Goal: Task Accomplishment & Management: Manage account settings

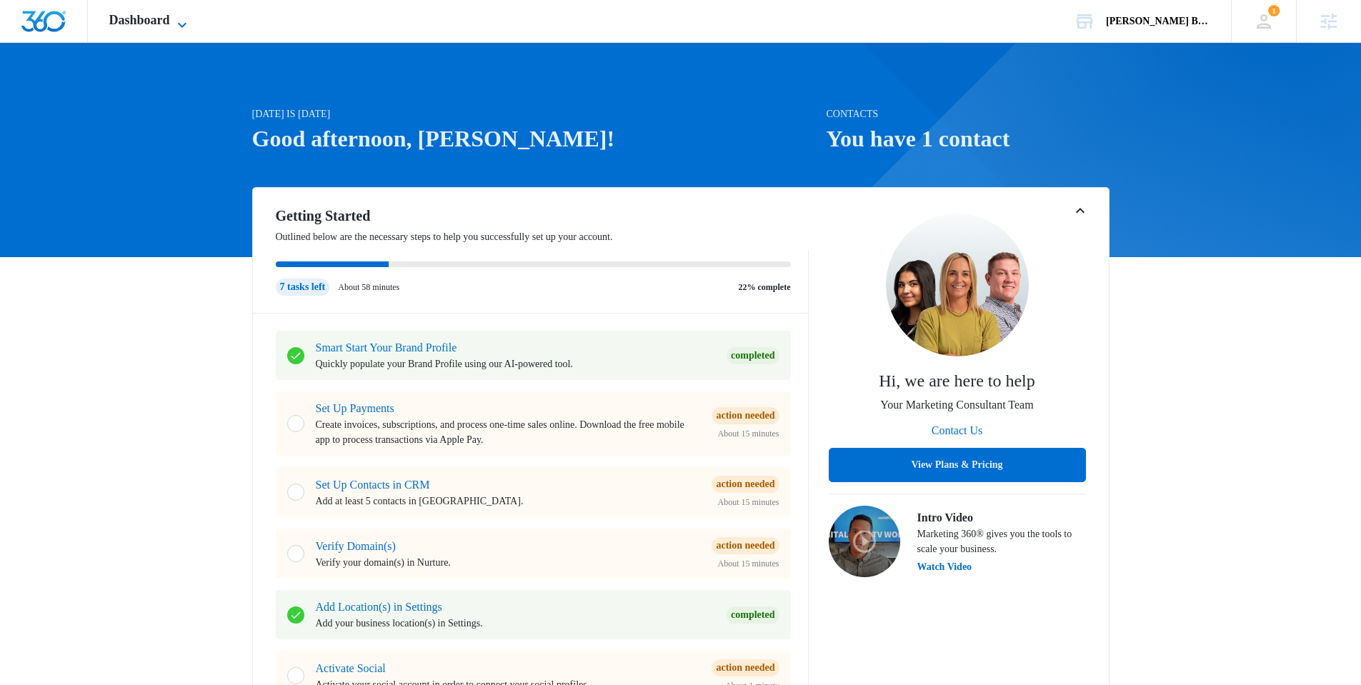
click at [165, 21] on span "Dashboard" at bounding box center [139, 20] width 61 height 15
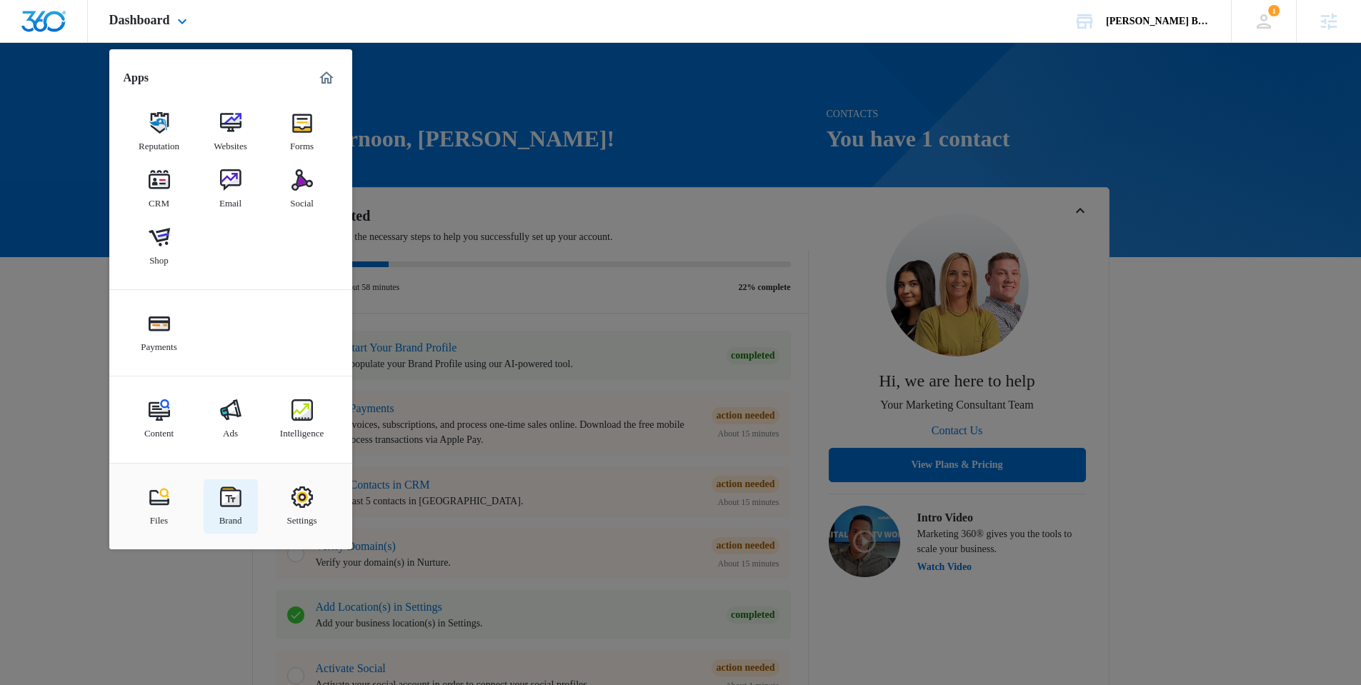
click at [238, 499] on img at bounding box center [230, 497] width 21 height 21
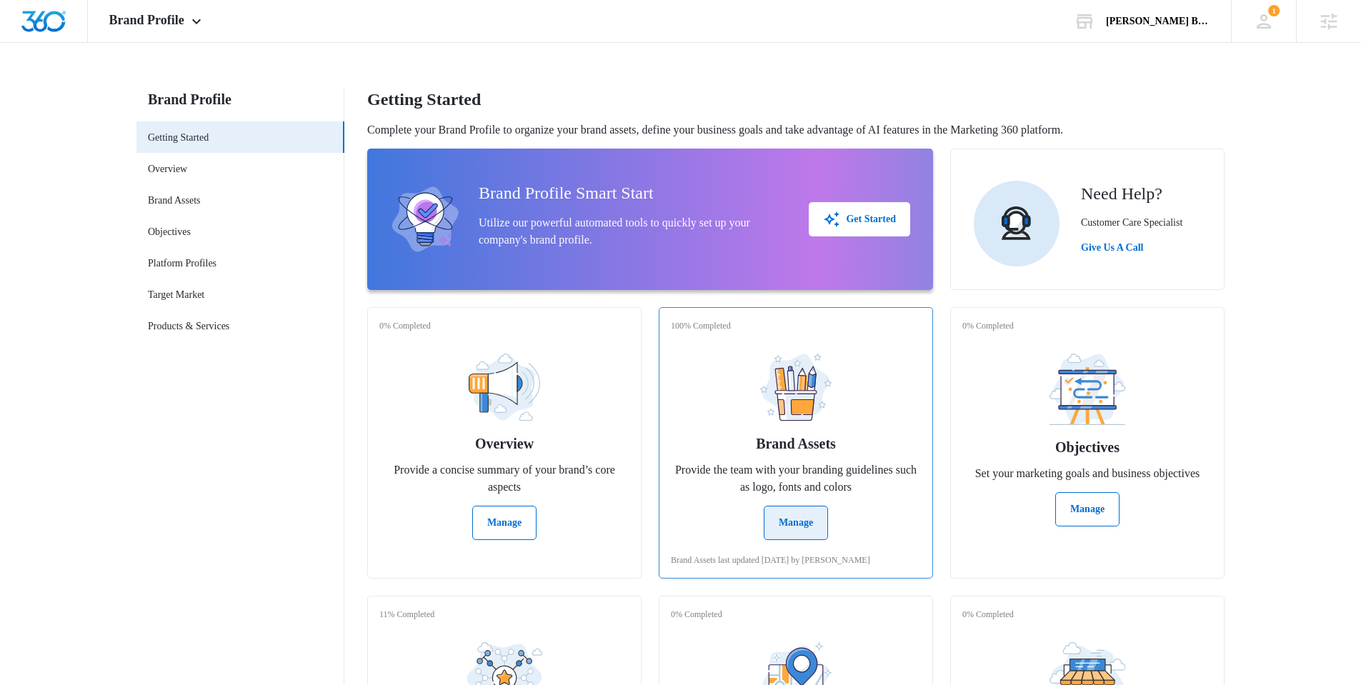
click at [803, 523] on button "Manage" at bounding box center [796, 523] width 64 height 34
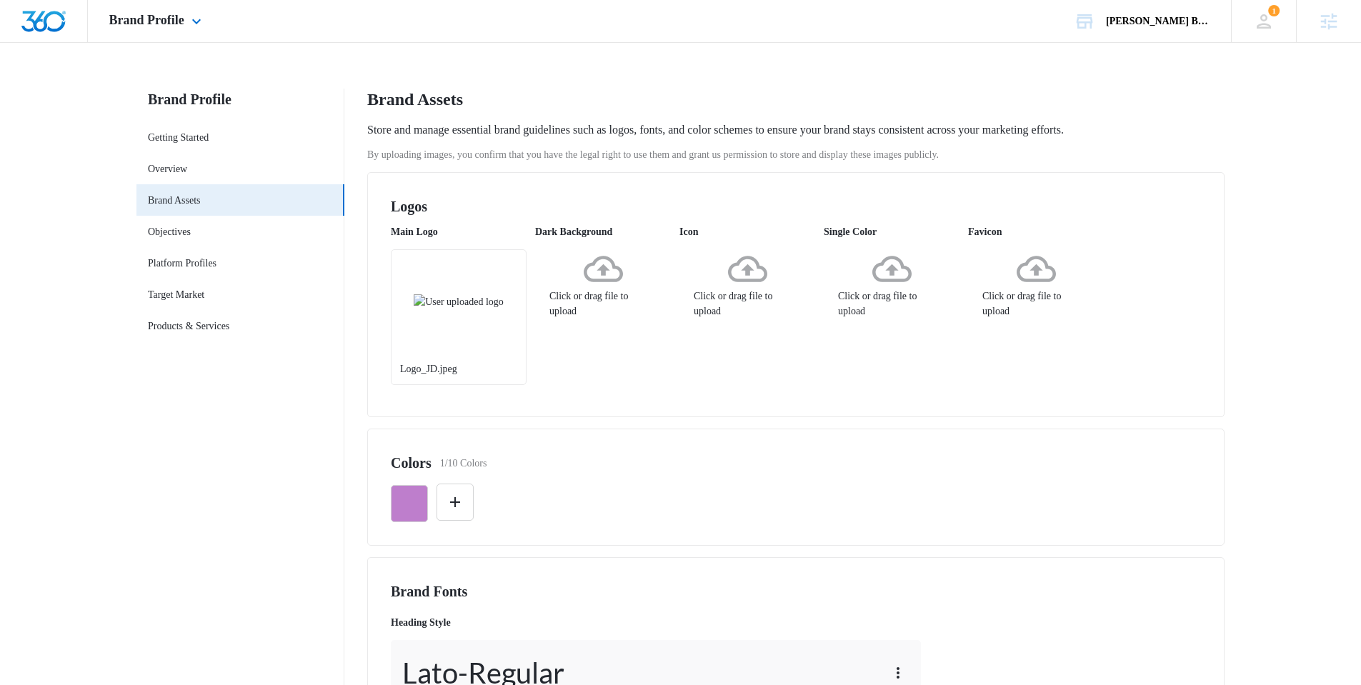
click at [148, 33] on div "Brand Profile Apps Reputation Websites Forms CRM Email Social Shop Payments Con…" at bounding box center [157, 21] width 139 height 42
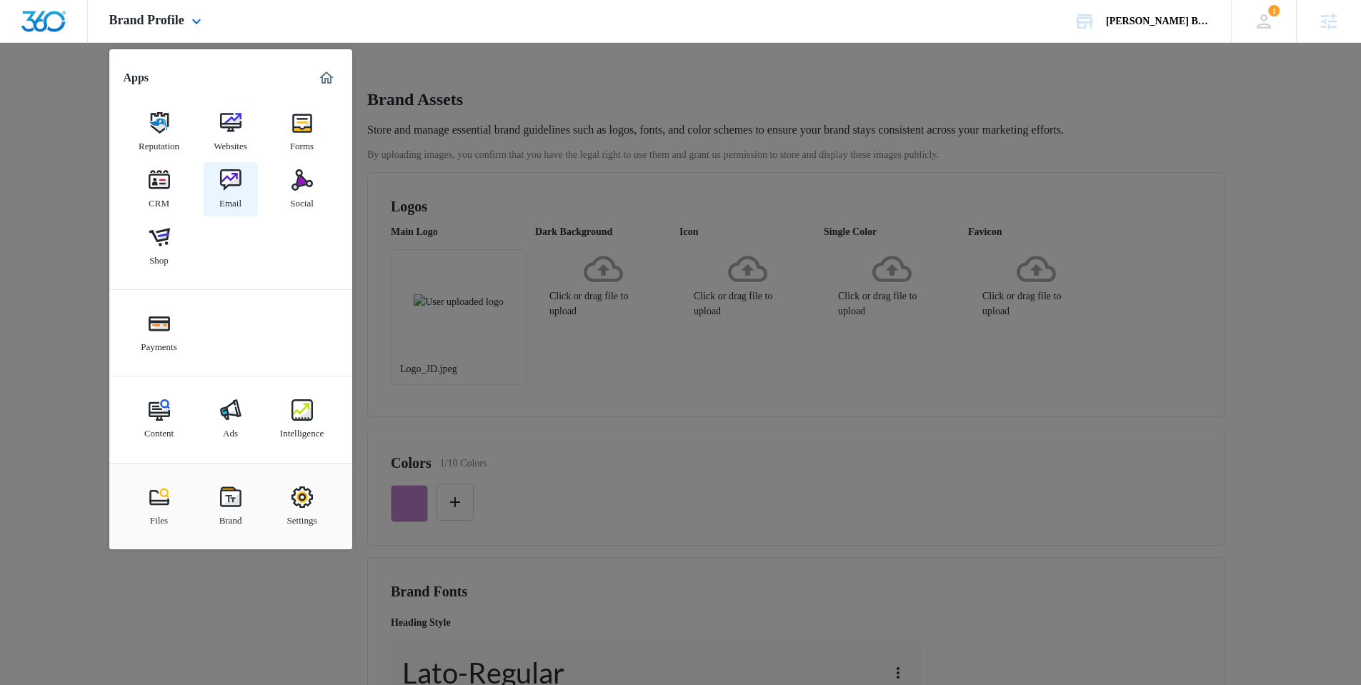
click at [237, 199] on div "Email" at bounding box center [230, 200] width 22 height 19
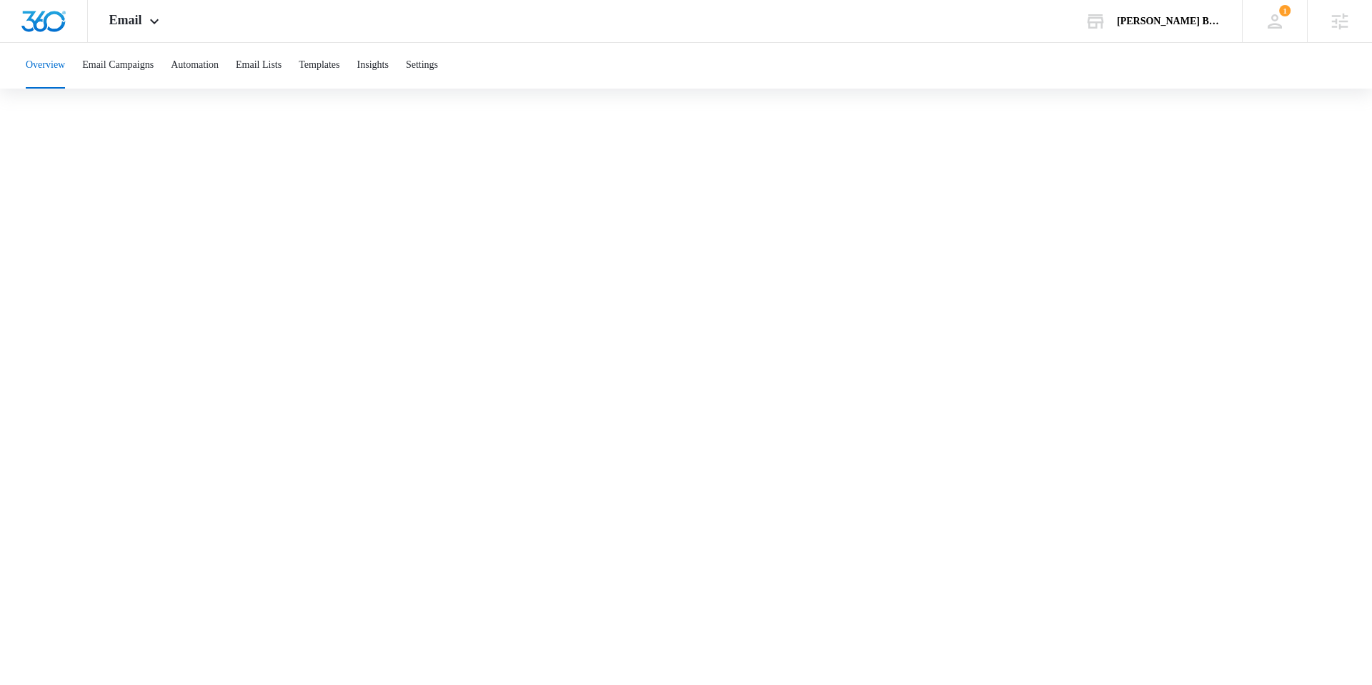
click at [512, 654] on body "Email Apps Reputation Websites Forms CRM Email Social Shop Payments Content Ads…" at bounding box center [686, 327] width 1372 height 654
click at [219, 66] on button "Automation" at bounding box center [195, 66] width 48 height 46
click at [157, 29] on icon at bounding box center [154, 24] width 17 height 17
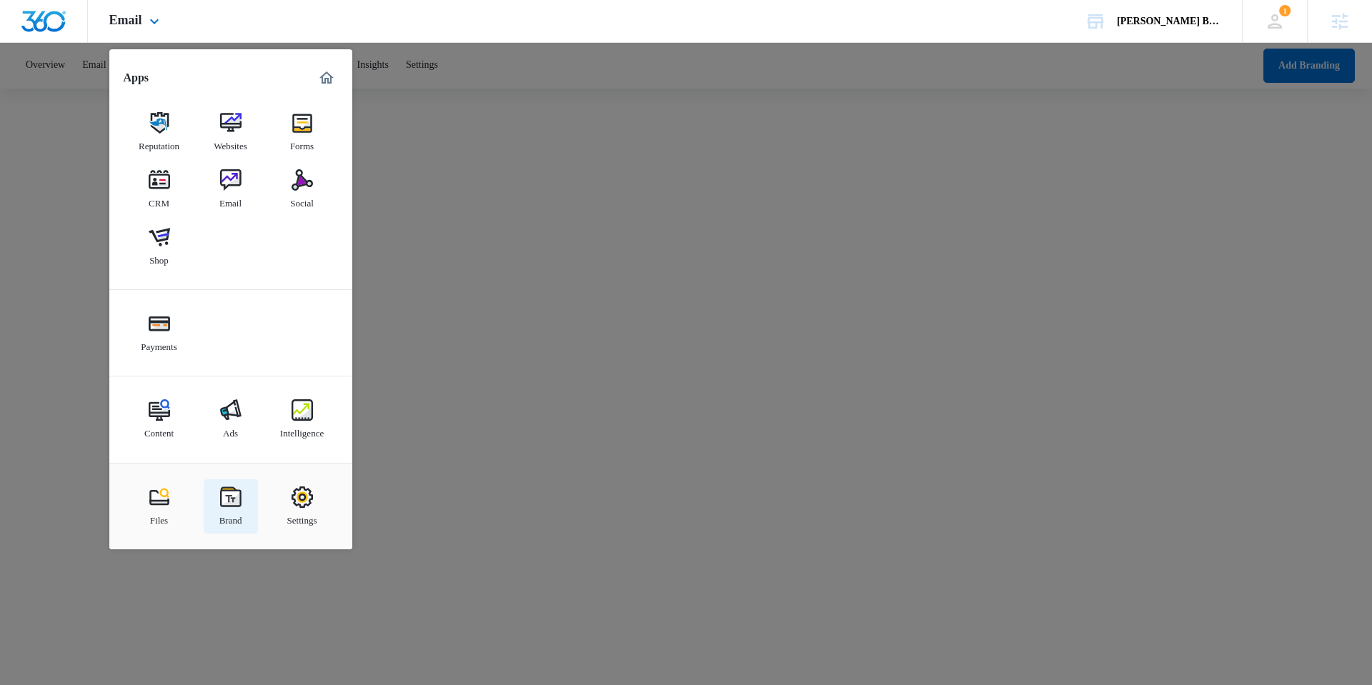
click at [234, 512] on div "Brand" at bounding box center [230, 517] width 23 height 19
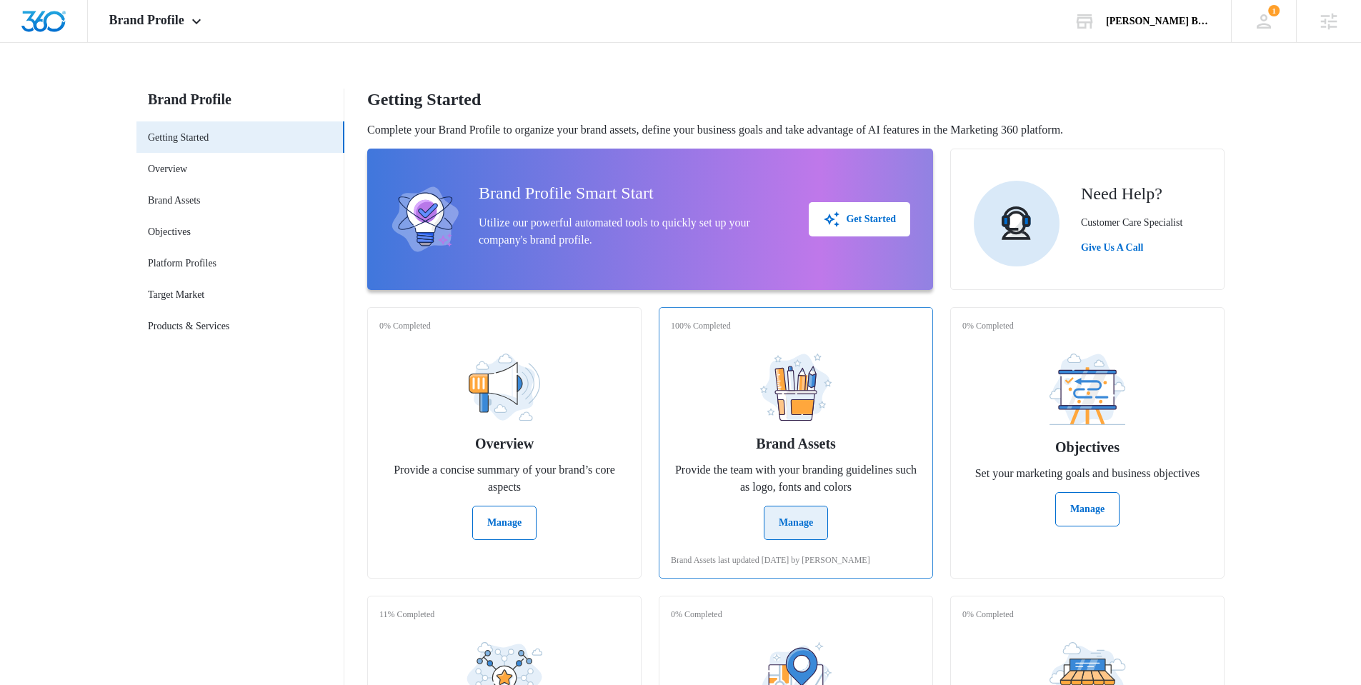
click at [803, 509] on button "Manage" at bounding box center [796, 523] width 64 height 34
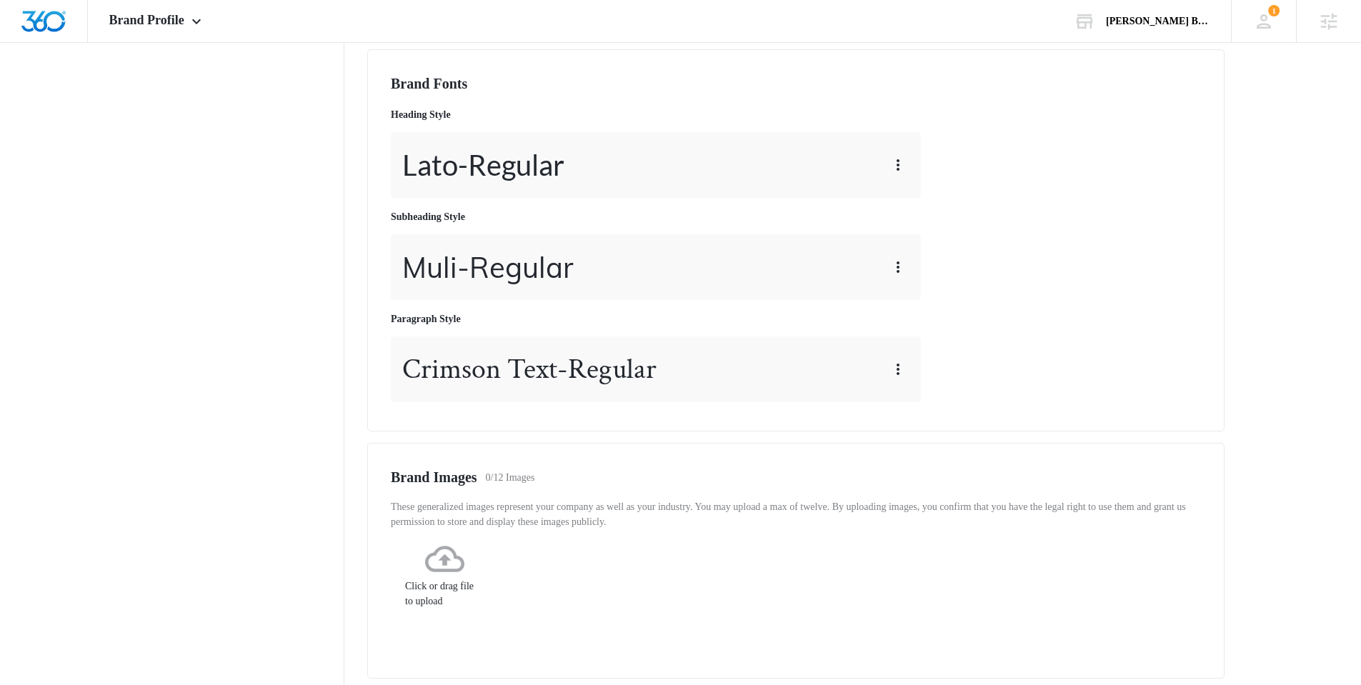
scroll to position [374, 0]
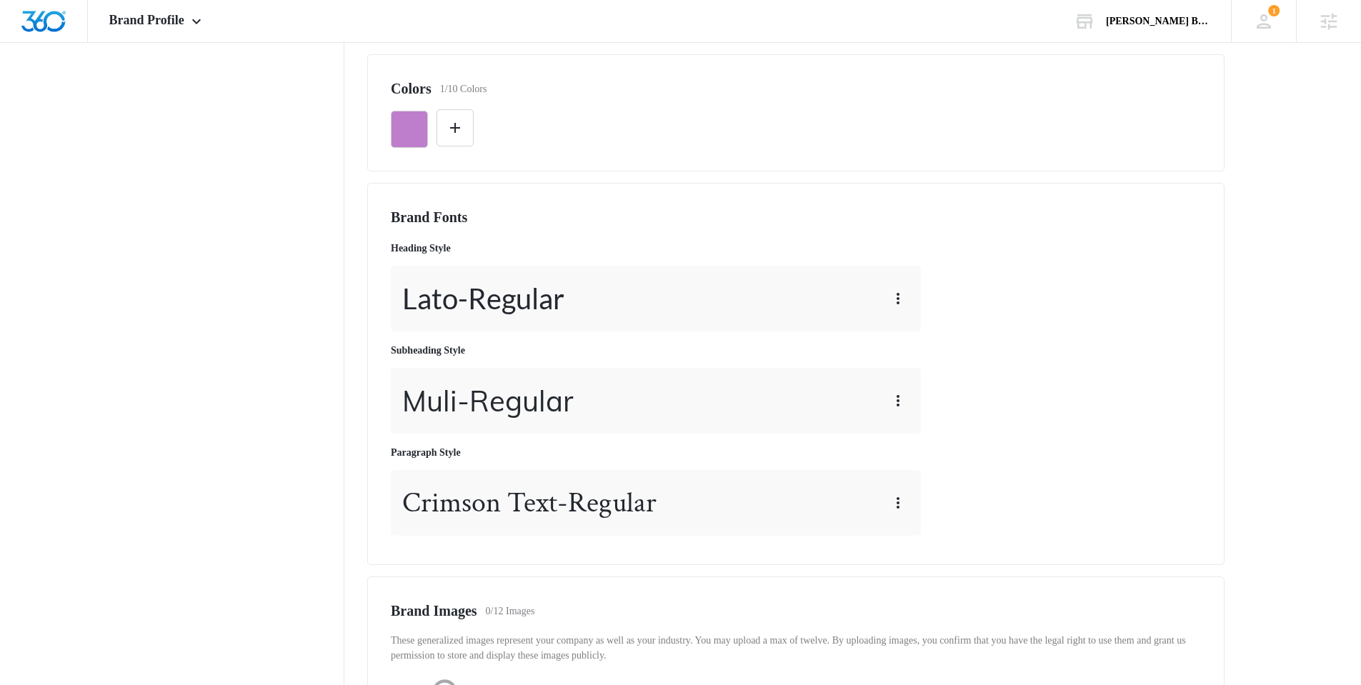
click at [290, 184] on nav "Brand Profile Getting Started Overview Brand Assets Objectives Platform Profile…" at bounding box center [240, 336] width 208 height 1245
click at [106, 48] on main "Brand Profile Getting Started Overview Brand Assets Objectives Platform Profile…" at bounding box center [680, 345] width 1361 height 1262
drag, startPoint x: 134, startPoint y: 31, endPoint x: 157, endPoint y: 61, distance: 37.2
click at [134, 31] on div "Brand Profile Apps Reputation Websites Forms CRM Email Social Shop Payments Con…" at bounding box center [157, 21] width 139 height 42
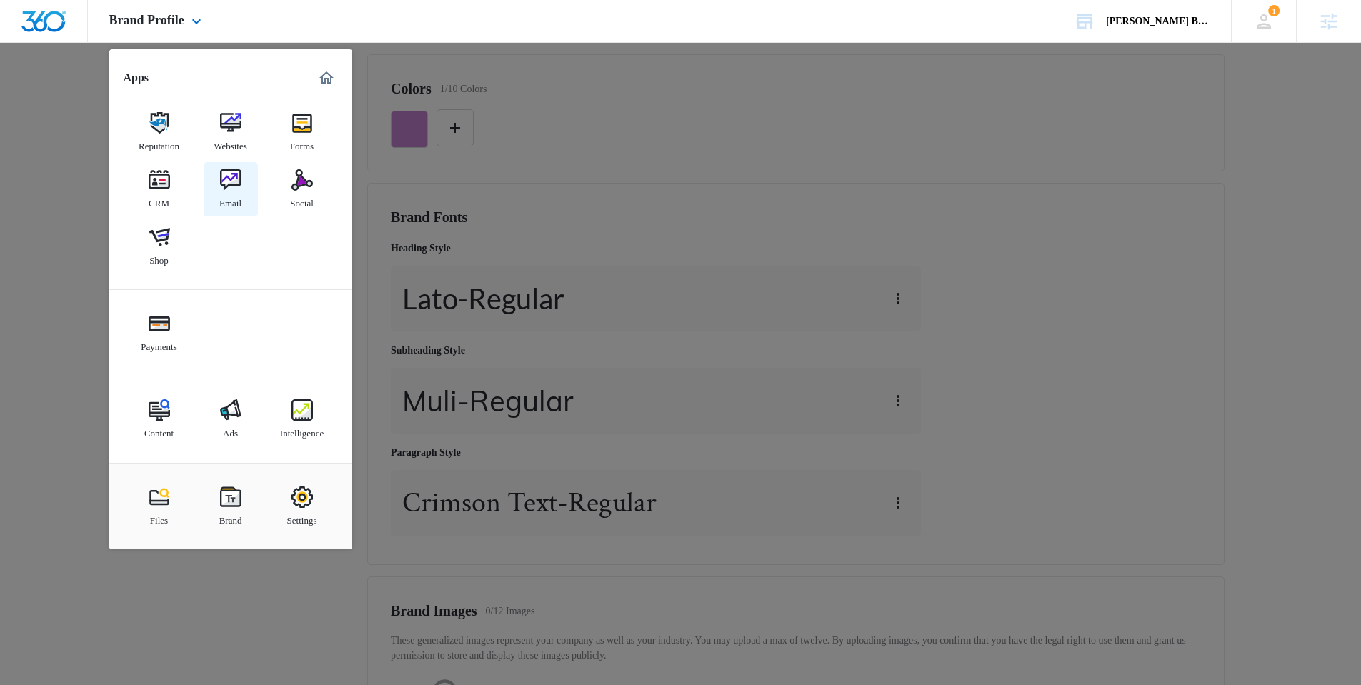
click at [232, 179] on img at bounding box center [230, 179] width 21 height 21
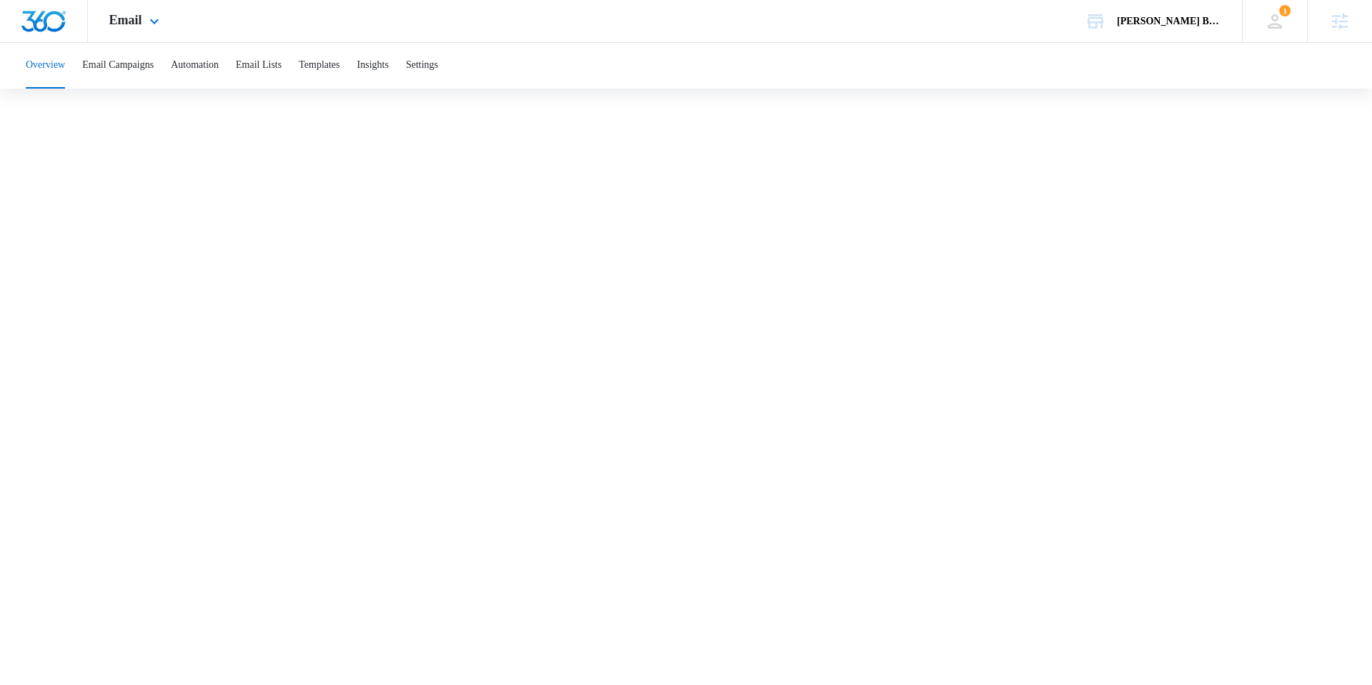
click at [260, 42] on div "Email Apps Reputation Websites Forms CRM Email Social Shop Payments Content Ads…" at bounding box center [686, 21] width 1372 height 43
click at [215, 58] on button "Automation" at bounding box center [195, 66] width 48 height 46
click at [158, 654] on body "Email Apps Reputation Websites Forms CRM Email Social Shop Payments Content Ads…" at bounding box center [686, 327] width 1372 height 654
click at [718, 654] on body "Email Apps Reputation Websites Forms CRM Email Social Shop Payments Content Ads…" at bounding box center [686, 327] width 1372 height 654
click at [131, 8] on div "Email Apps Reputation Websites Forms CRM Email Social Shop Payments Content Ads…" at bounding box center [136, 21] width 96 height 42
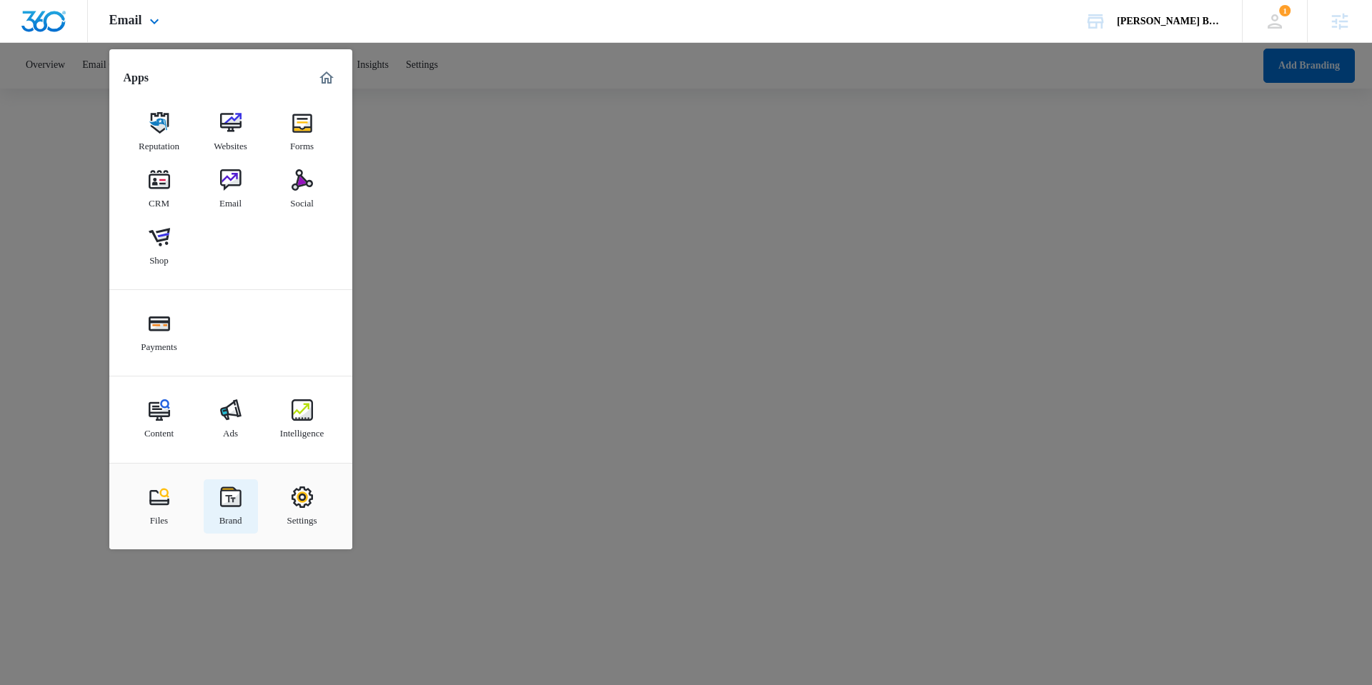
click at [229, 510] on div "Brand" at bounding box center [230, 517] width 23 height 19
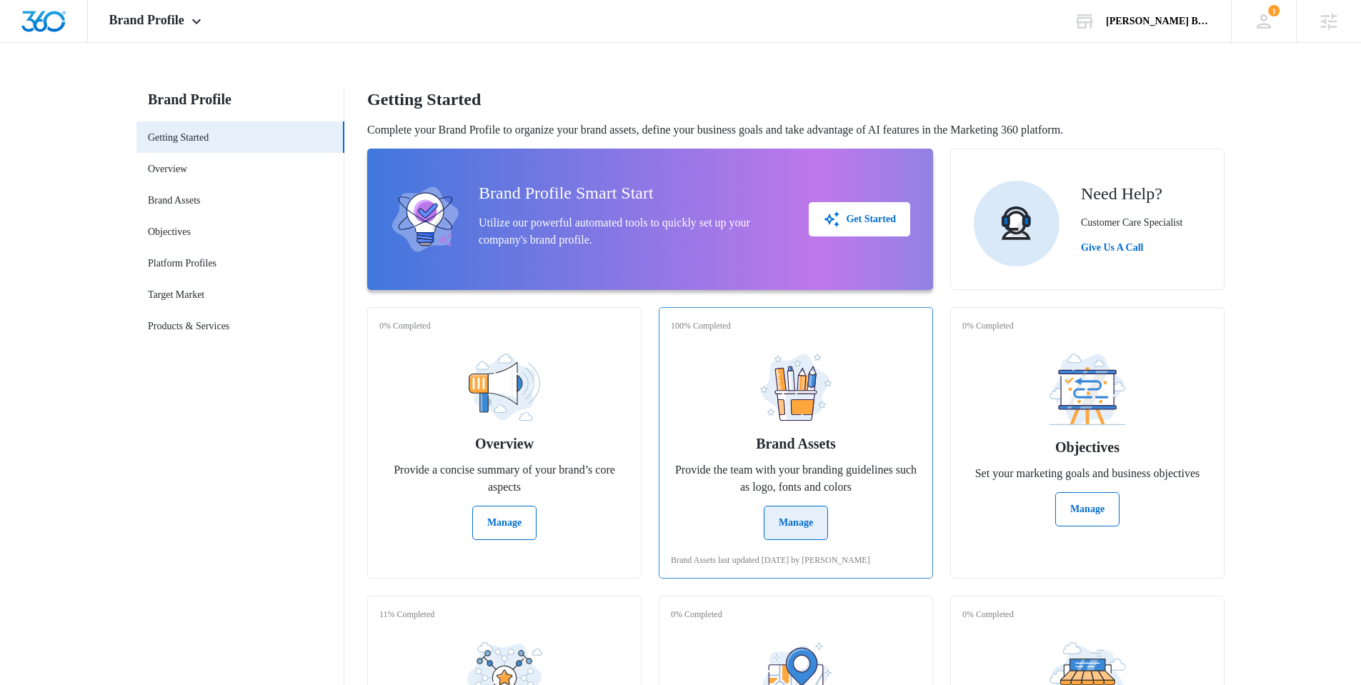
click at [805, 520] on button "Manage" at bounding box center [796, 523] width 64 height 34
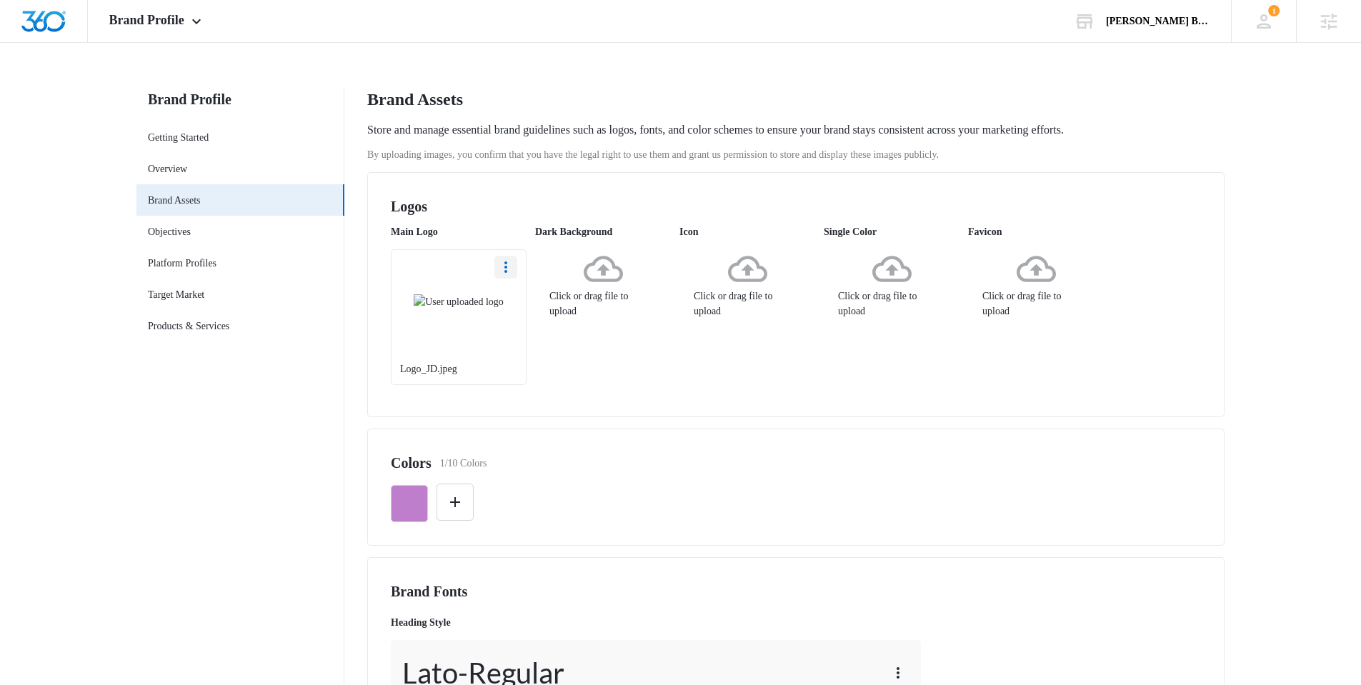
click at [506, 273] on icon "More" at bounding box center [505, 267] width 17 height 17
click at [536, 329] on div "Delete" at bounding box center [532, 329] width 41 height 10
click at [460, 289] on icon at bounding box center [459, 268] width 39 height 39
click at [404, 506] on icon "button" at bounding box center [409, 503] width 17 height 17
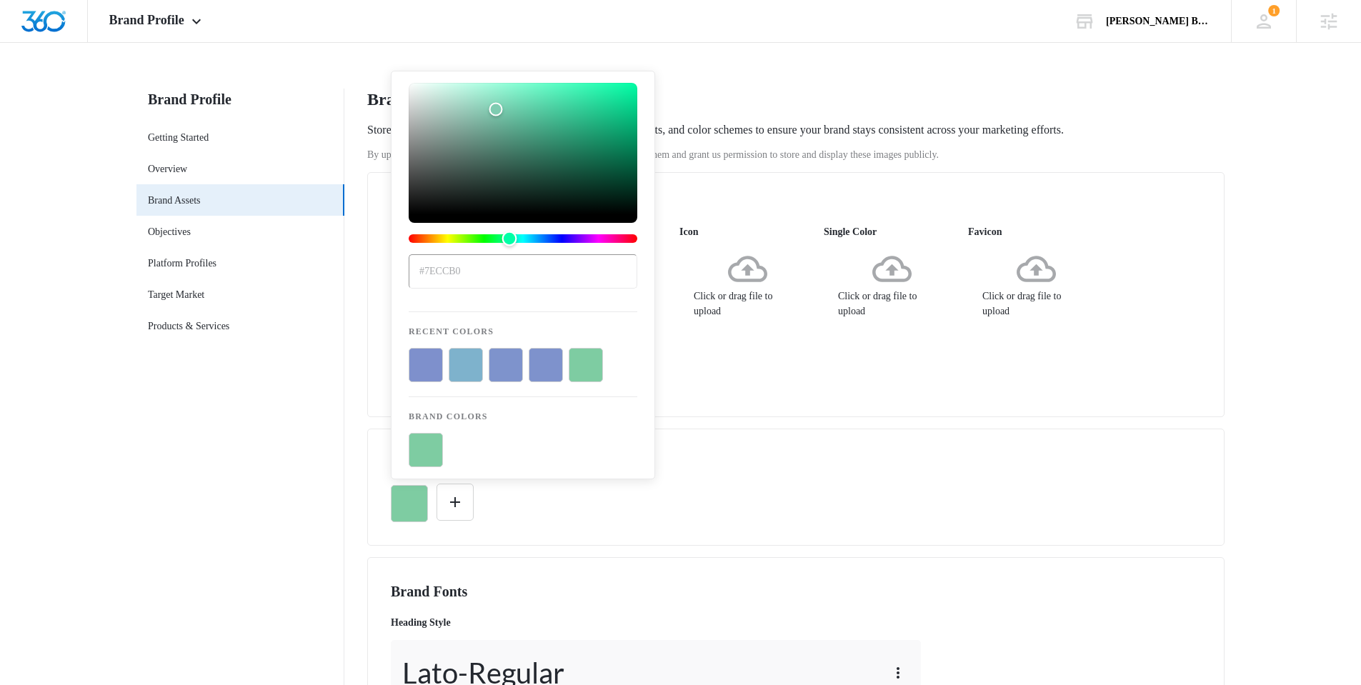
drag, startPoint x: 520, startPoint y: 333, endPoint x: 510, endPoint y: 322, distance: 15.2
click at [510, 322] on div "#7eccb0 Recent Colors Brand Colors" at bounding box center [523, 275] width 229 height 384
type input "#3b6455"
drag, startPoint x: 507, startPoint y: 172, endPoint x: 502, endPoint y: 163, distance: 10.2
click at [502, 163] on div "Color" at bounding box center [523, 148] width 229 height 131
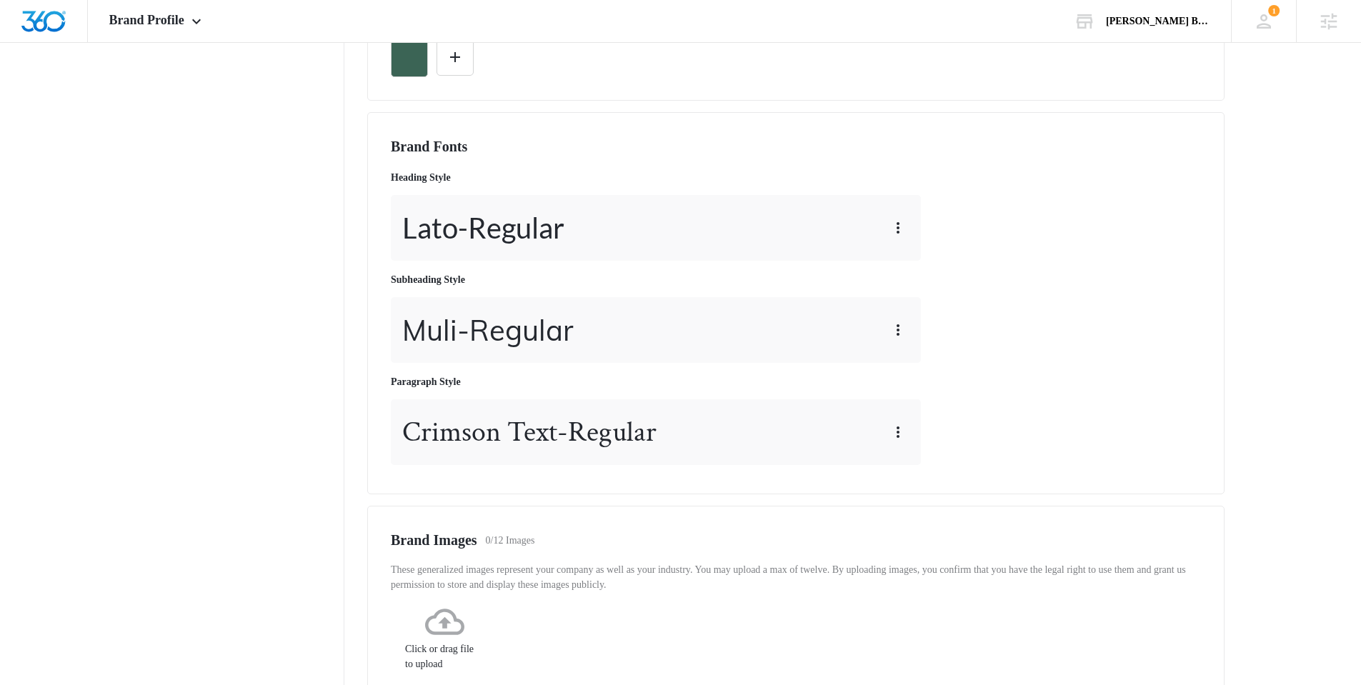
scroll to position [430, 0]
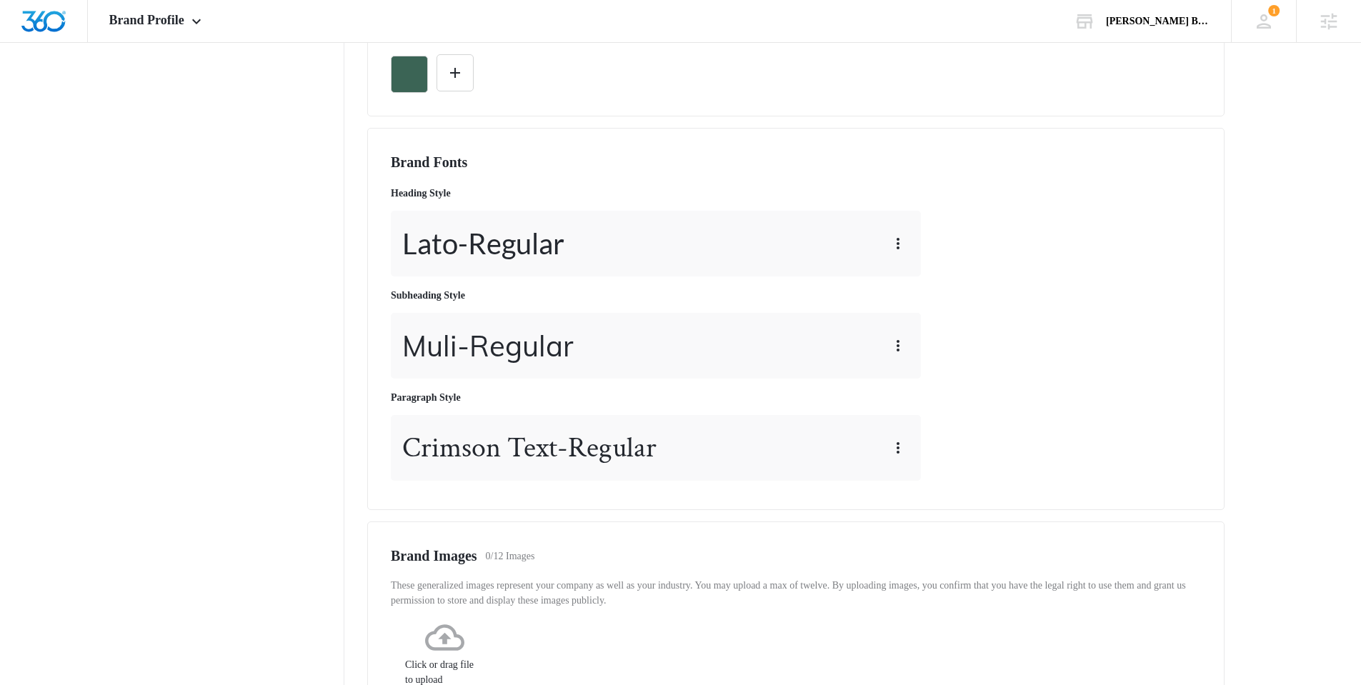
click at [875, 247] on div "Lato - Regular" at bounding box center [656, 244] width 530 height 66
click at [898, 245] on icon "button" at bounding box center [898, 243] width 17 height 17
click at [927, 277] on button "Edit" at bounding box center [927, 283] width 78 height 21
click at [937, 233] on div "Brand Fonts Heading Style Lato - Regular Subheading Style Muli - Regular Paragr…" at bounding box center [796, 319] width 810 height 335
click at [901, 239] on icon "button" at bounding box center [898, 243] width 17 height 17
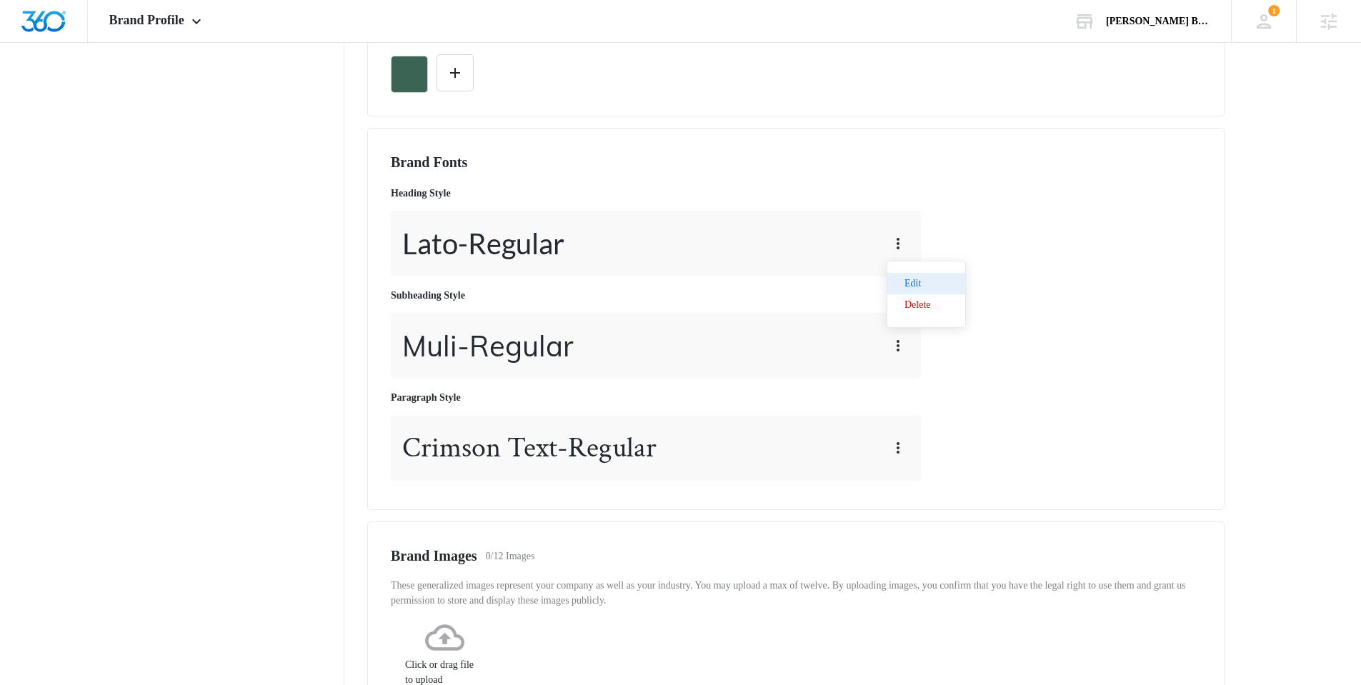
click at [928, 282] on div "Edit" at bounding box center [918, 284] width 26 height 10
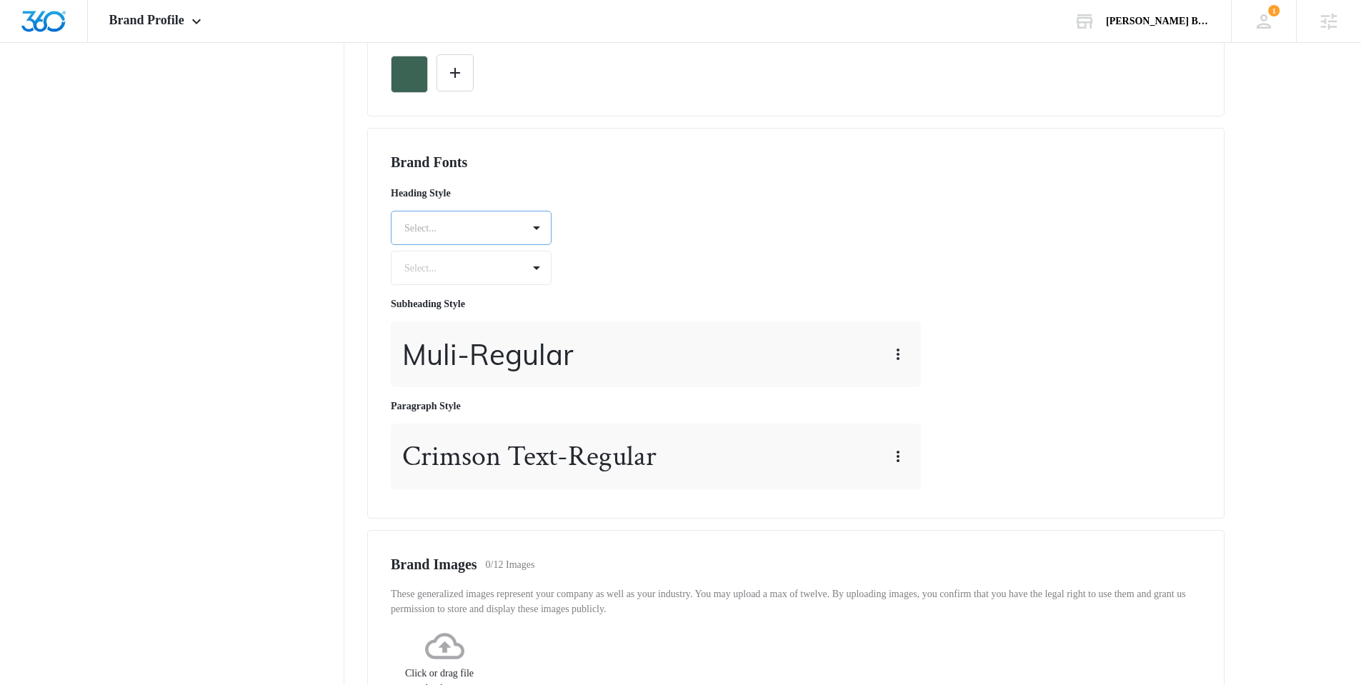
click at [480, 224] on div at bounding box center [453, 228] width 99 height 18
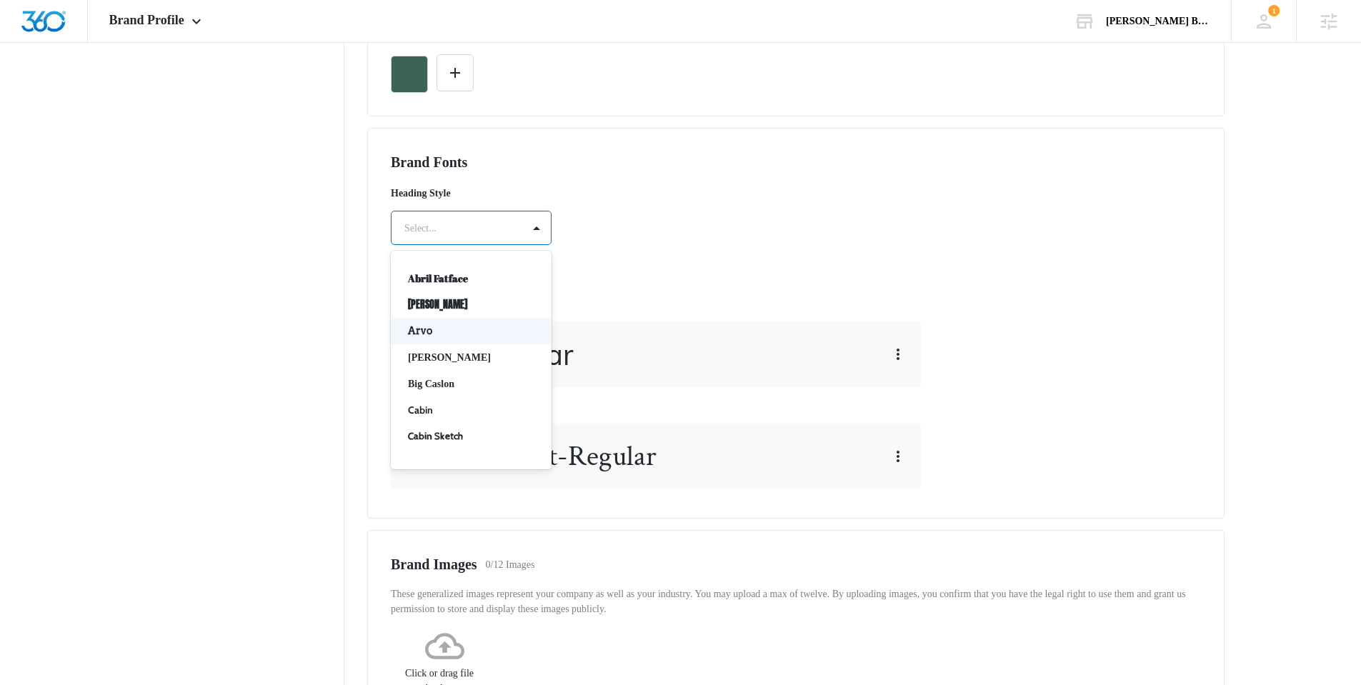
click at [424, 327] on p "Arvo" at bounding box center [470, 331] width 124 height 15
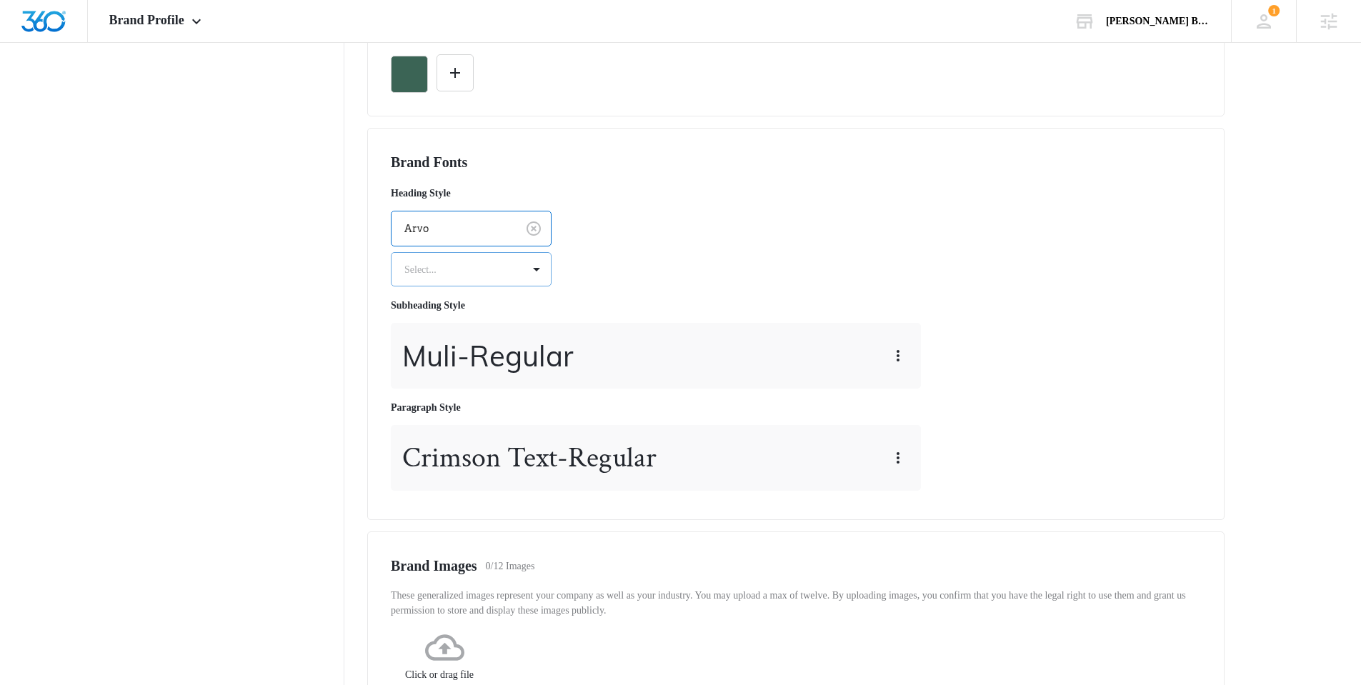
click at [435, 267] on div at bounding box center [453, 270] width 99 height 18
click at [443, 314] on p "Regular" at bounding box center [470, 319] width 124 height 15
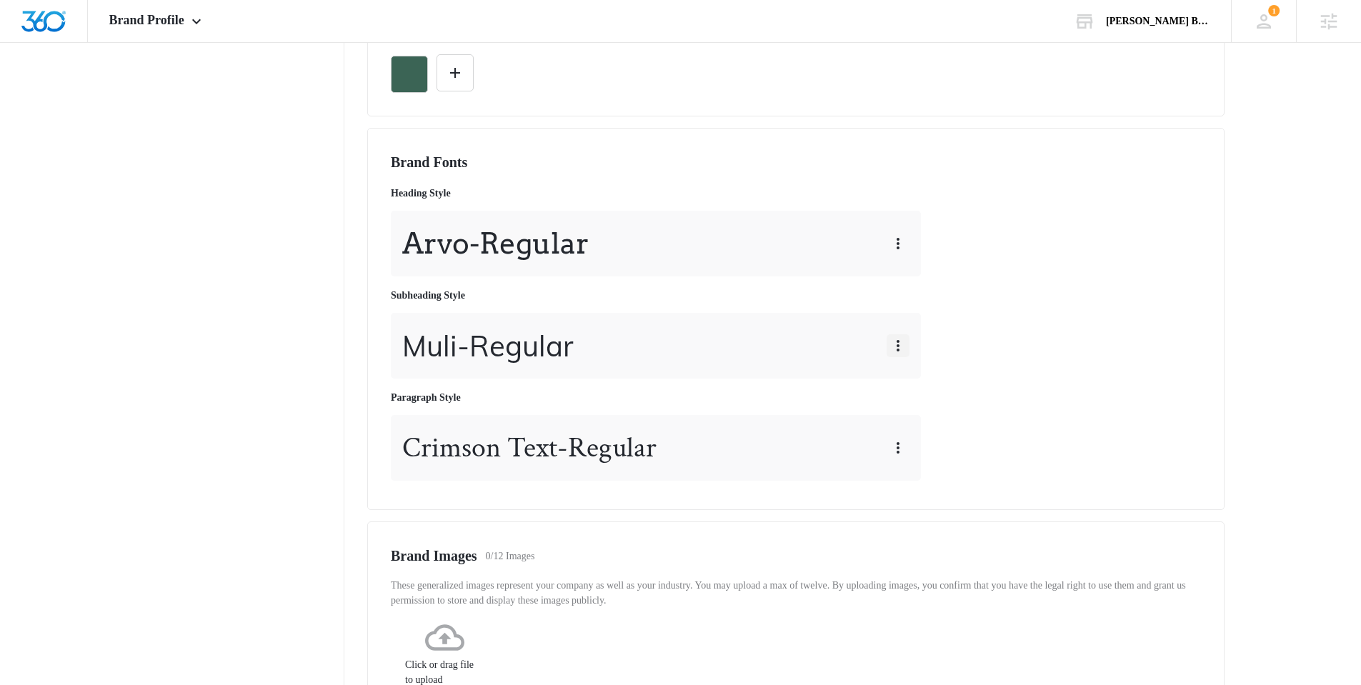
click at [888, 337] on button "button" at bounding box center [898, 345] width 23 height 23
click at [913, 383] on div "Edit" at bounding box center [918, 386] width 26 height 10
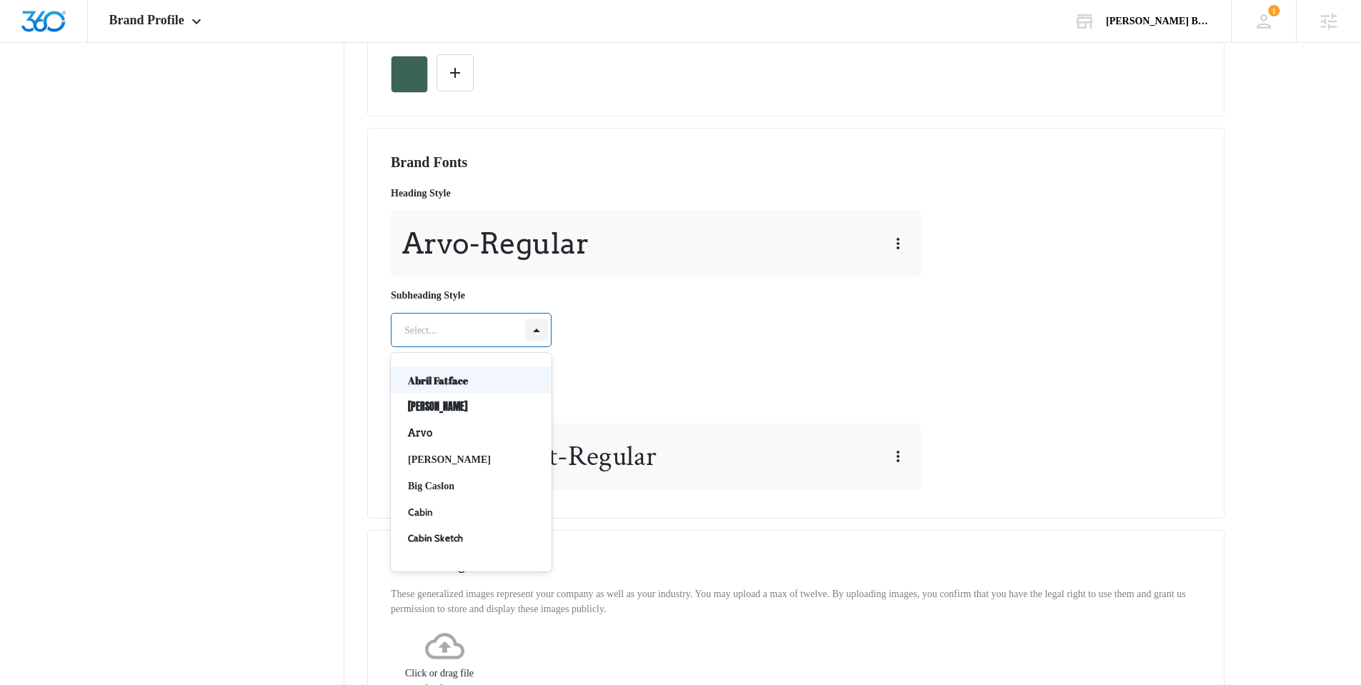
click at [534, 327] on div at bounding box center [536, 330] width 23 height 23
click at [460, 487] on p "Big Caslon" at bounding box center [470, 486] width 124 height 15
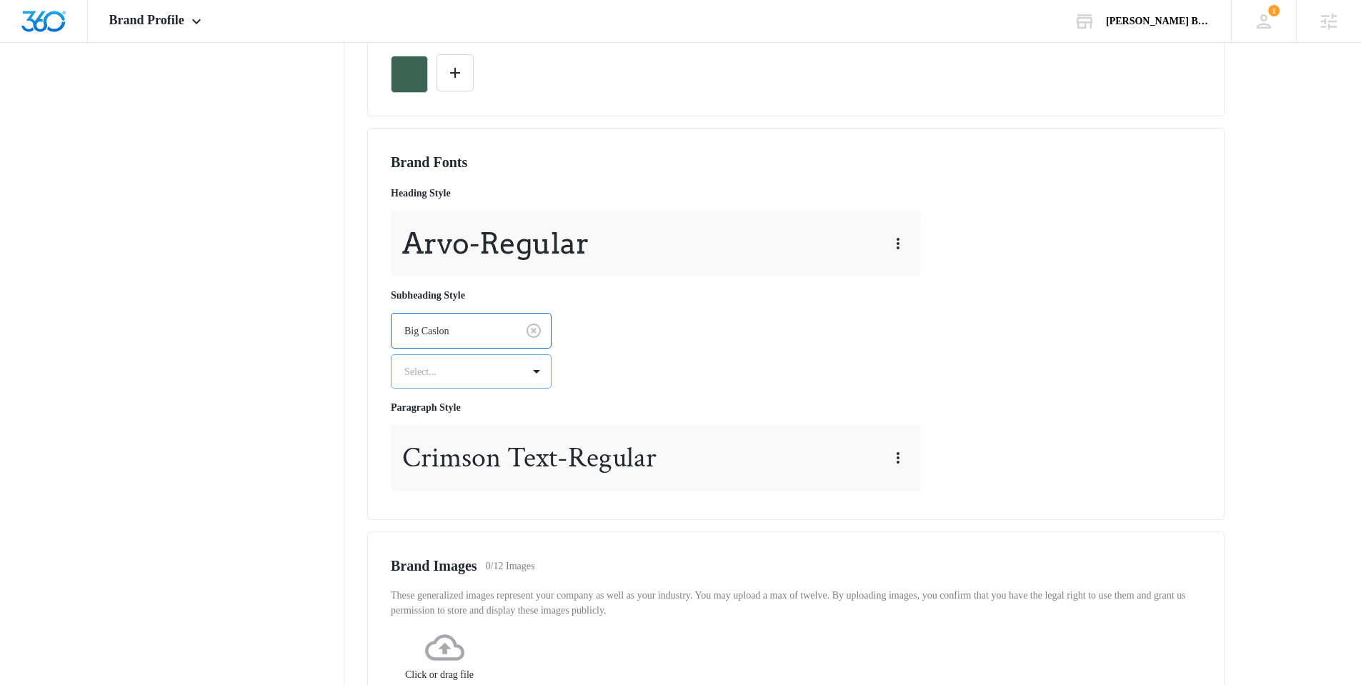
click at [457, 369] on div at bounding box center [453, 372] width 99 height 18
click at [457, 420] on p "Regular" at bounding box center [470, 422] width 124 height 15
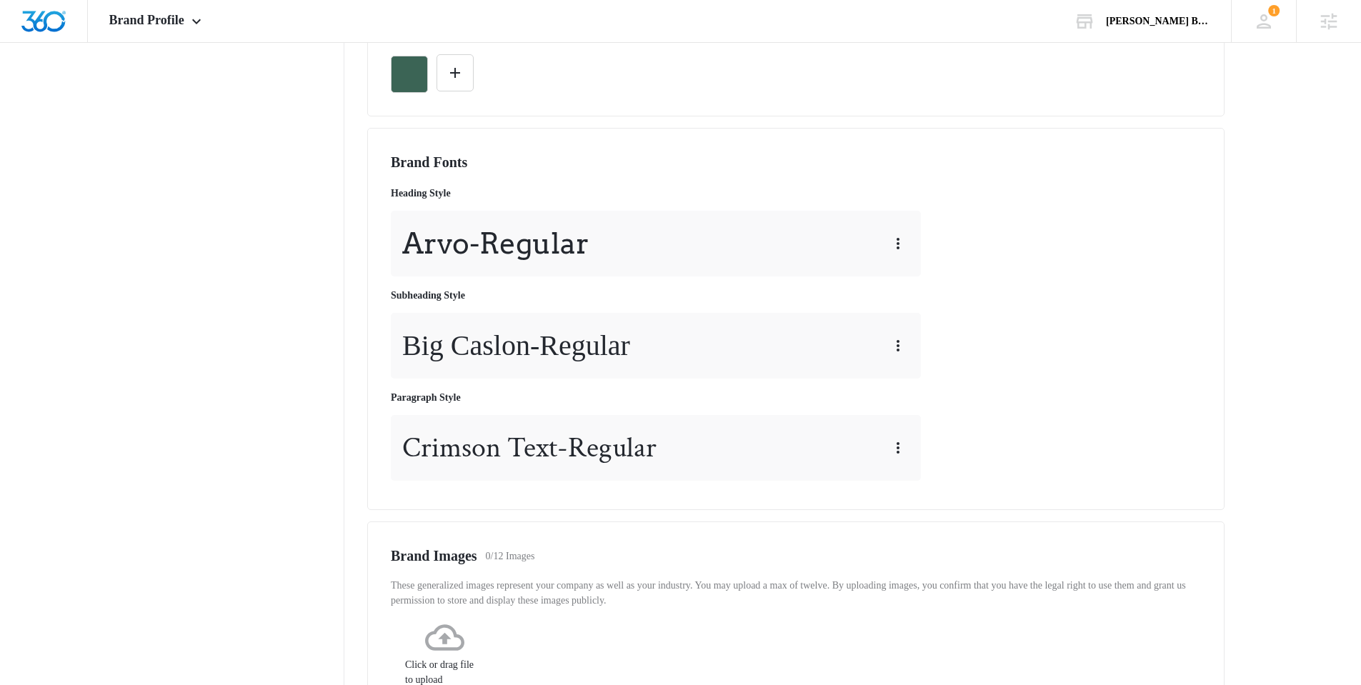
click at [219, 444] on nav "Brand Profile Getting Started Overview Brand Assets Objectives Platform Profile…" at bounding box center [240, 281] width 208 height 1245
click at [923, 437] on div "Brand Fonts Heading Style Arvo - Regular Subheading Style Big Caslon - Regular …" at bounding box center [796, 319] width 810 height 335
click at [890, 448] on icon "button" at bounding box center [898, 448] width 17 height 17
click at [331, 382] on nav "Brand Profile Getting Started Overview Brand Assets Objectives Platform Profile…" at bounding box center [240, 281] width 208 height 1245
click at [883, 344] on div "Big Caslon - Regular" at bounding box center [656, 346] width 530 height 66
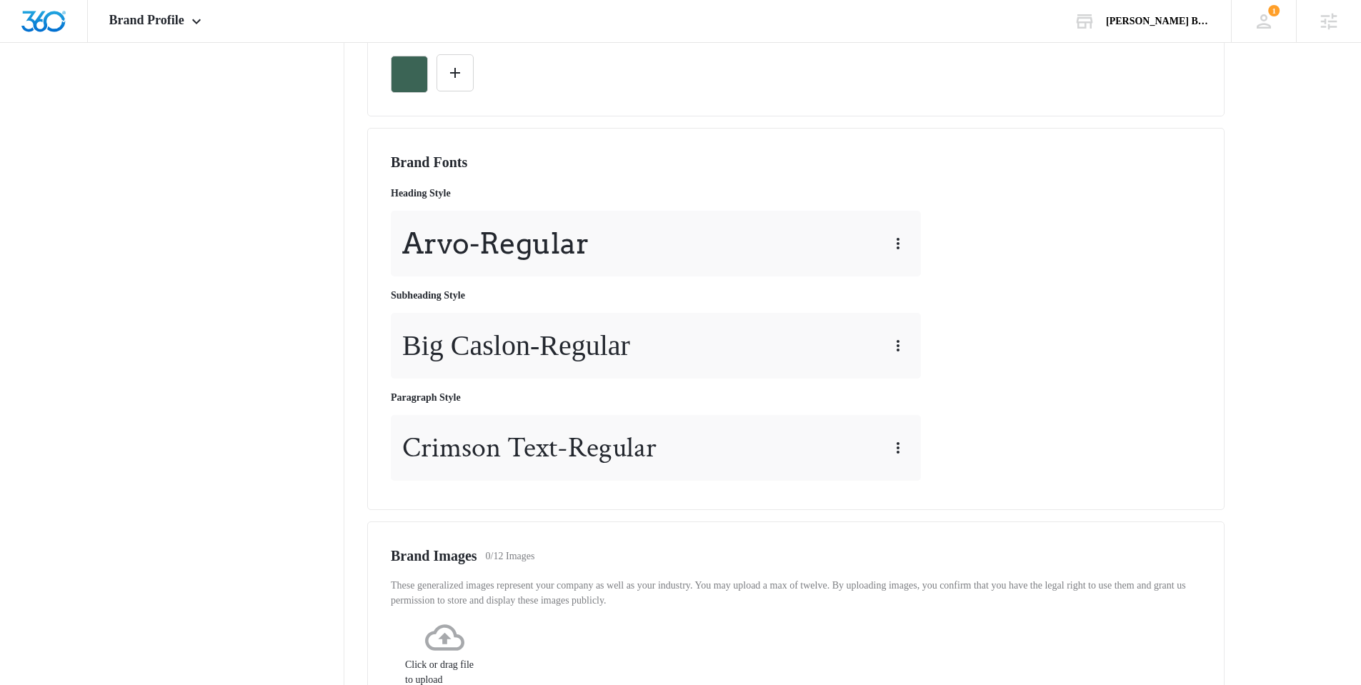
click at [868, 331] on div "Big Caslon - Regular" at bounding box center [656, 346] width 530 height 66
click at [884, 334] on div "Big Caslon - Regular" at bounding box center [656, 346] width 530 height 66
click at [900, 339] on icon "button" at bounding box center [898, 345] width 17 height 17
click at [931, 386] on div "Edit" at bounding box center [918, 386] width 26 height 10
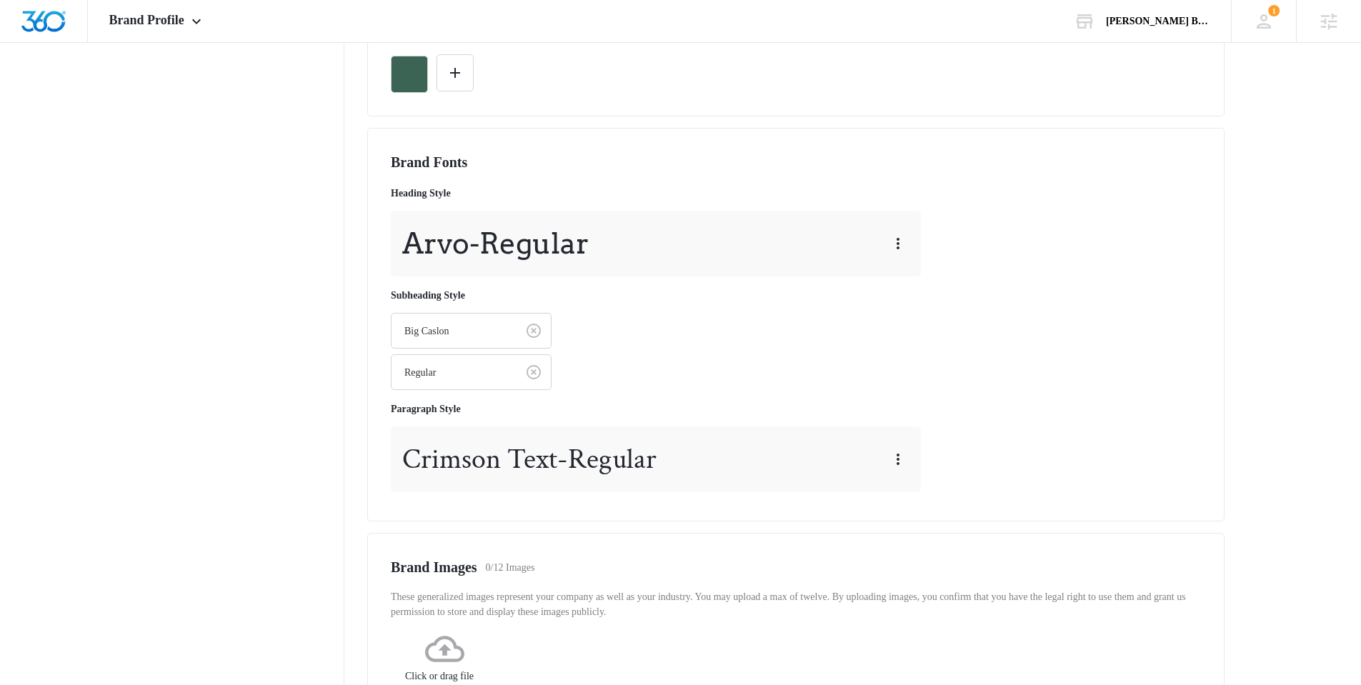
click at [266, 372] on nav "Brand Profile Getting Started Overview Brand Assets Objectives Platform Profile…" at bounding box center [240, 287] width 208 height 1256
click at [265, 366] on nav "Brand Profile Getting Started Overview Brand Assets Objectives Platform Profile…" at bounding box center [240, 287] width 208 height 1256
click at [737, 339] on div "Heading Style Arvo - Regular Subheading Style Big Caslon Regular Paragraph Styl…" at bounding box center [659, 339] width 536 height 318
drag, startPoint x: 738, startPoint y: 337, endPoint x: 914, endPoint y: 241, distance: 201.2
click at [747, 335] on div "Heading Style Arvo - Regular Subheading Style Big Caslon Regular Paragraph Styl…" at bounding box center [659, 339] width 536 height 318
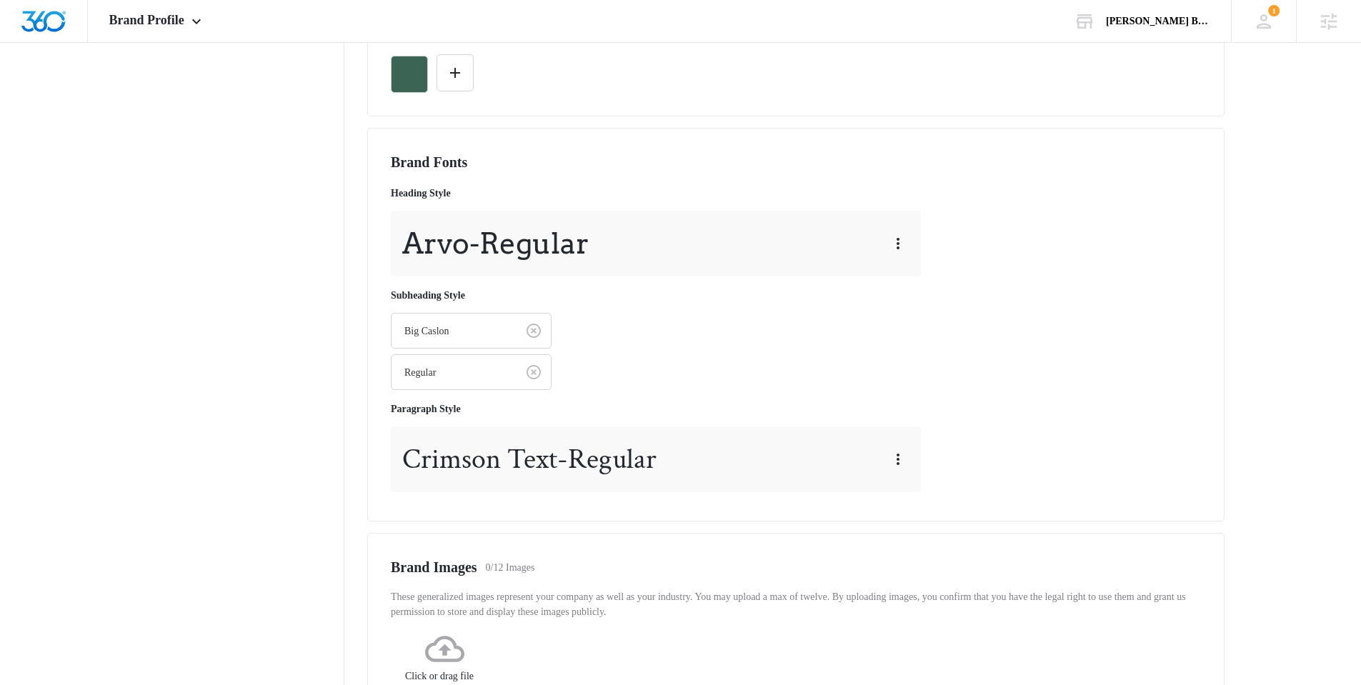
click at [914, 241] on div "Arvo - Regular" at bounding box center [656, 244] width 530 height 66
click at [910, 241] on div "Arvo - Regular" at bounding box center [656, 244] width 530 height 66
click at [904, 239] on icon "button" at bounding box center [898, 243] width 17 height 17
click at [260, 335] on nav "Brand Profile Getting Started Overview Brand Assets Objectives Platform Profile…" at bounding box center [240, 287] width 208 height 1256
click at [328, 407] on nav "Brand Profile Getting Started Overview Brand Assets Objectives Platform Profile…" at bounding box center [240, 287] width 208 height 1256
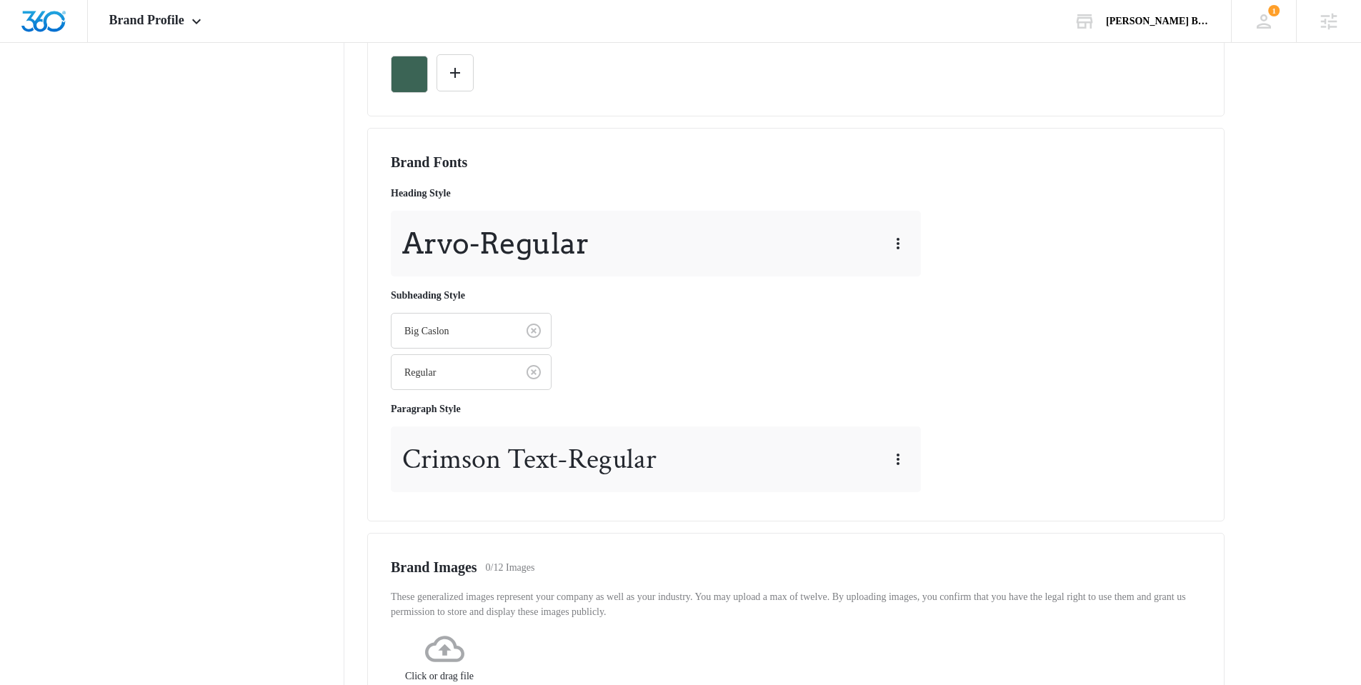
click at [1104, 426] on div "Brand Fonts Heading Style Arvo - Regular Subheading Style Big Caslon Regular Pa…" at bounding box center [796, 325] width 810 height 347
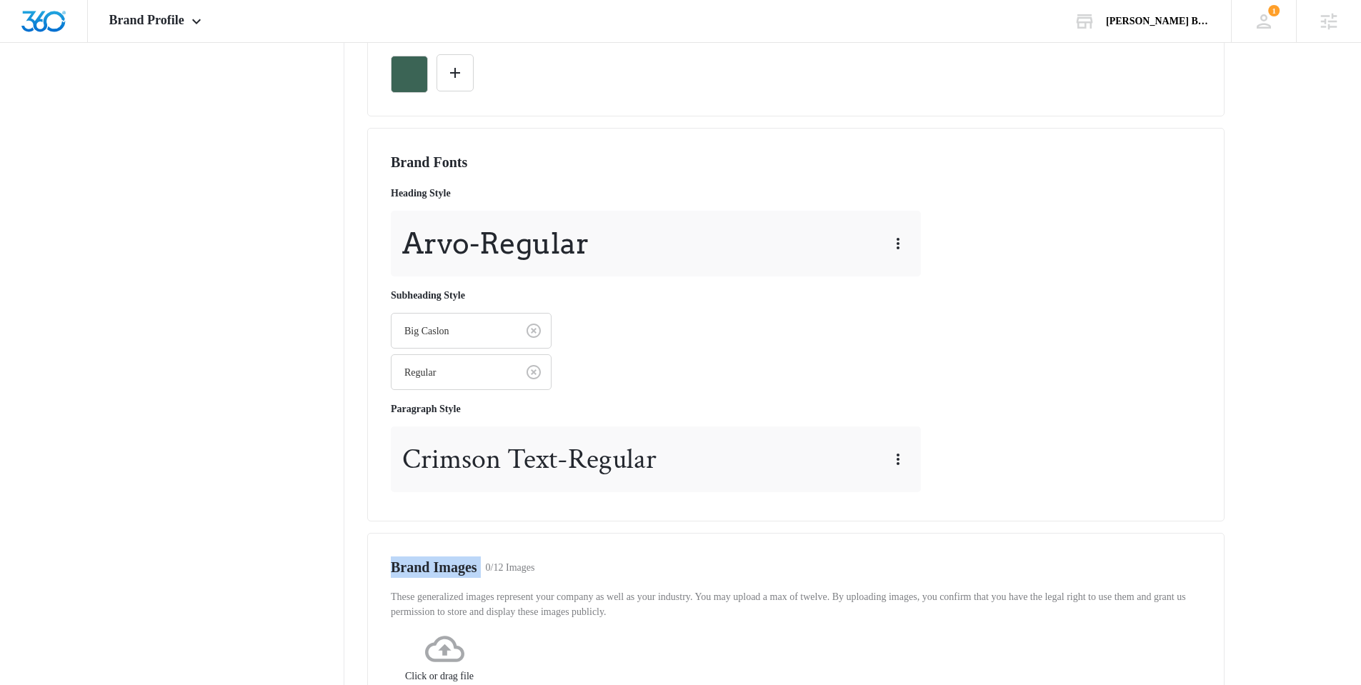
click at [1104, 426] on div "Brand Fonts Heading Style Arvo - Regular Subheading Style Big Caslon Regular Pa…" at bounding box center [796, 325] width 810 height 347
click at [1043, 352] on div "Brand Fonts Heading Style Arvo - Regular Subheading Style Big Caslon Regular Pa…" at bounding box center [796, 325] width 810 height 347
click at [887, 465] on button "button" at bounding box center [898, 459] width 23 height 23
click at [534, 325] on div at bounding box center [536, 330] width 23 height 23
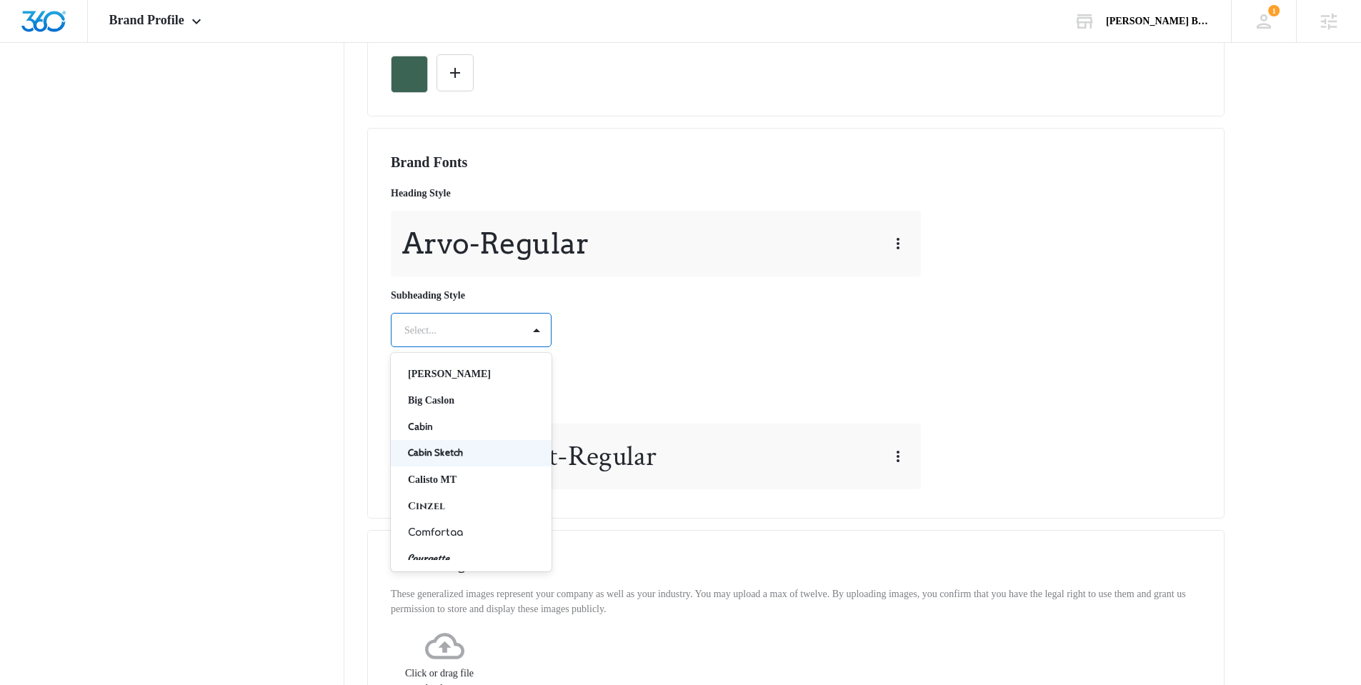
scroll to position [92, 0]
click at [476, 522] on p "Comfortaa" at bounding box center [470, 526] width 124 height 15
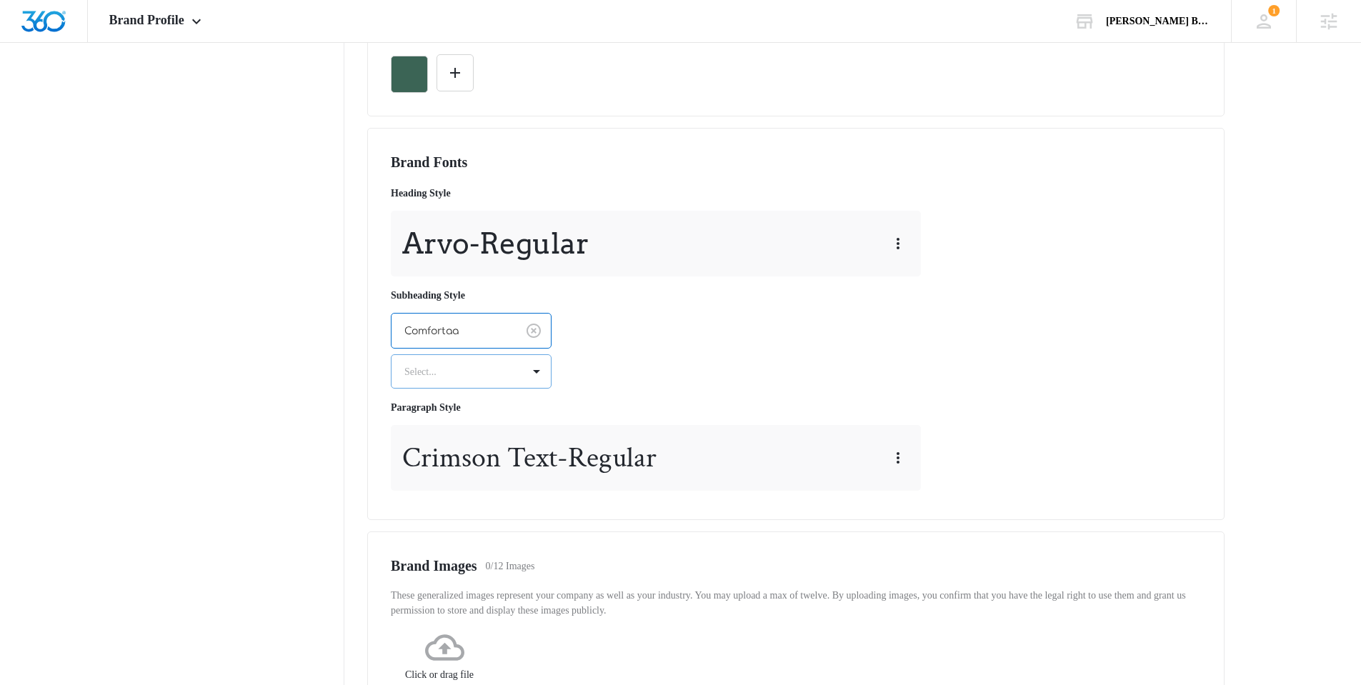
click at [470, 366] on div at bounding box center [453, 372] width 99 height 18
click at [453, 422] on p "Regular" at bounding box center [470, 422] width 124 height 15
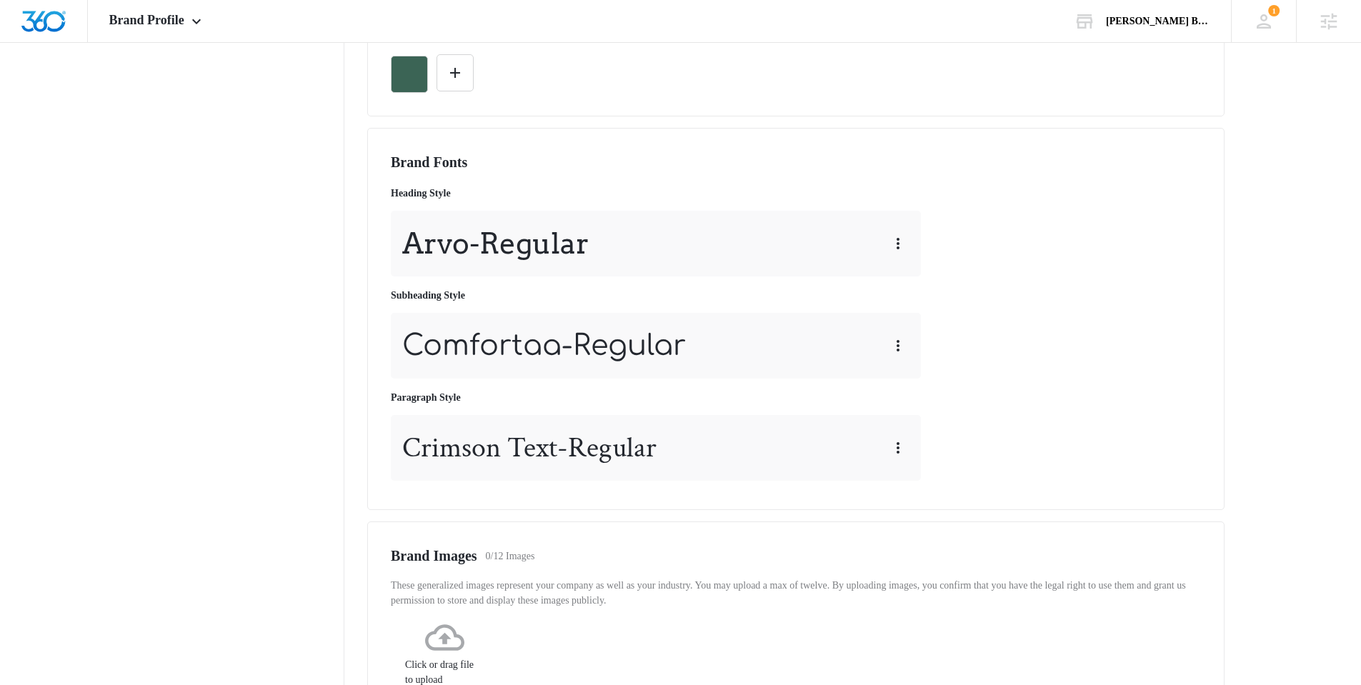
click at [280, 435] on nav "Brand Profile Getting Started Overview Brand Assets Objectives Platform Profile…" at bounding box center [240, 281] width 208 height 1245
click at [890, 440] on button "button" at bounding box center [898, 448] width 23 height 23
click at [931, 487] on div "Edit" at bounding box center [918, 488] width 26 height 10
click at [529, 430] on p "Crimson Text - Regular" at bounding box center [529, 448] width 254 height 43
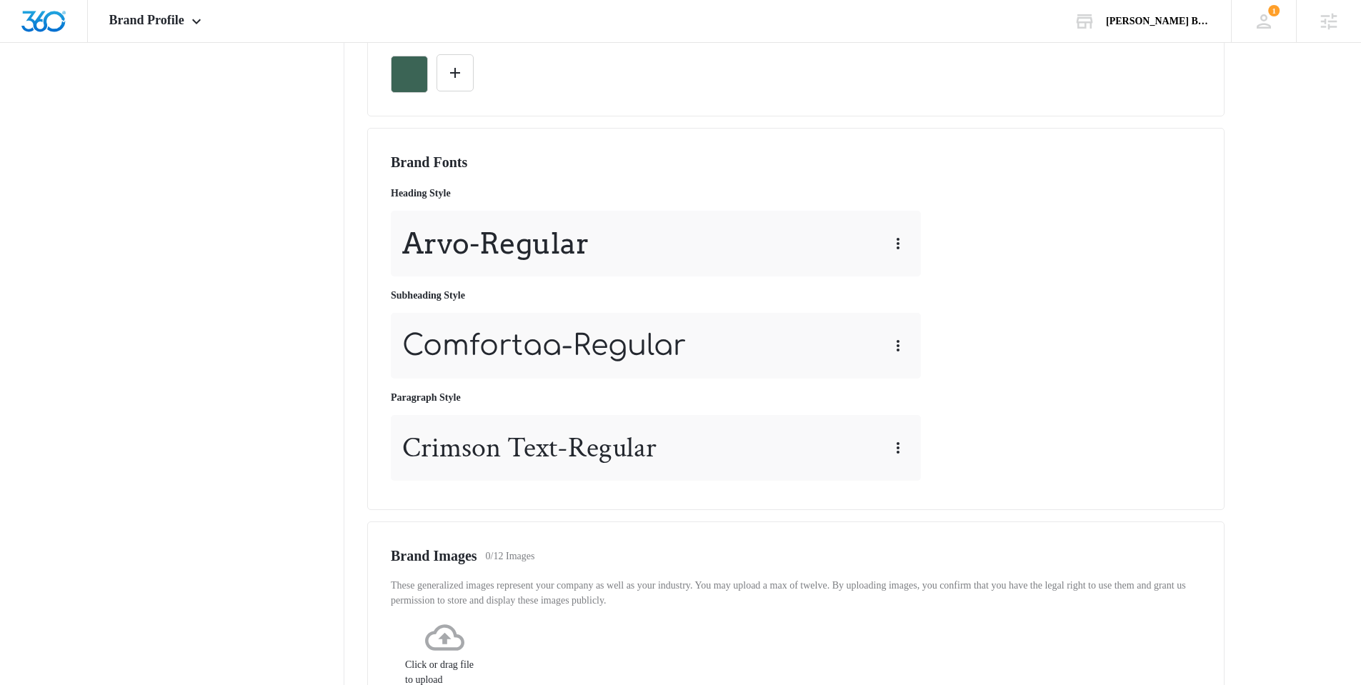
click at [915, 446] on div "Crimson Text - Regular" at bounding box center [656, 448] width 530 height 66
click at [887, 448] on button "button" at bounding box center [898, 448] width 23 height 23
click at [915, 485] on div "Edit" at bounding box center [918, 488] width 26 height 10
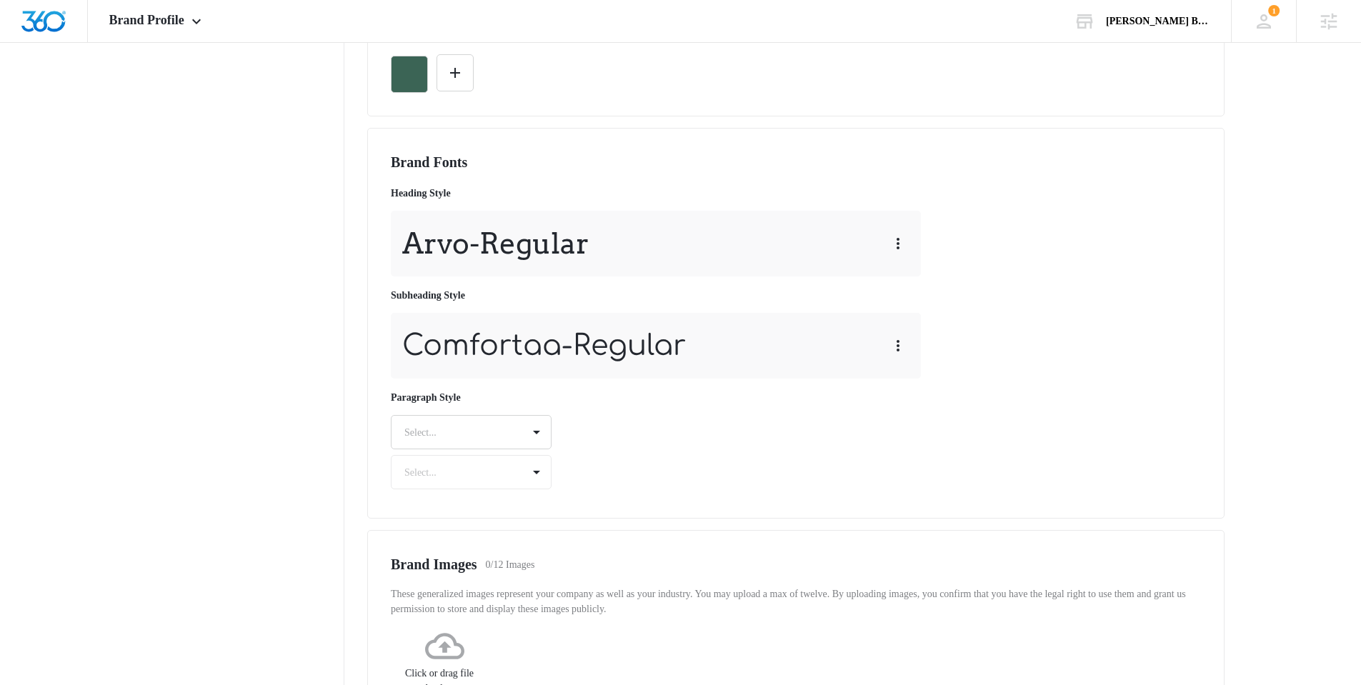
click at [533, 434] on div at bounding box center [536, 432] width 23 height 23
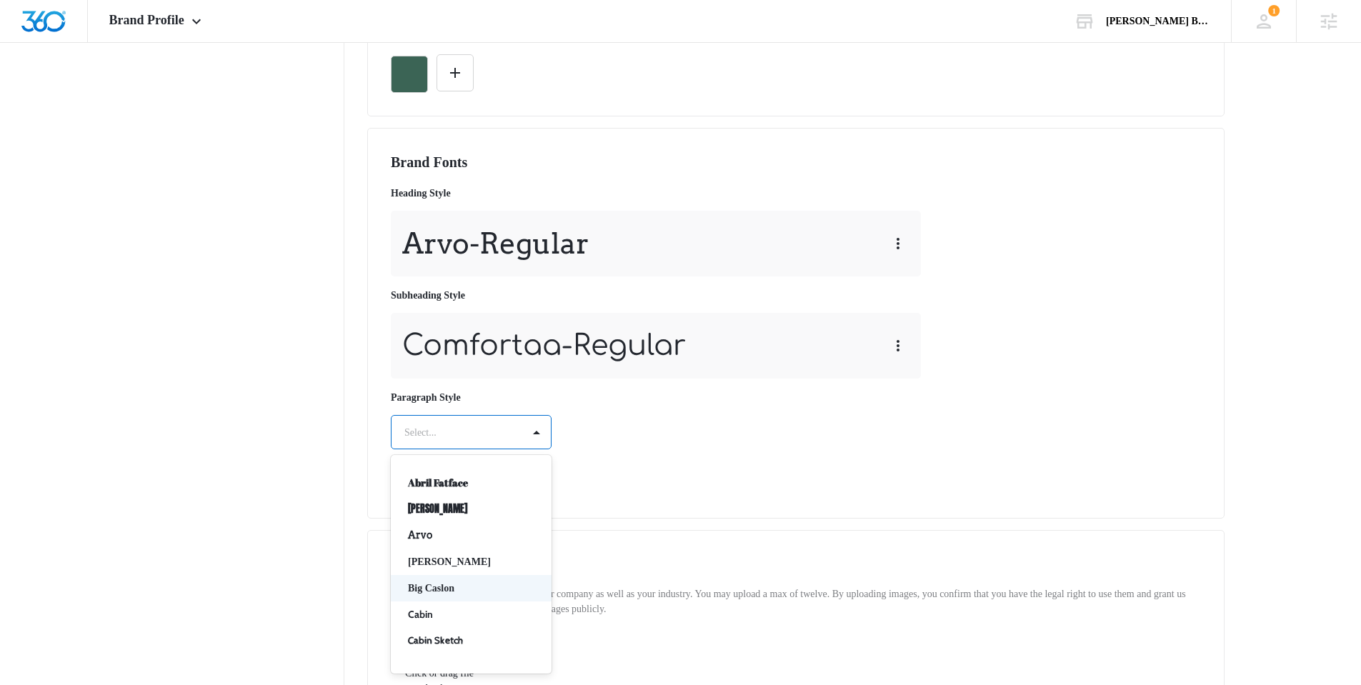
click at [452, 593] on p "Big Caslon" at bounding box center [470, 588] width 124 height 15
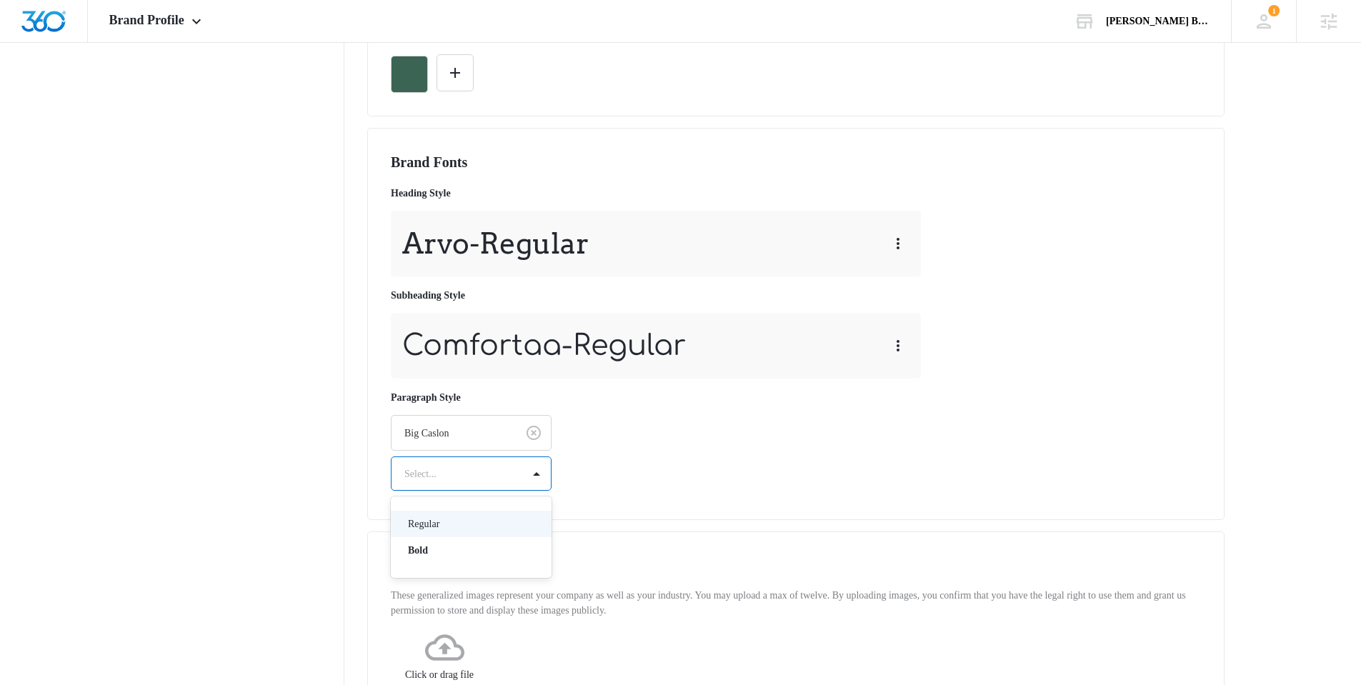
click at [453, 472] on div at bounding box center [453, 474] width 99 height 18
click at [435, 524] on p "Regular" at bounding box center [470, 524] width 124 height 15
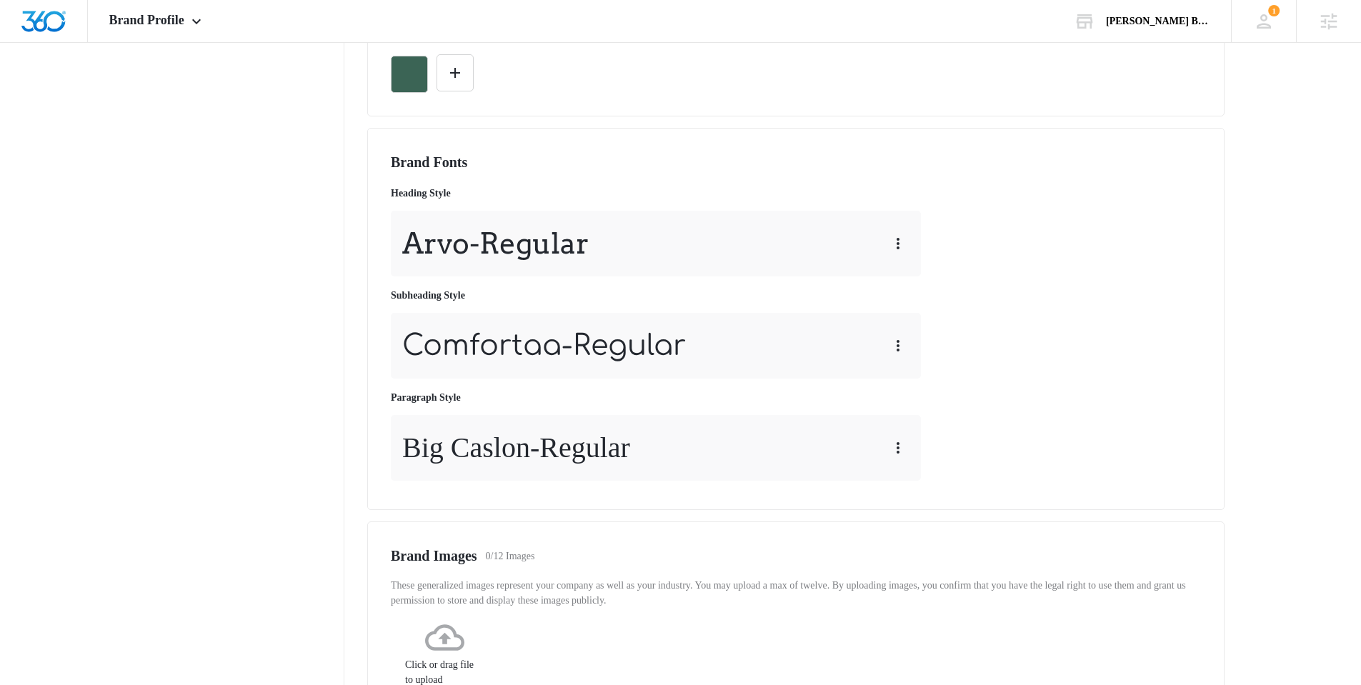
click at [281, 535] on nav "Brand Profile Getting Started Overview Brand Assets Objectives Platform Profile…" at bounding box center [240, 281] width 208 height 1245
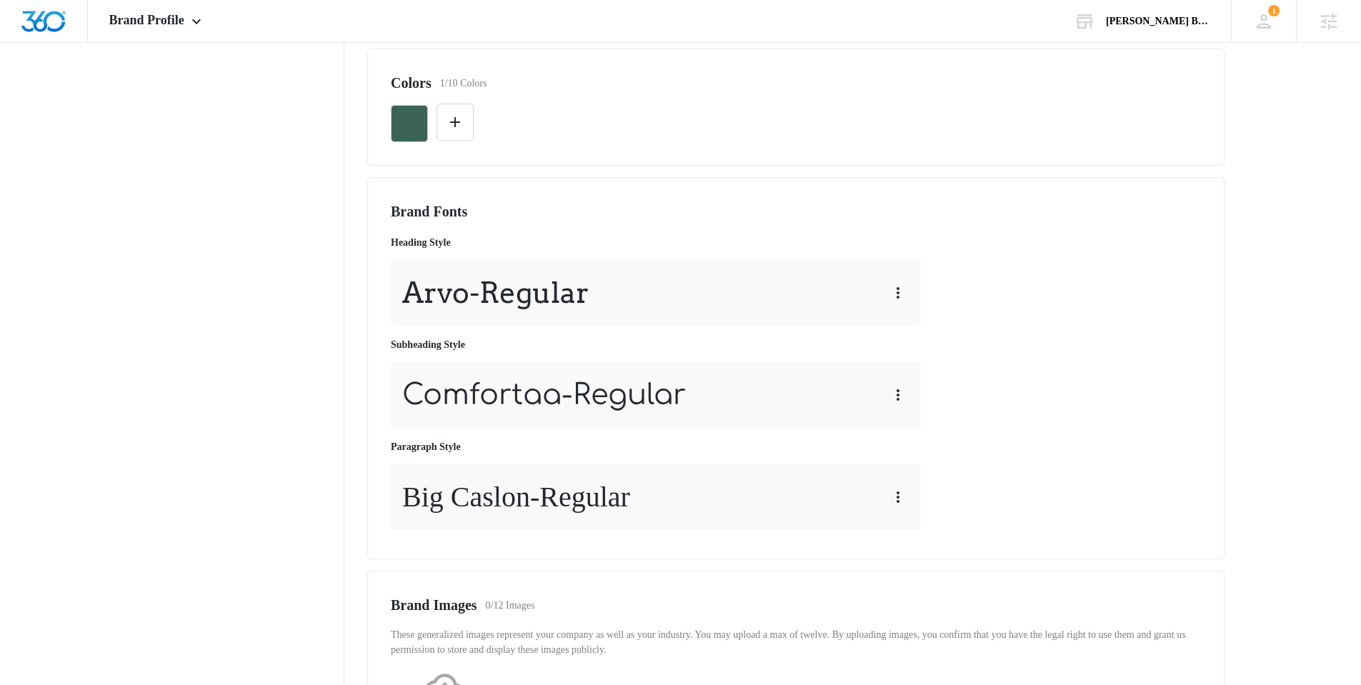
scroll to position [0, 0]
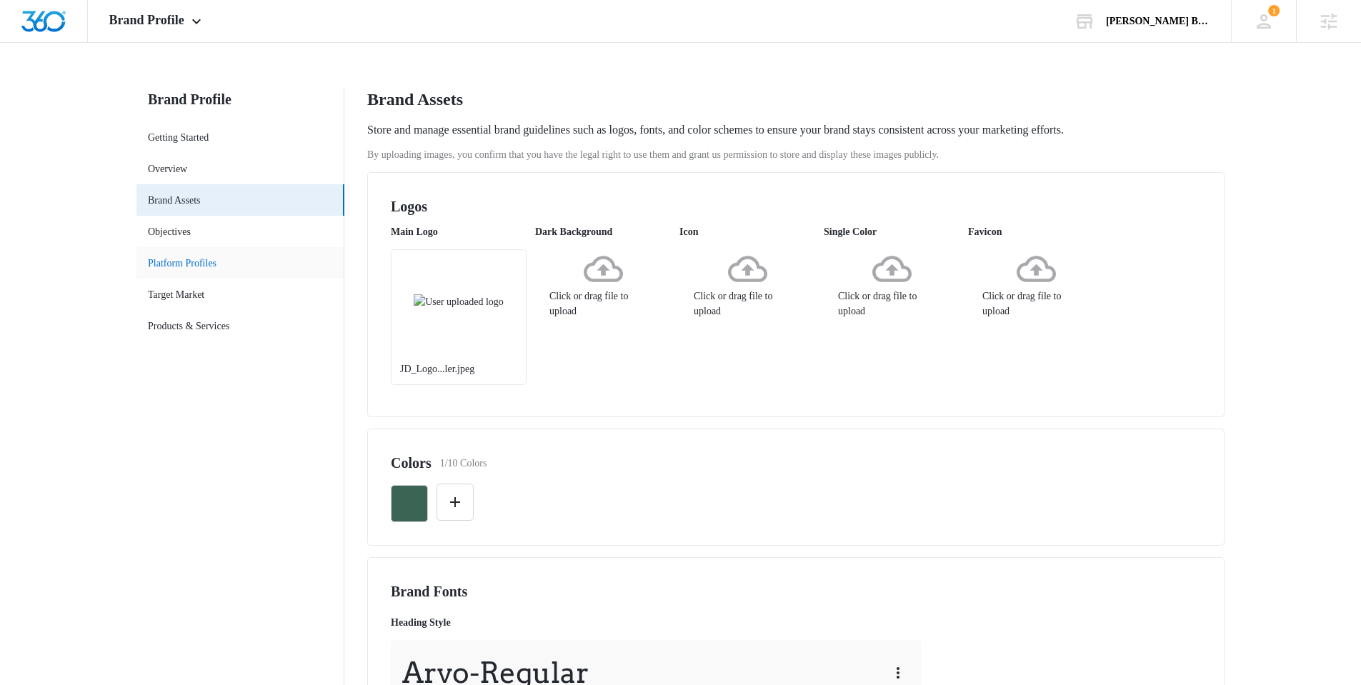
click at [207, 261] on link "Platform Profiles" at bounding box center [182, 263] width 69 height 15
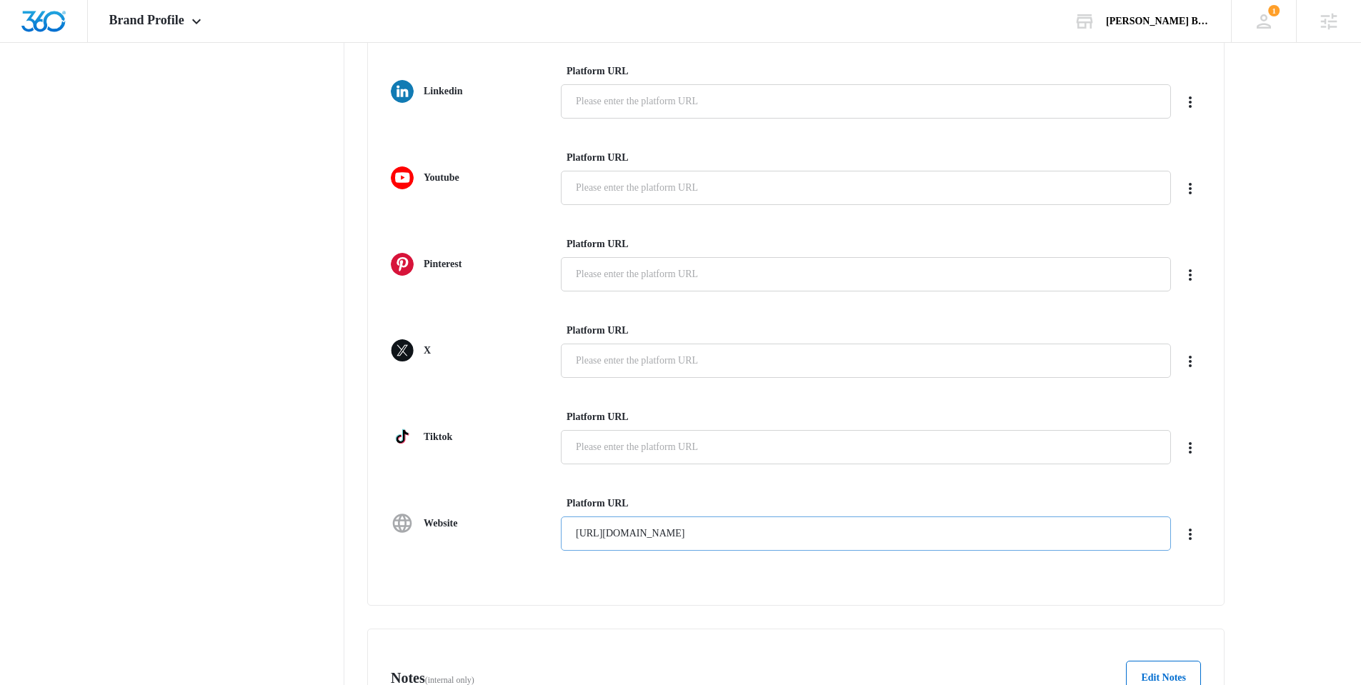
scroll to position [551, 0]
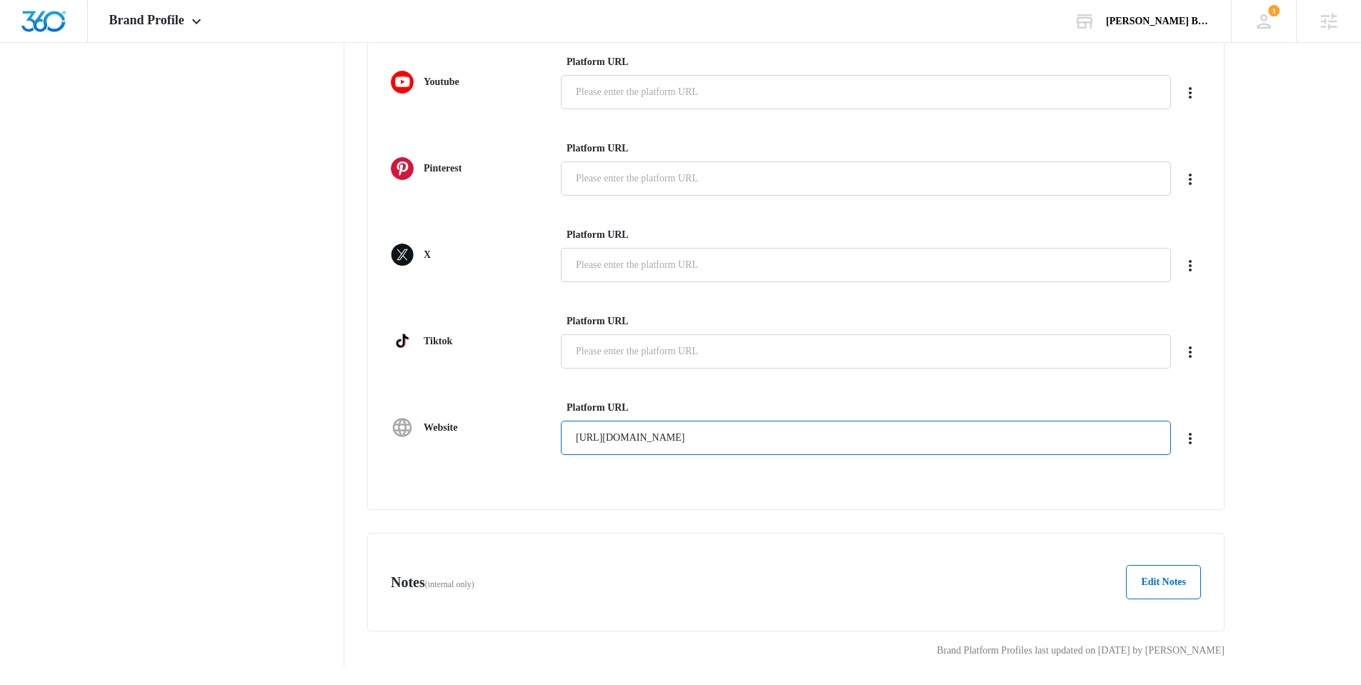
drag, startPoint x: 700, startPoint y: 439, endPoint x: 505, endPoint y: 441, distance: 195.1
click at [505, 441] on div "Website Platform URL https://jenidean.com" at bounding box center [796, 427] width 810 height 55
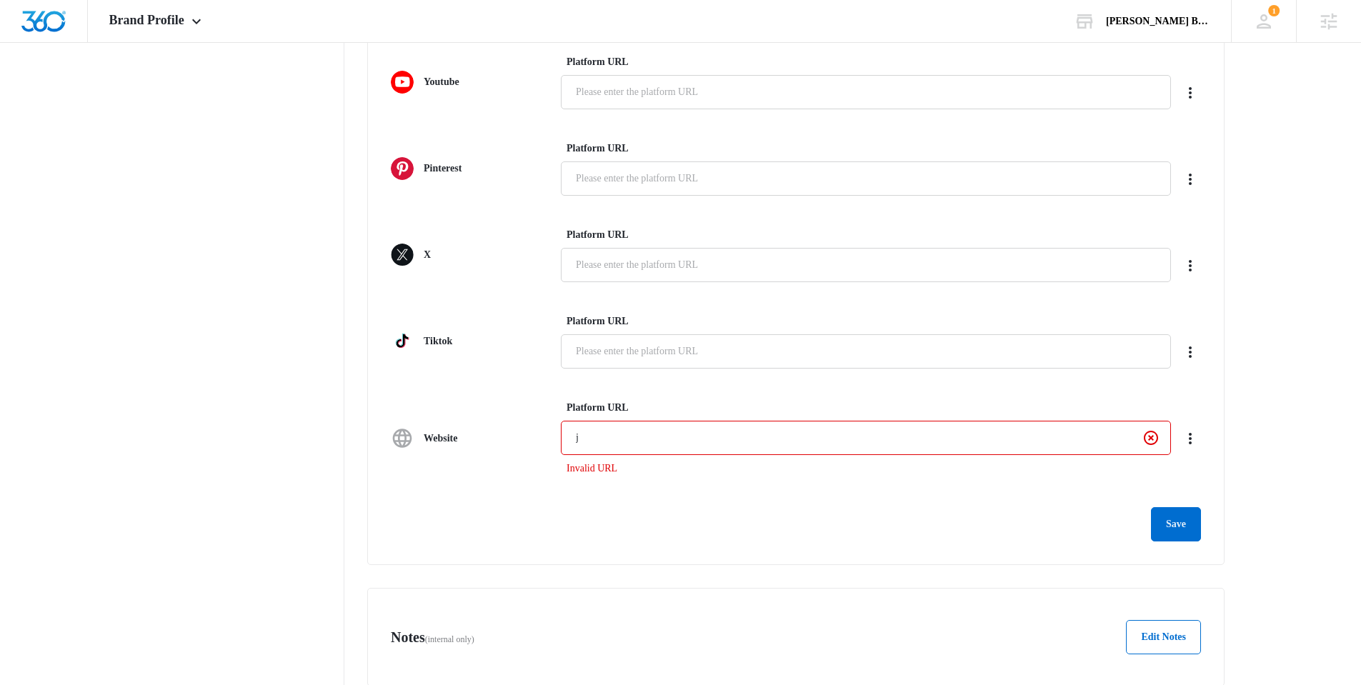
type input "jenideantestagain.com"
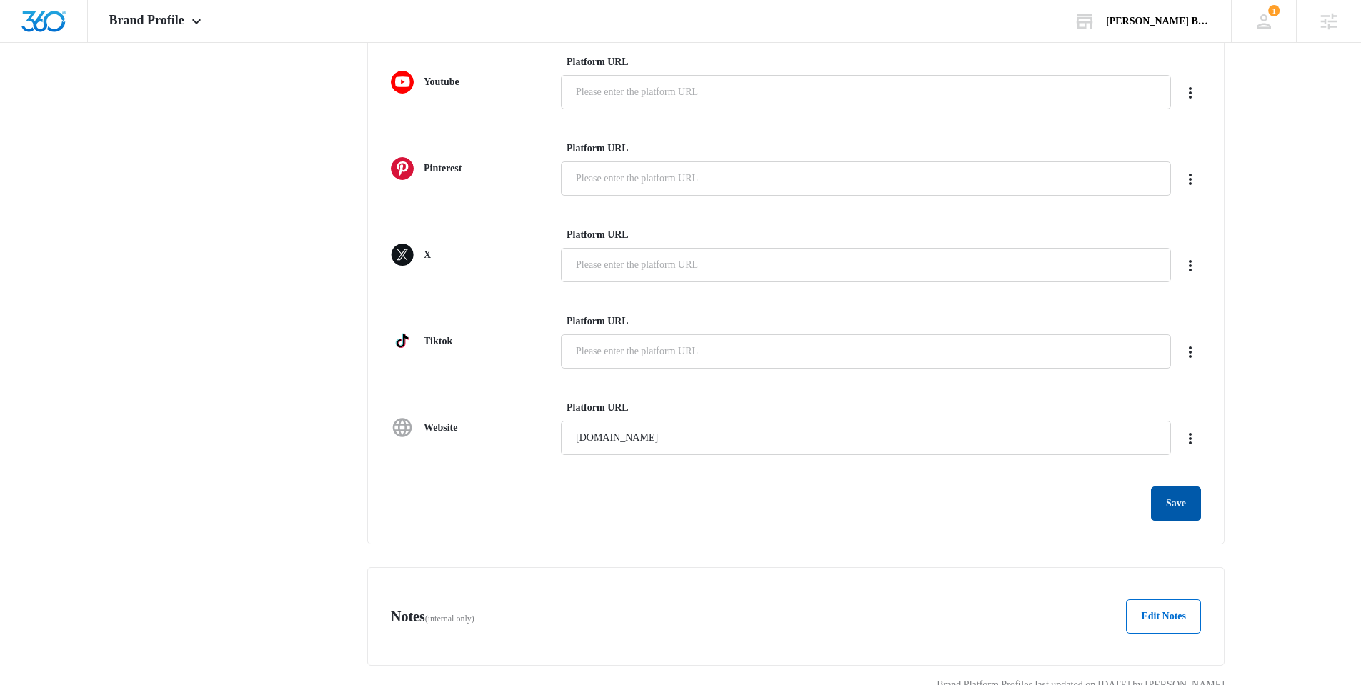
click at [1183, 515] on button "Save" at bounding box center [1176, 504] width 50 height 34
click at [264, 456] on nav "Brand Profile Getting Started Overview Brand Assets Objectives Platform Profile…" at bounding box center [240, 120] width 208 height 1165
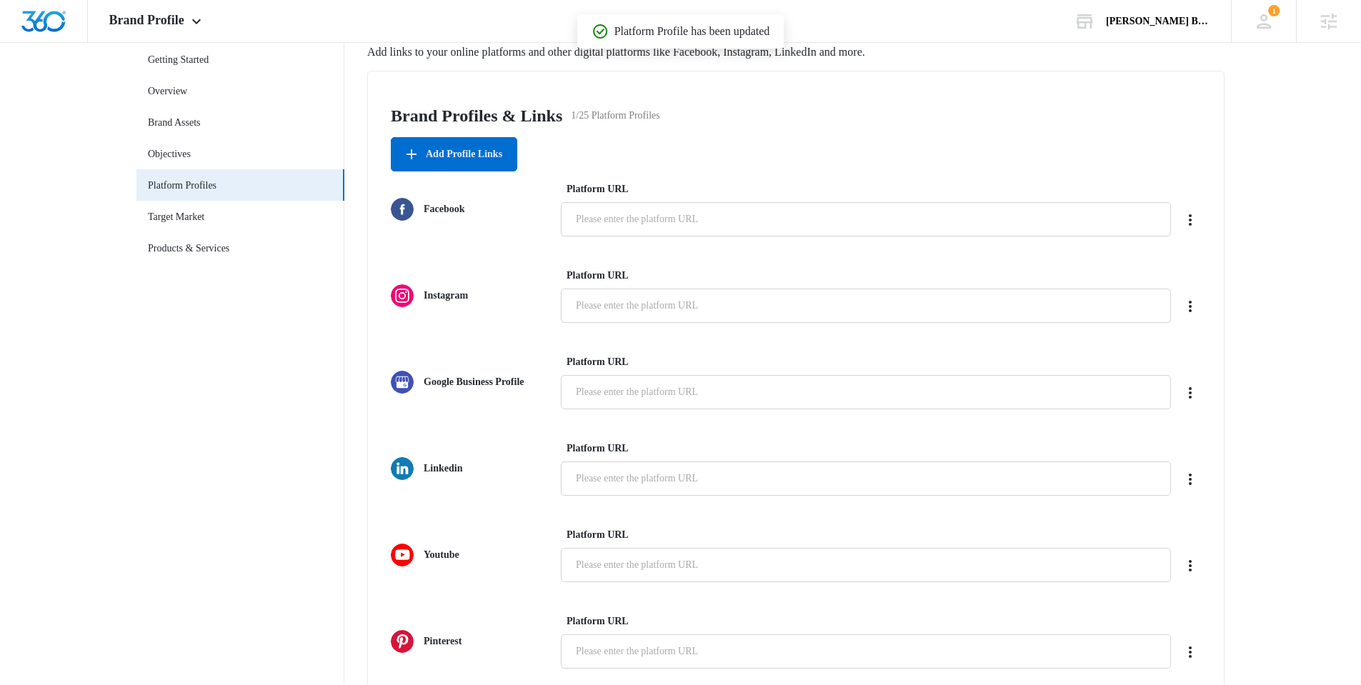
scroll to position [0, 0]
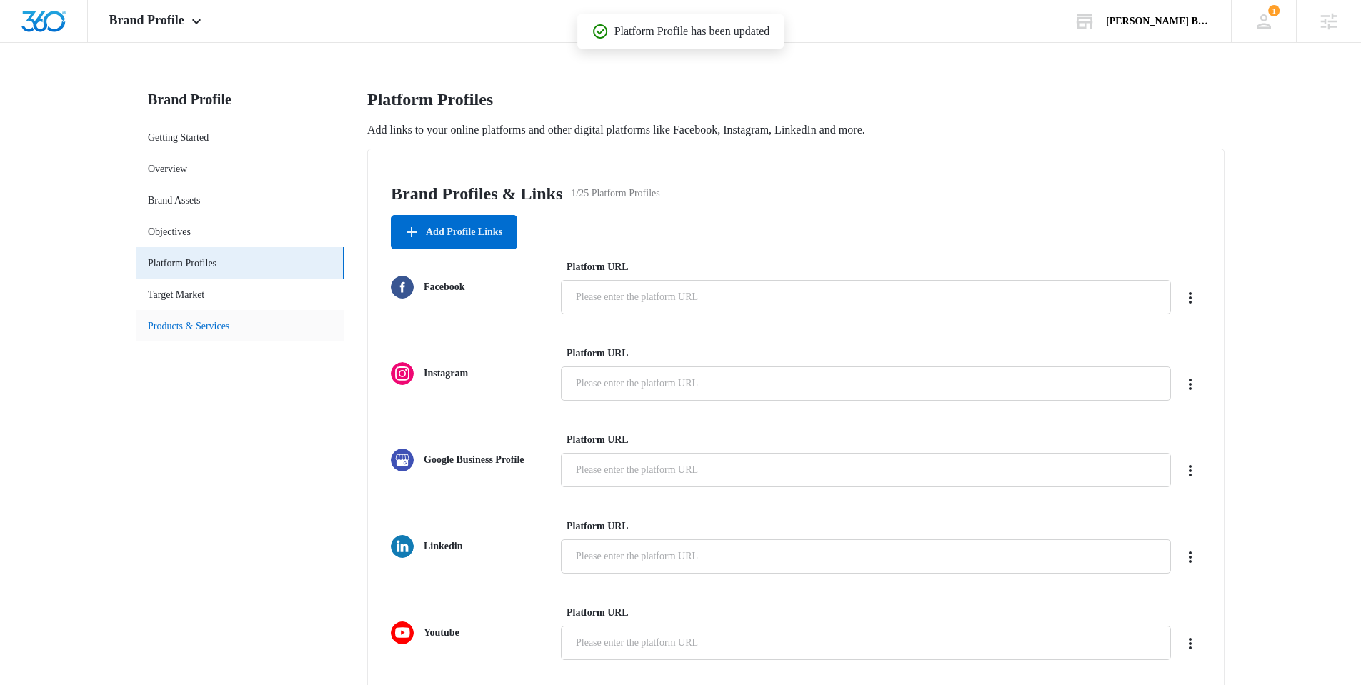
click at [195, 325] on link "Products & Services" at bounding box center [188, 326] width 81 height 15
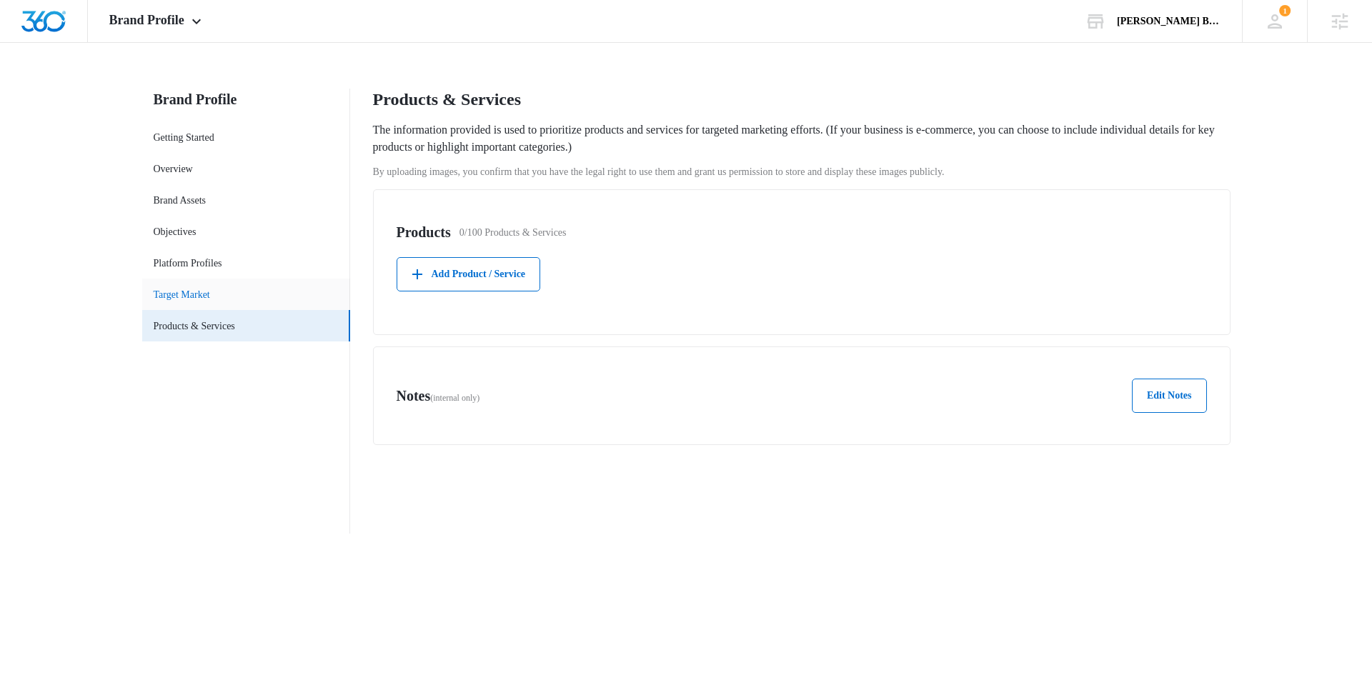
click at [202, 287] on link "Target Market" at bounding box center [182, 294] width 56 height 15
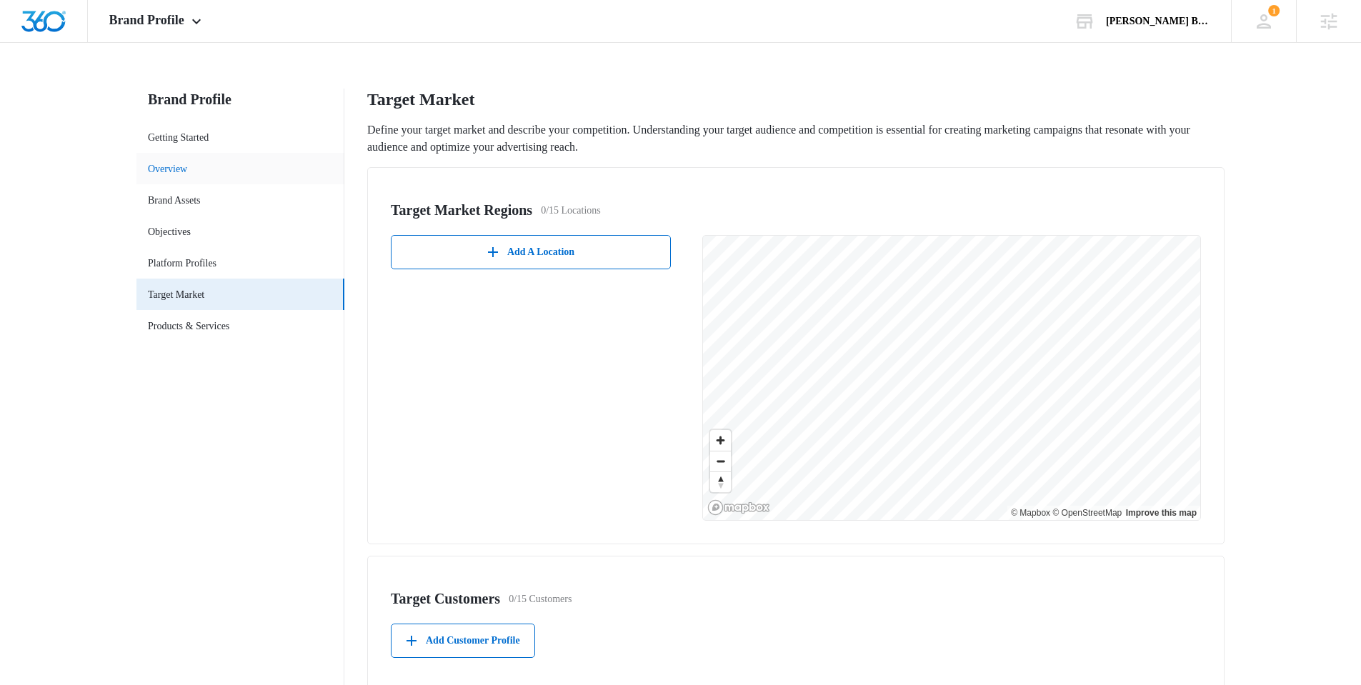
click at [182, 163] on link "Overview" at bounding box center [167, 169] width 39 height 15
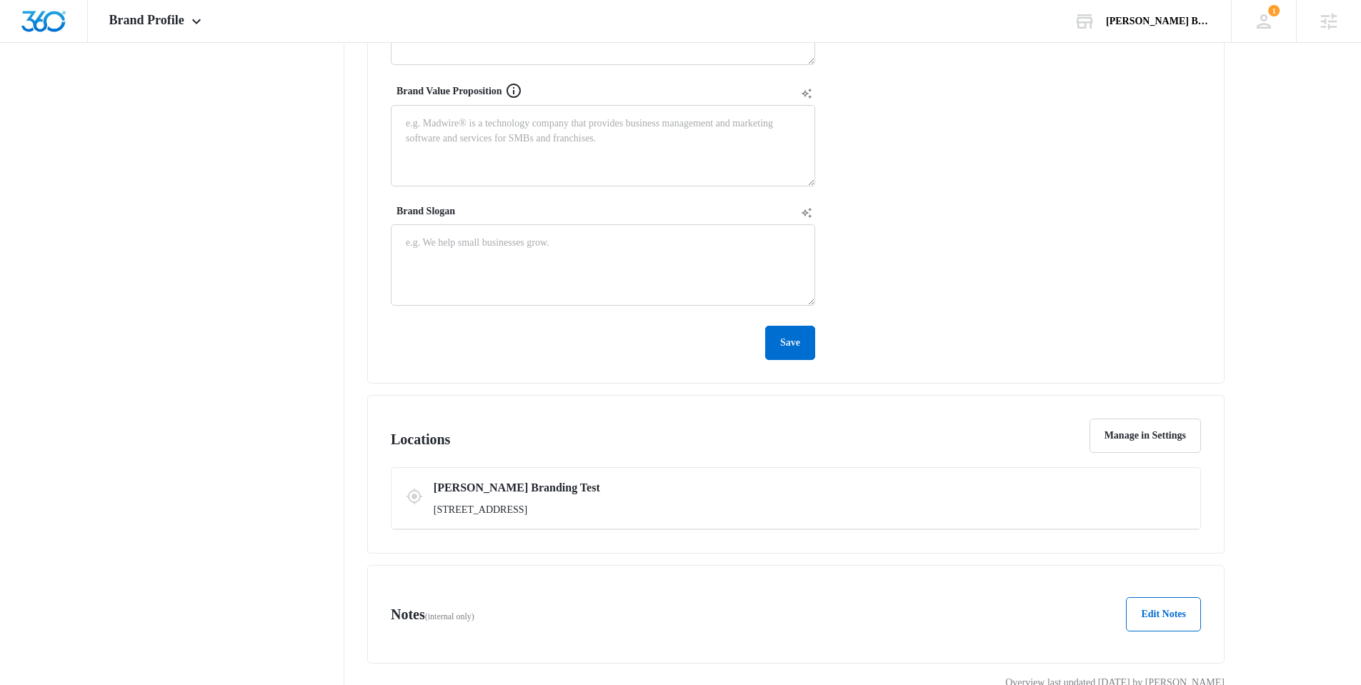
scroll to position [650, 0]
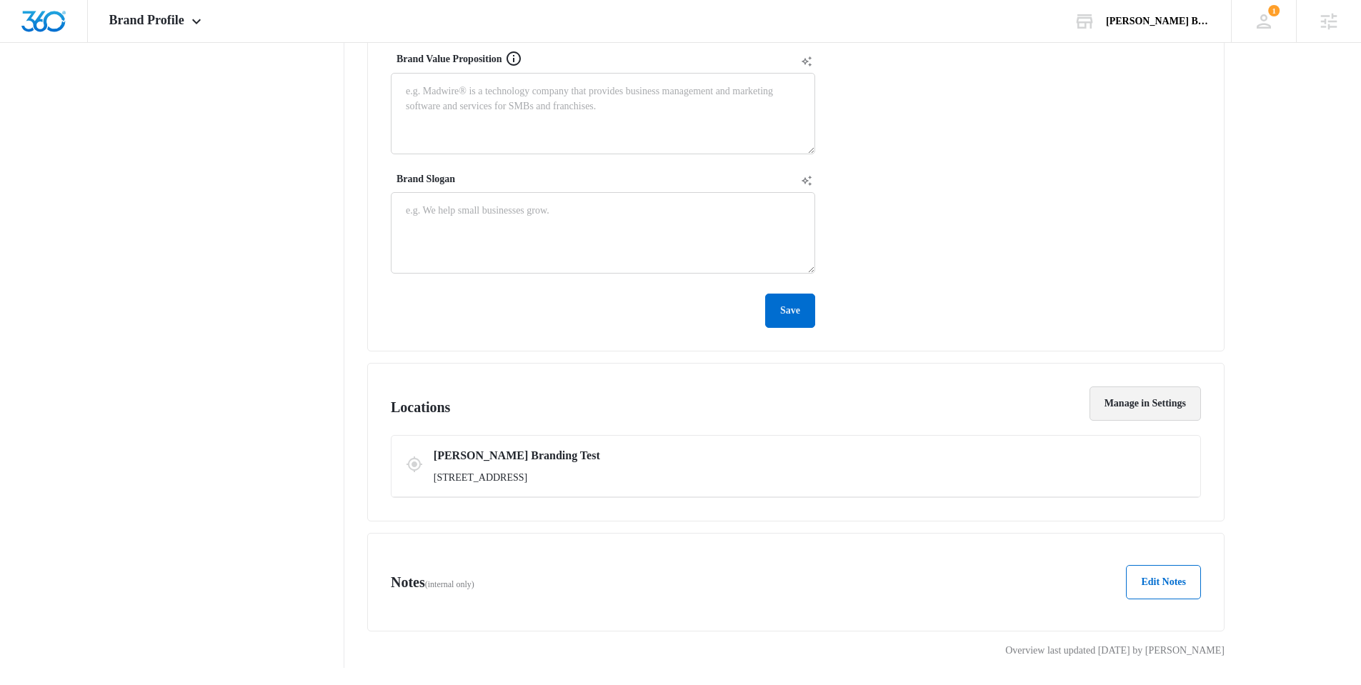
click at [1153, 402] on button "Manage in Settings" at bounding box center [1145, 404] width 111 height 34
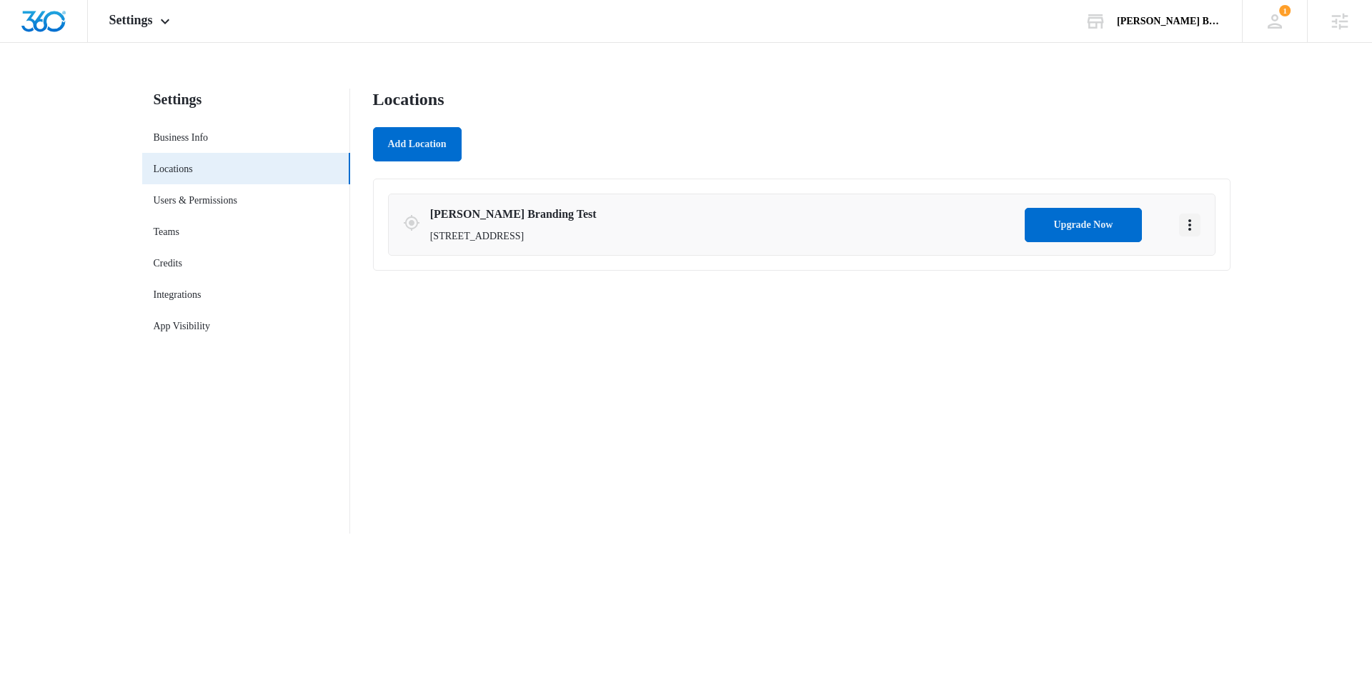
click at [1193, 224] on icon "Actions" at bounding box center [1189, 225] width 17 height 17
click at [1203, 261] on link "Edit" at bounding box center [1205, 264] width 16 height 11
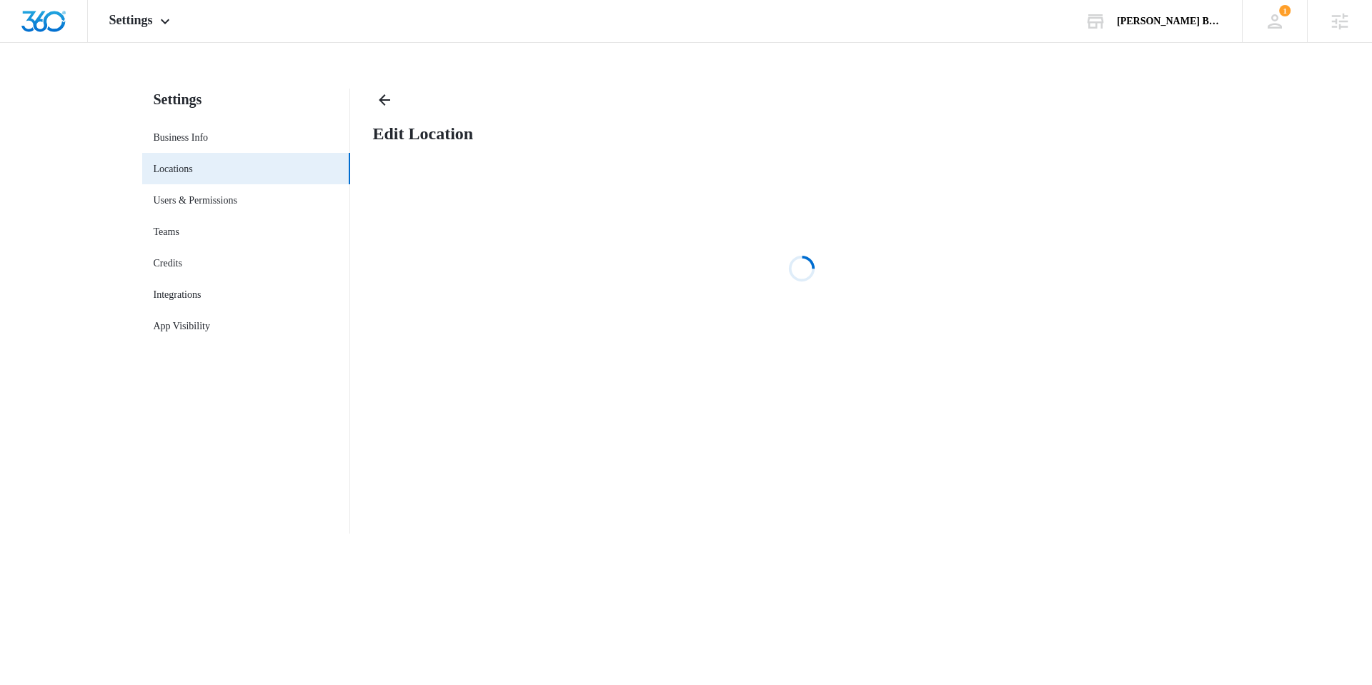
select select "Colorado"
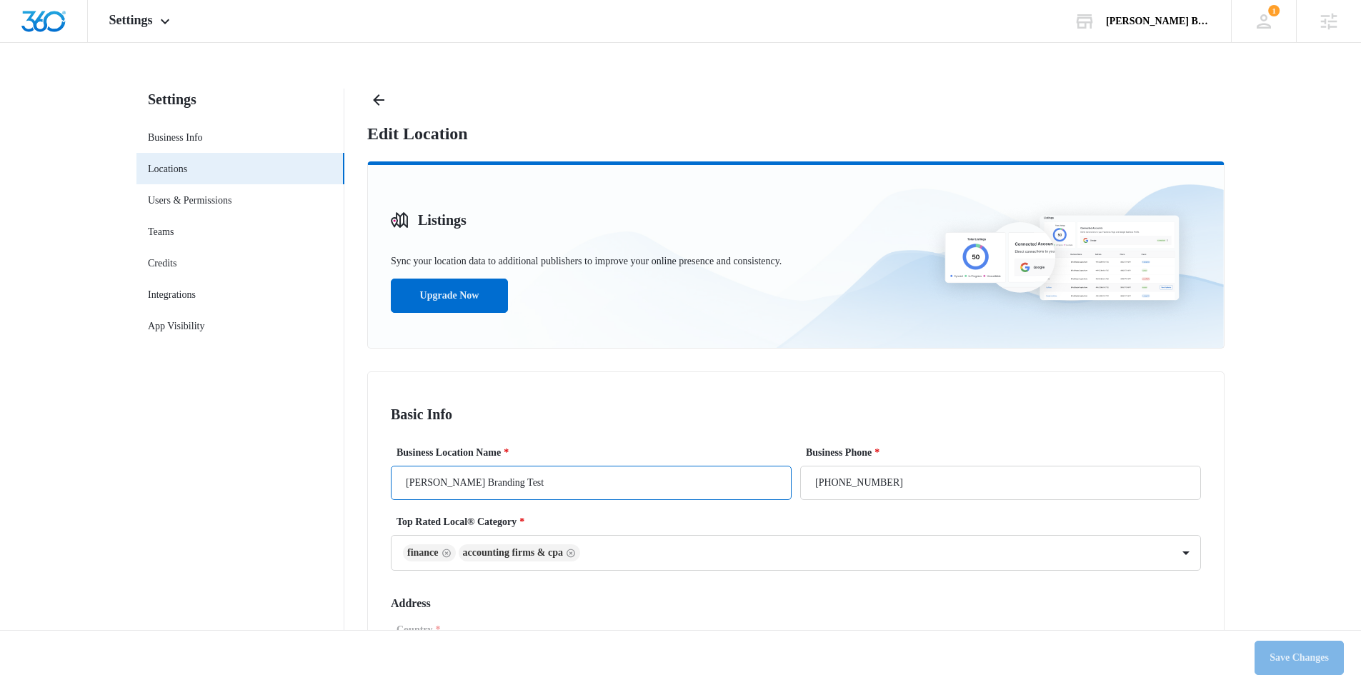
click at [612, 472] on input "[PERSON_NAME] Branding Test" at bounding box center [591, 483] width 401 height 34
type input "Jeni Branding Test 2"
click at [1268, 653] on button "Save Changes" at bounding box center [1299, 658] width 89 height 34
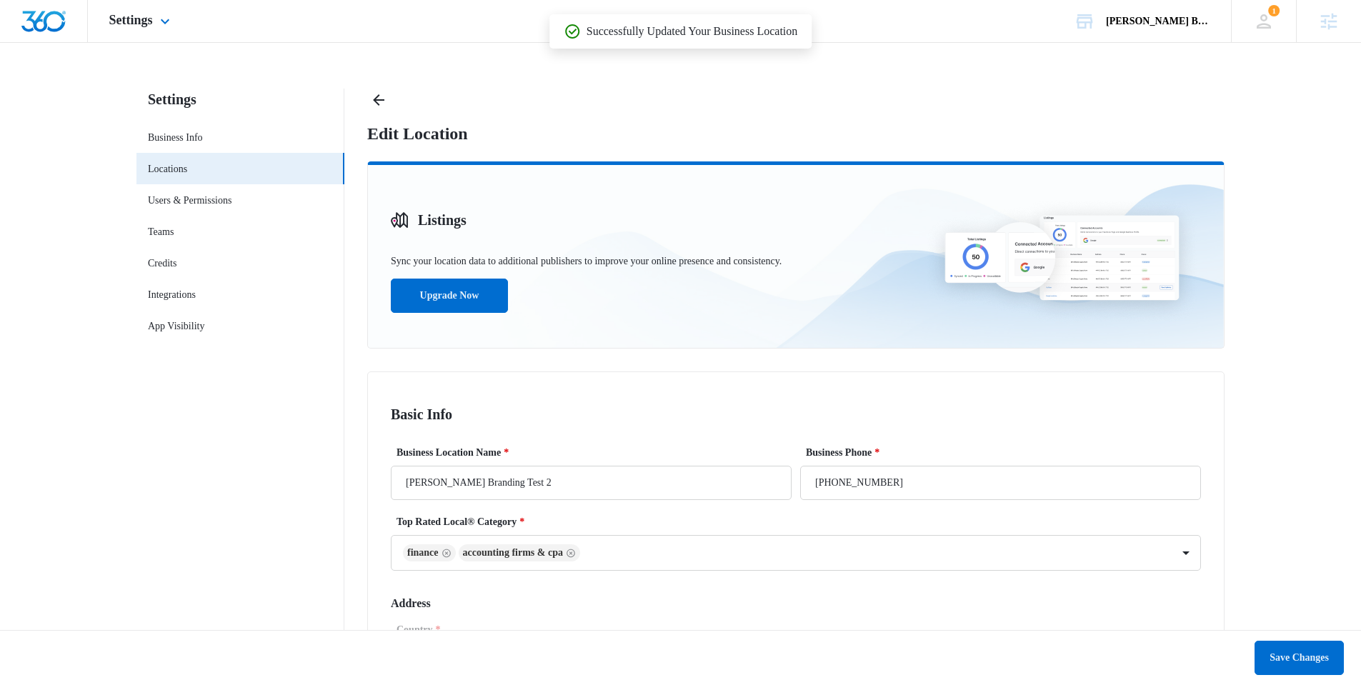
click at [155, 29] on div "Settings Apps Reputation Websites Forms CRM Email Social Shop Payments Content …" at bounding box center [141, 21] width 107 height 42
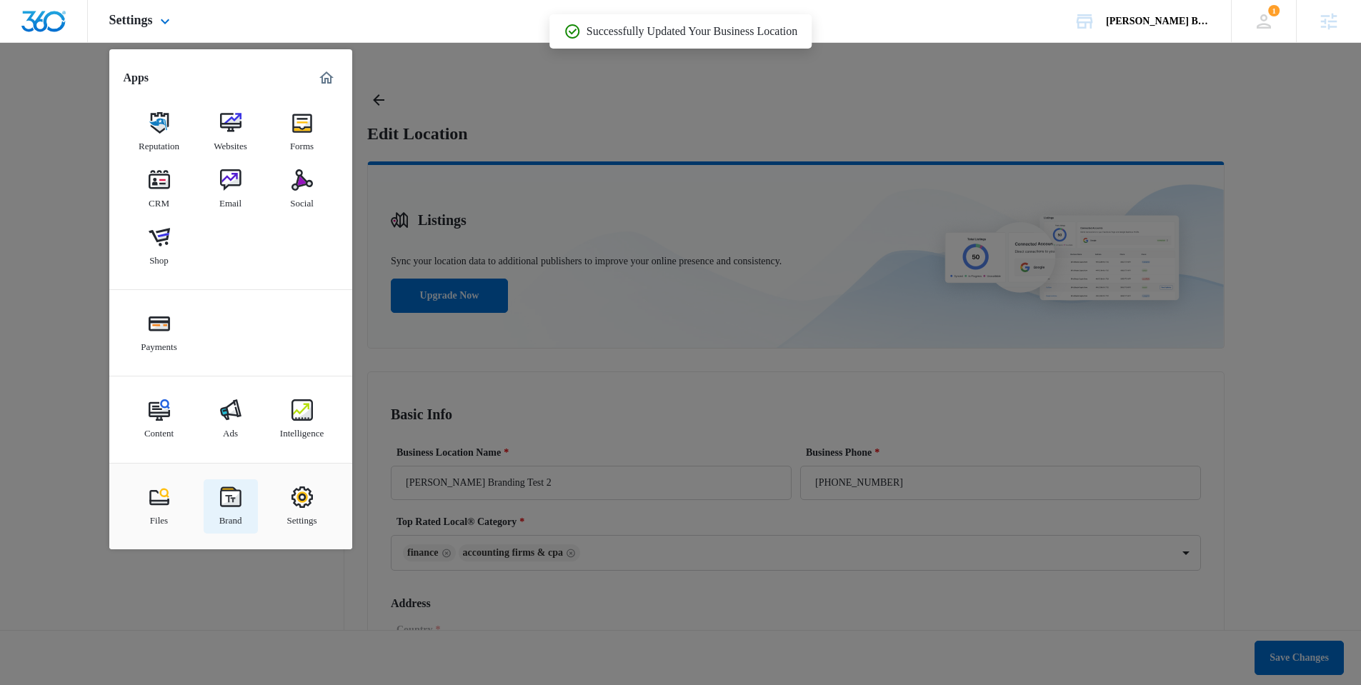
click at [224, 506] on img at bounding box center [230, 497] width 21 height 21
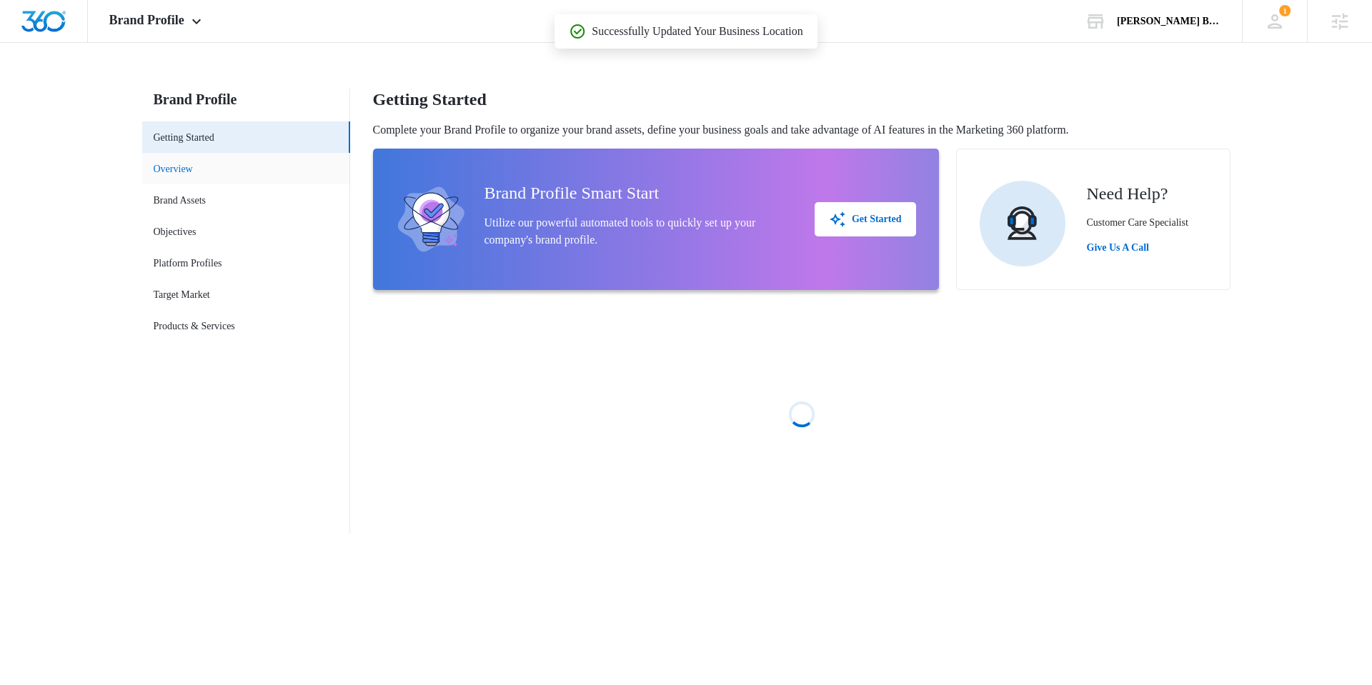
click at [177, 162] on link "Overview" at bounding box center [173, 169] width 39 height 15
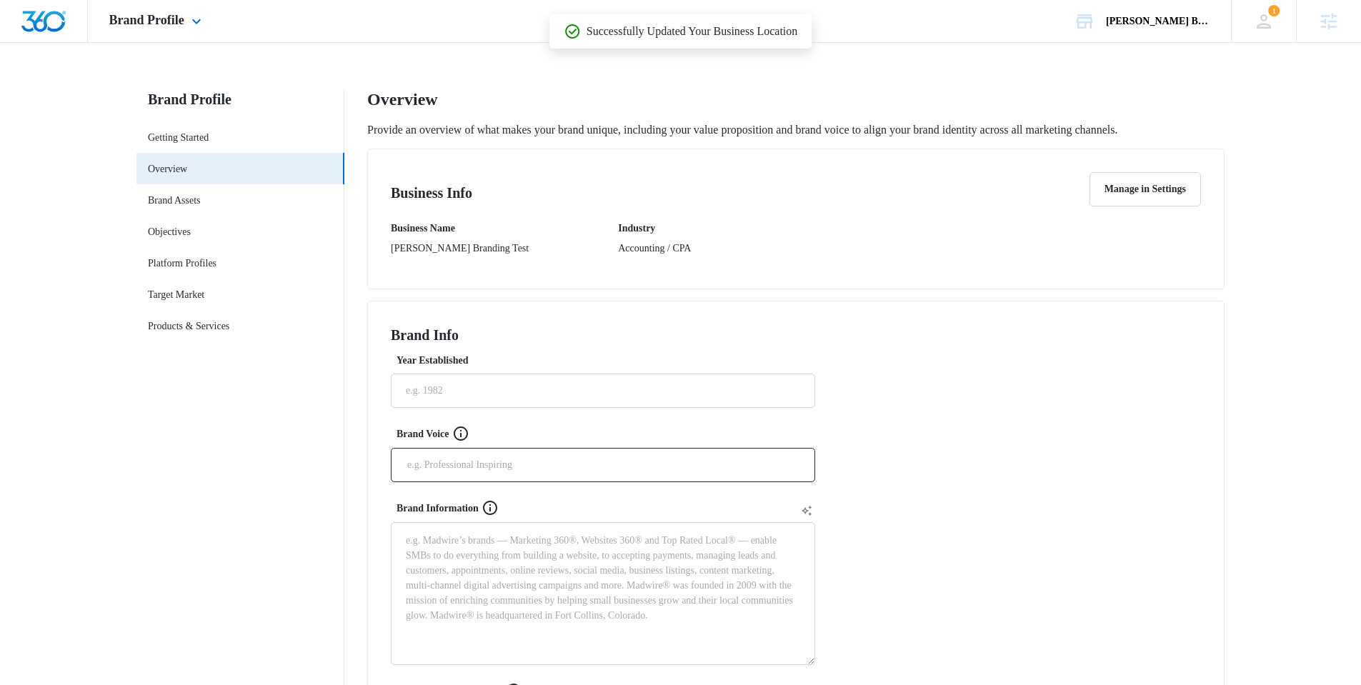
drag, startPoint x: 170, startPoint y: 36, endPoint x: 178, endPoint y: 50, distance: 16.3
click at [169, 35] on div "Brand Profile Apps Reputation Websites Forms CRM Email Social Shop Payments Con…" at bounding box center [157, 21] width 139 height 42
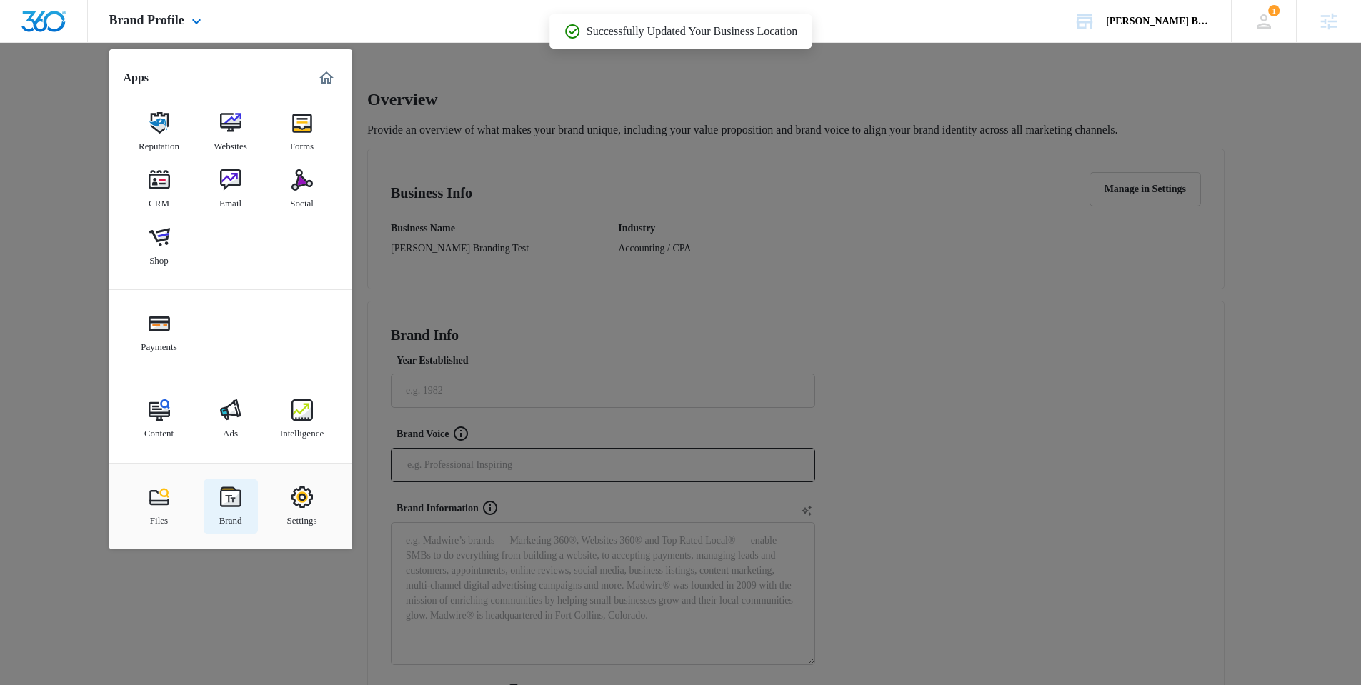
click at [244, 517] on link "Brand" at bounding box center [231, 507] width 54 height 54
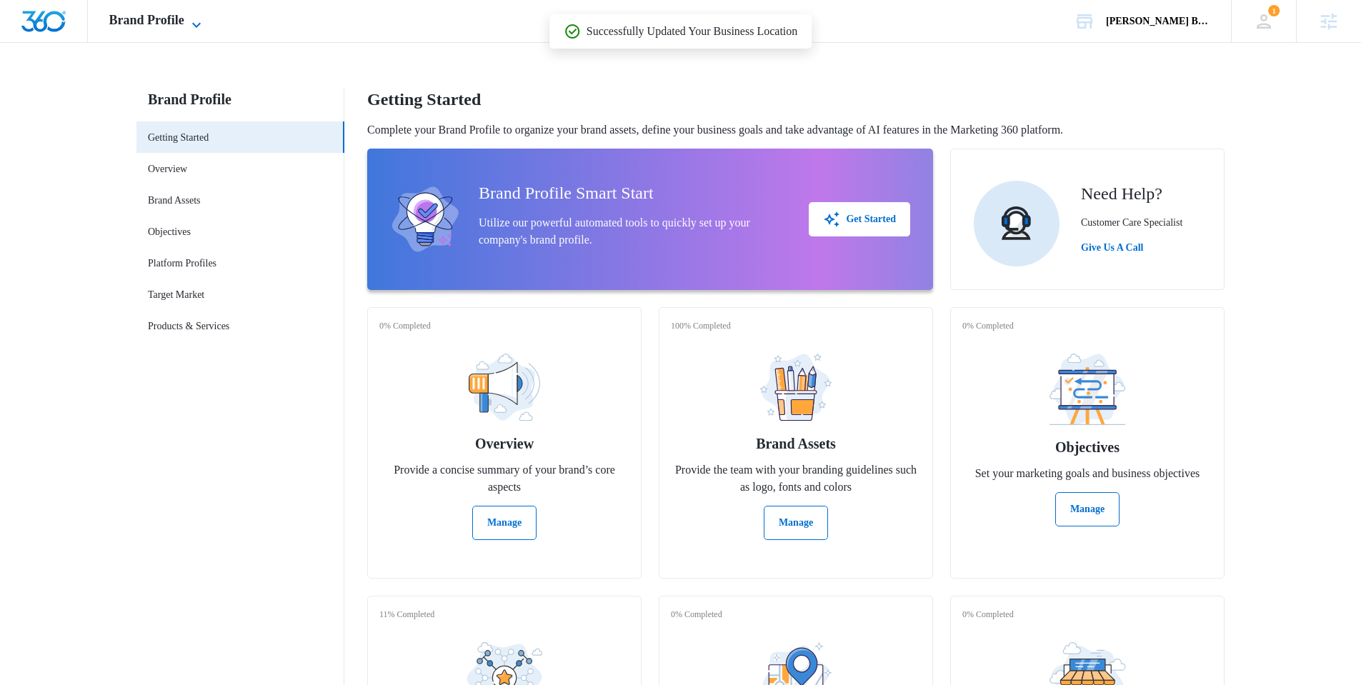
click at [158, 22] on span "Brand Profile" at bounding box center [146, 20] width 75 height 15
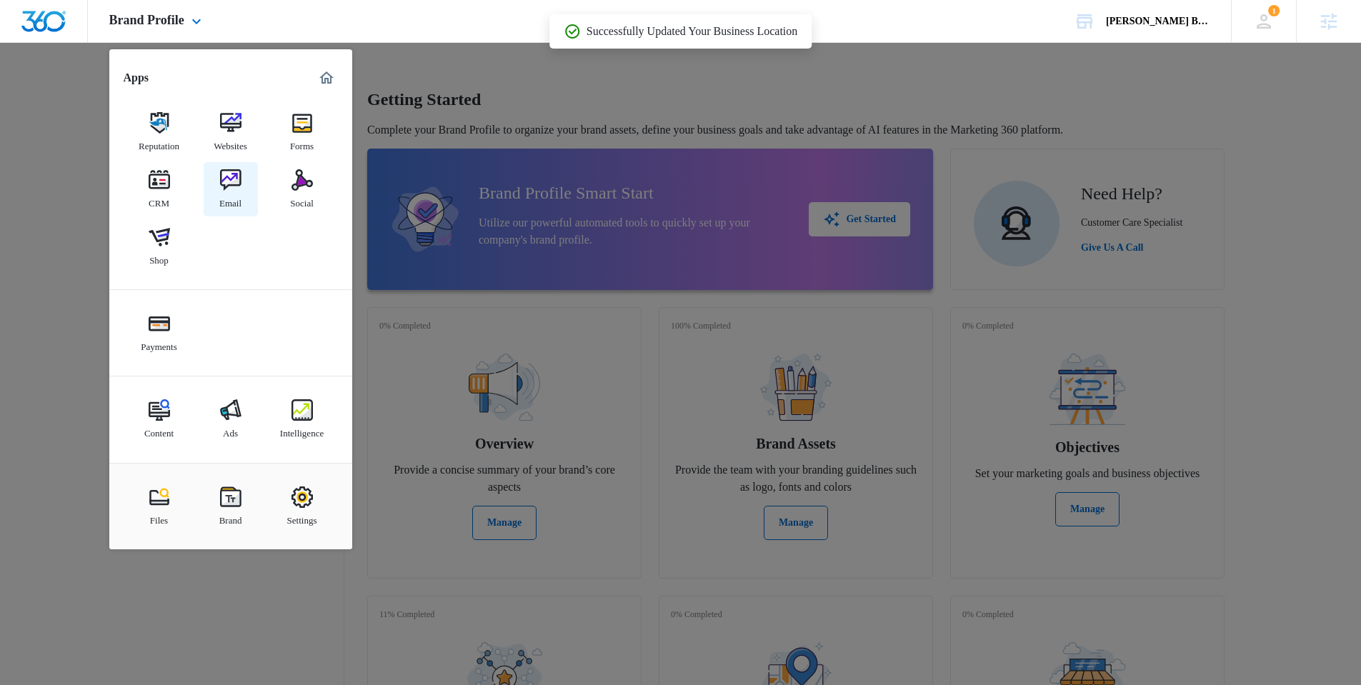
click at [226, 175] on img at bounding box center [230, 179] width 21 height 21
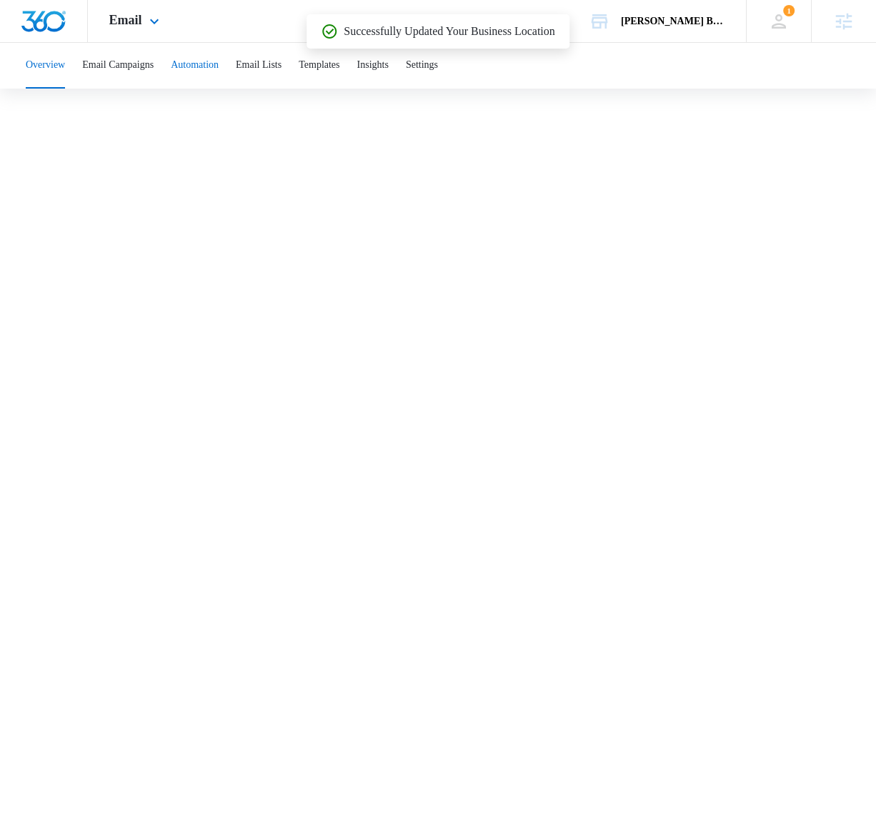
click at [217, 70] on button "Automation" at bounding box center [195, 66] width 48 height 46
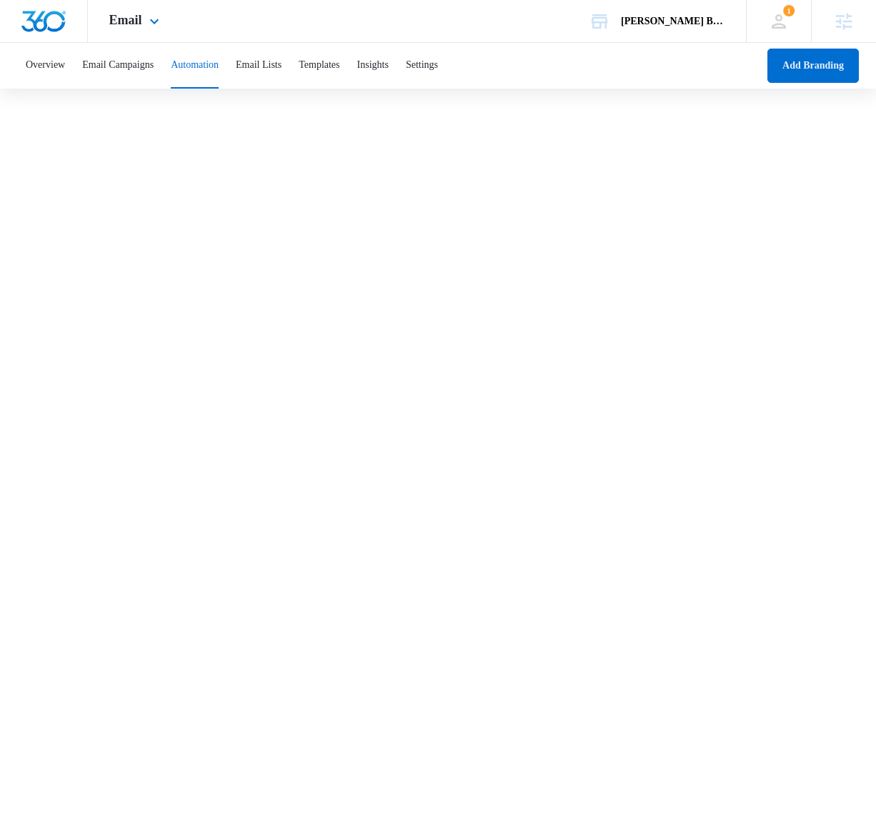
click at [818, 70] on button "Add Branding" at bounding box center [813, 66] width 91 height 34
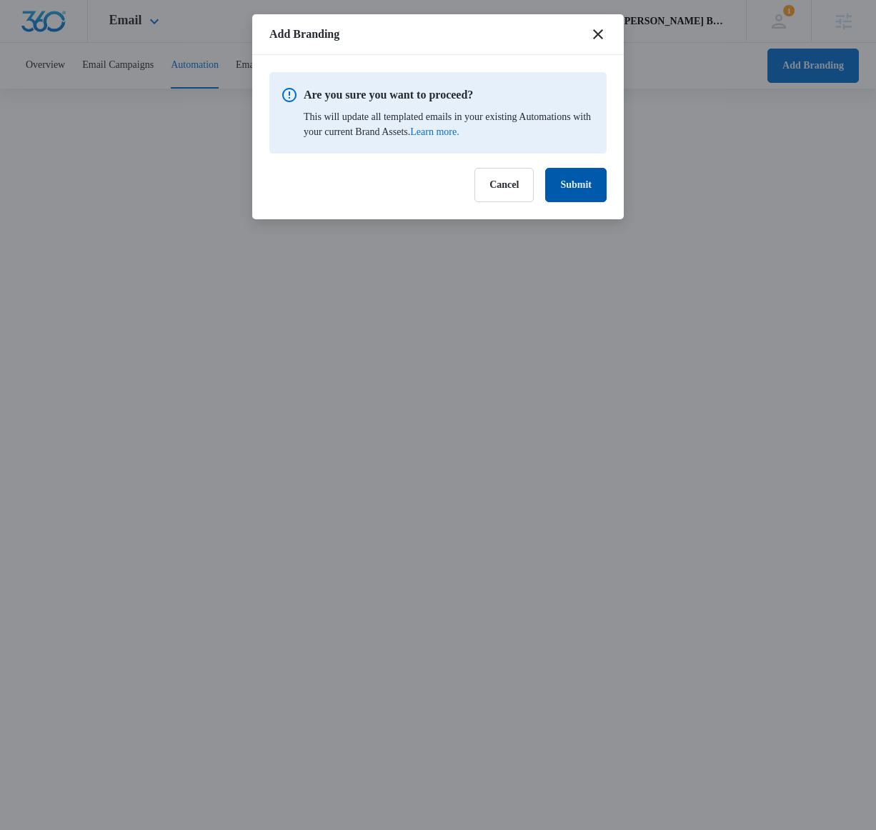
click at [582, 194] on button "Submit" at bounding box center [575, 185] width 61 height 34
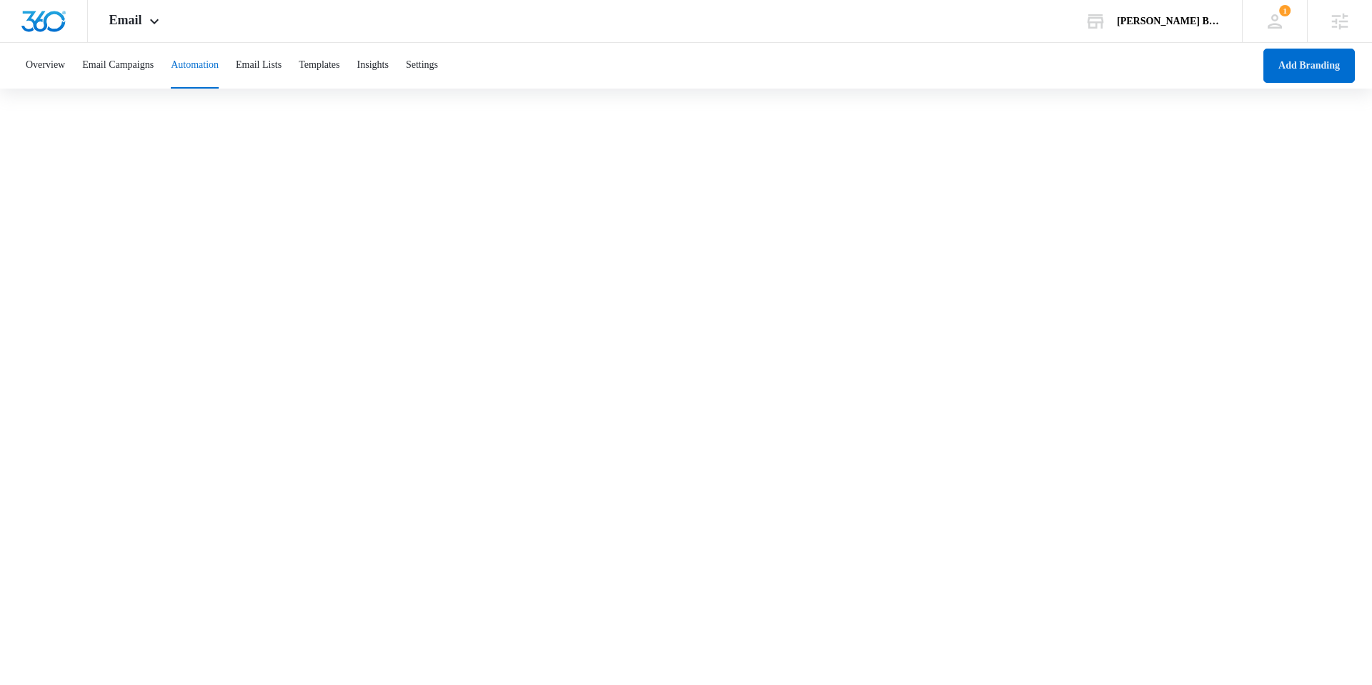
drag, startPoint x: 483, startPoint y: 670, endPoint x: 489, endPoint y: 653, distance: 18.1
click at [483, 654] on body "Email Apps Reputation Websites Forms CRM Email Social Shop Payments Content Ads…" at bounding box center [686, 327] width 1372 height 654
click at [833, 654] on body "Email Apps Reputation Websites Forms CRM Email Social Shop Payments Content Ads…" at bounding box center [686, 327] width 1372 height 654
click at [1269, 18] on icon at bounding box center [1274, 21] width 21 height 21
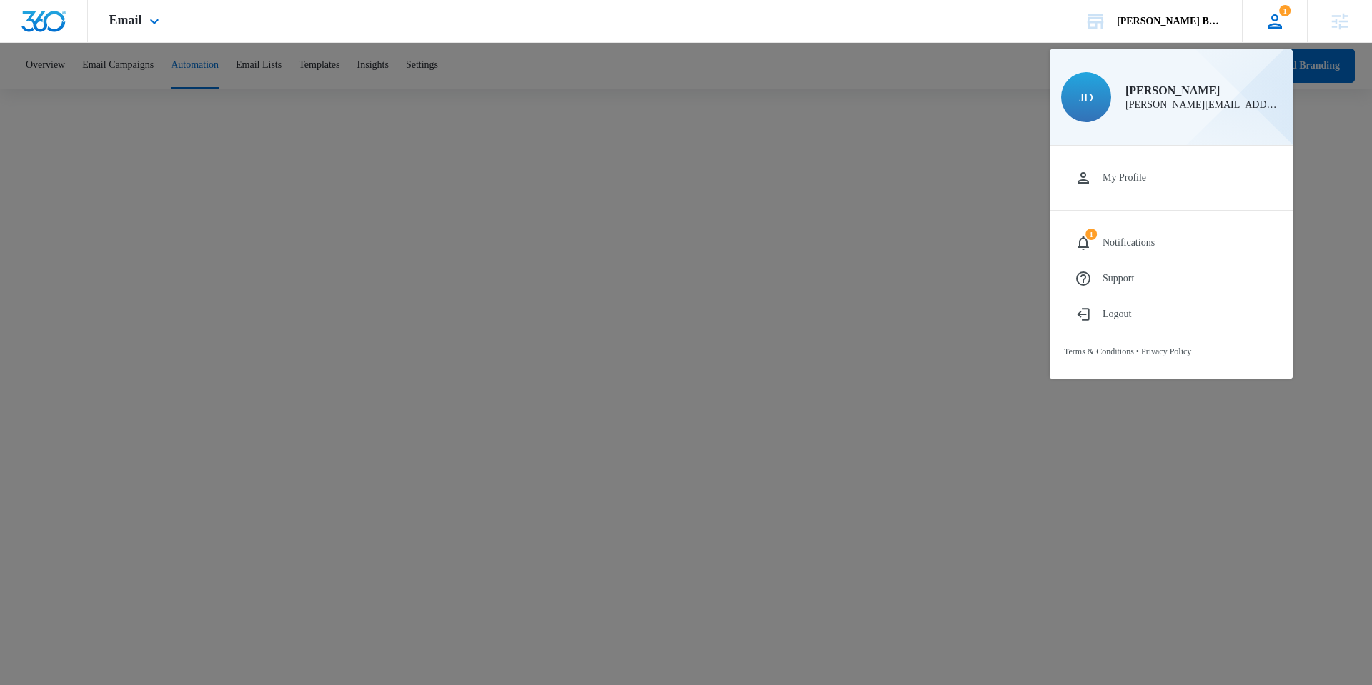
click at [1274, 16] on icon at bounding box center [1274, 21] width 21 height 21
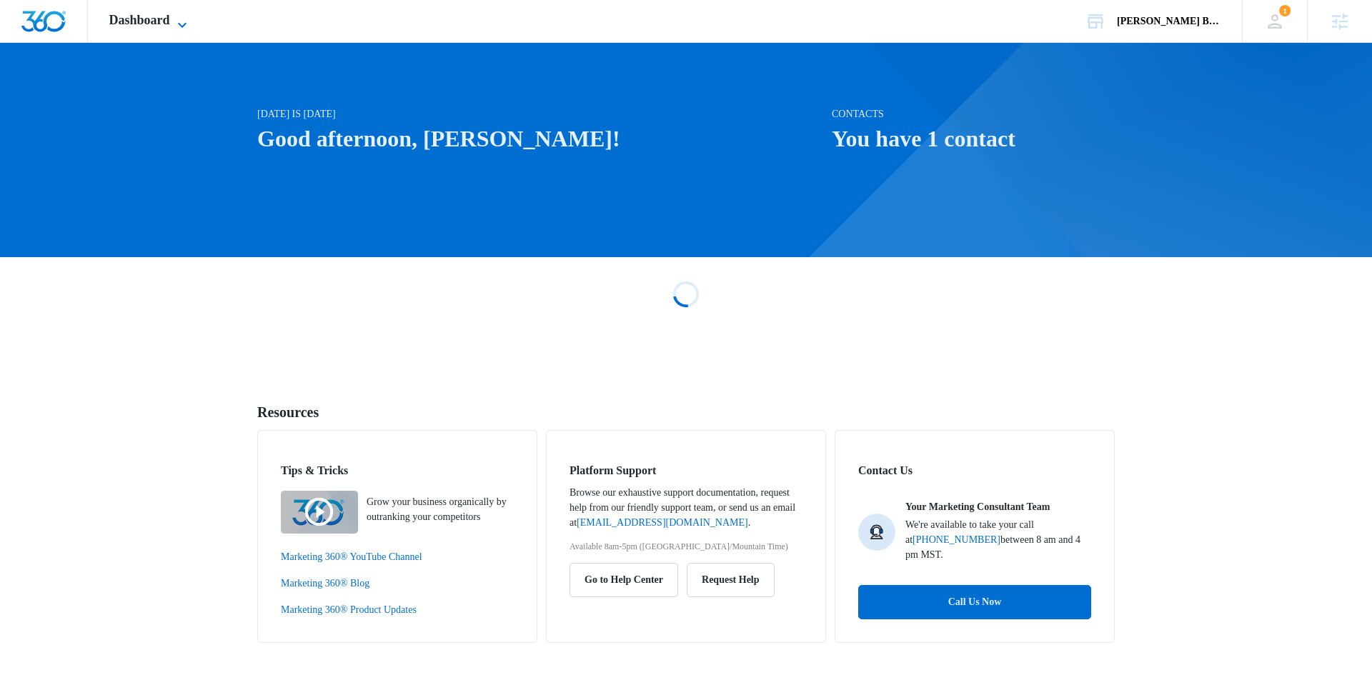
click at [138, 26] on span "Dashboard" at bounding box center [139, 20] width 61 height 15
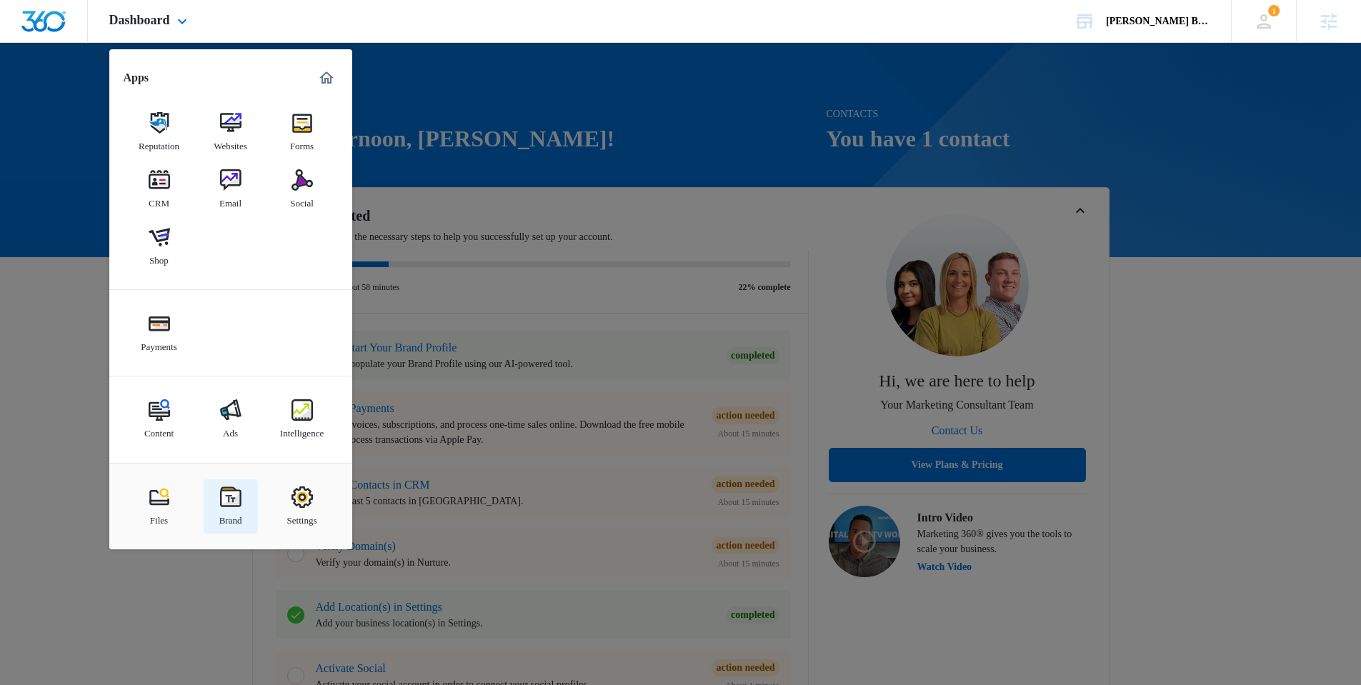
click at [233, 490] on img at bounding box center [230, 497] width 21 height 21
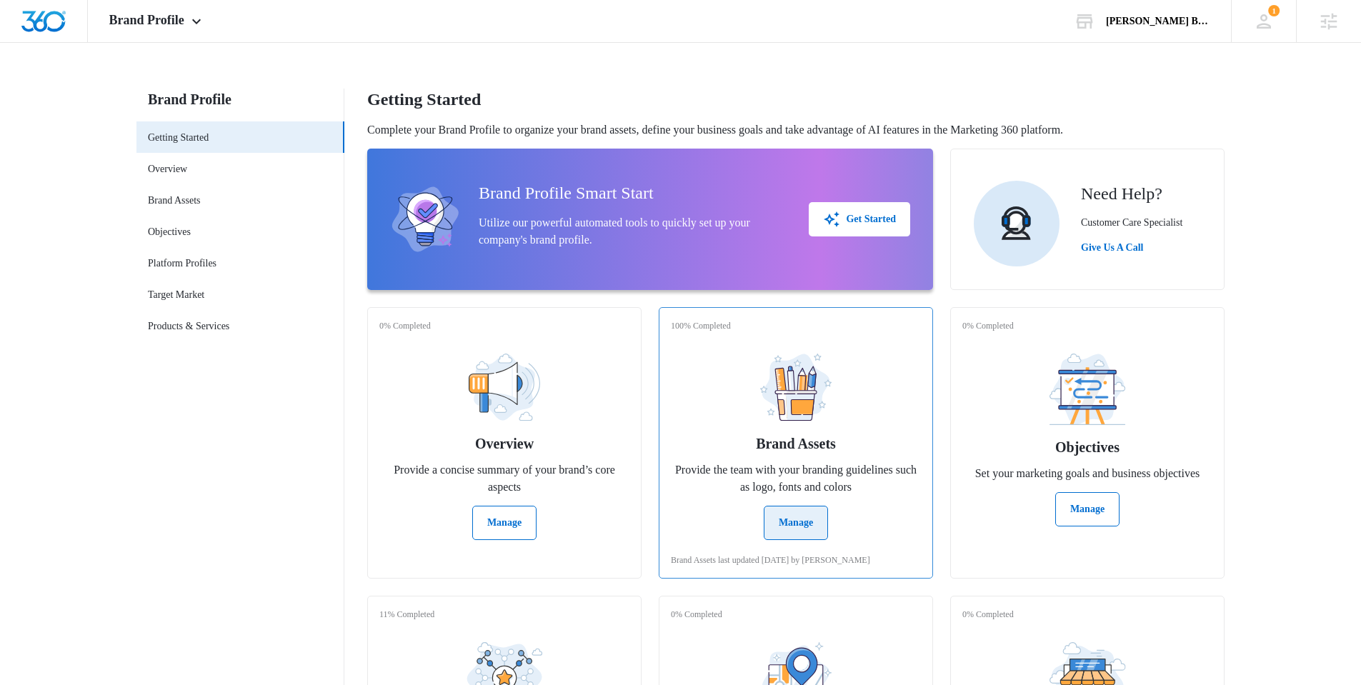
click at [765, 517] on button "Manage" at bounding box center [796, 523] width 64 height 34
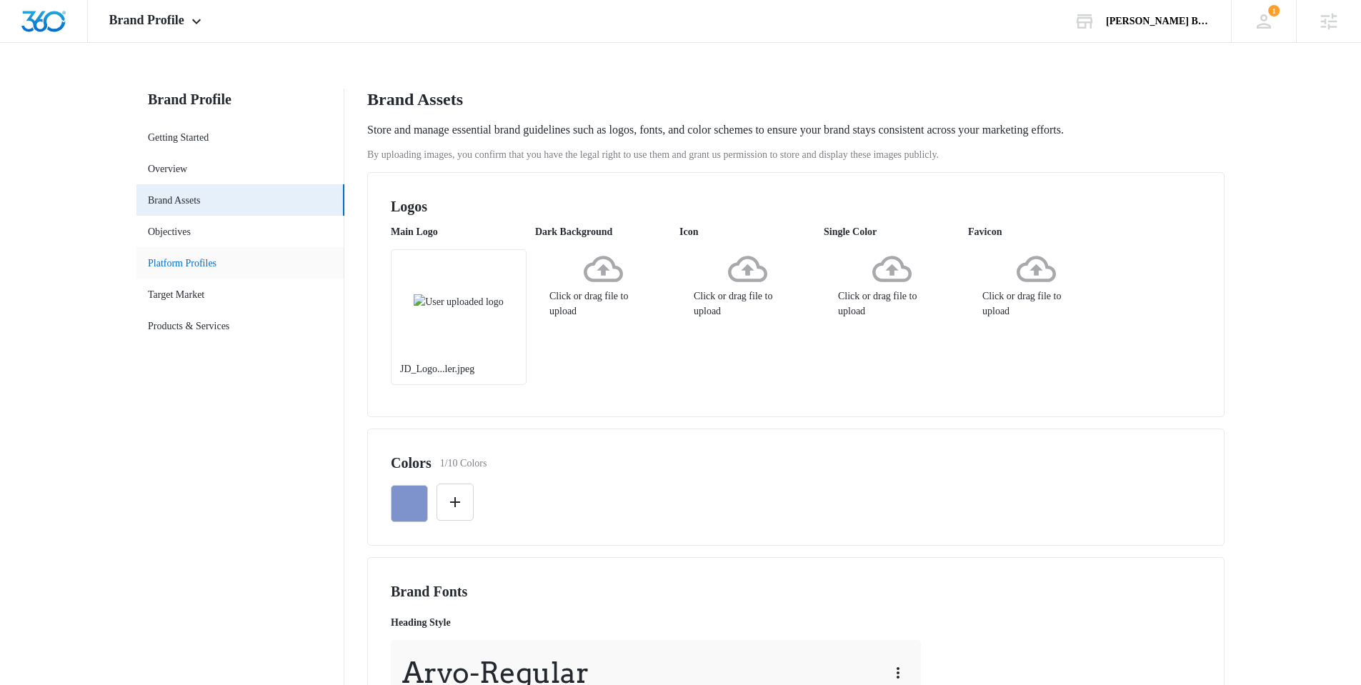
click at [193, 266] on link "Platform Profiles" at bounding box center [182, 263] width 69 height 15
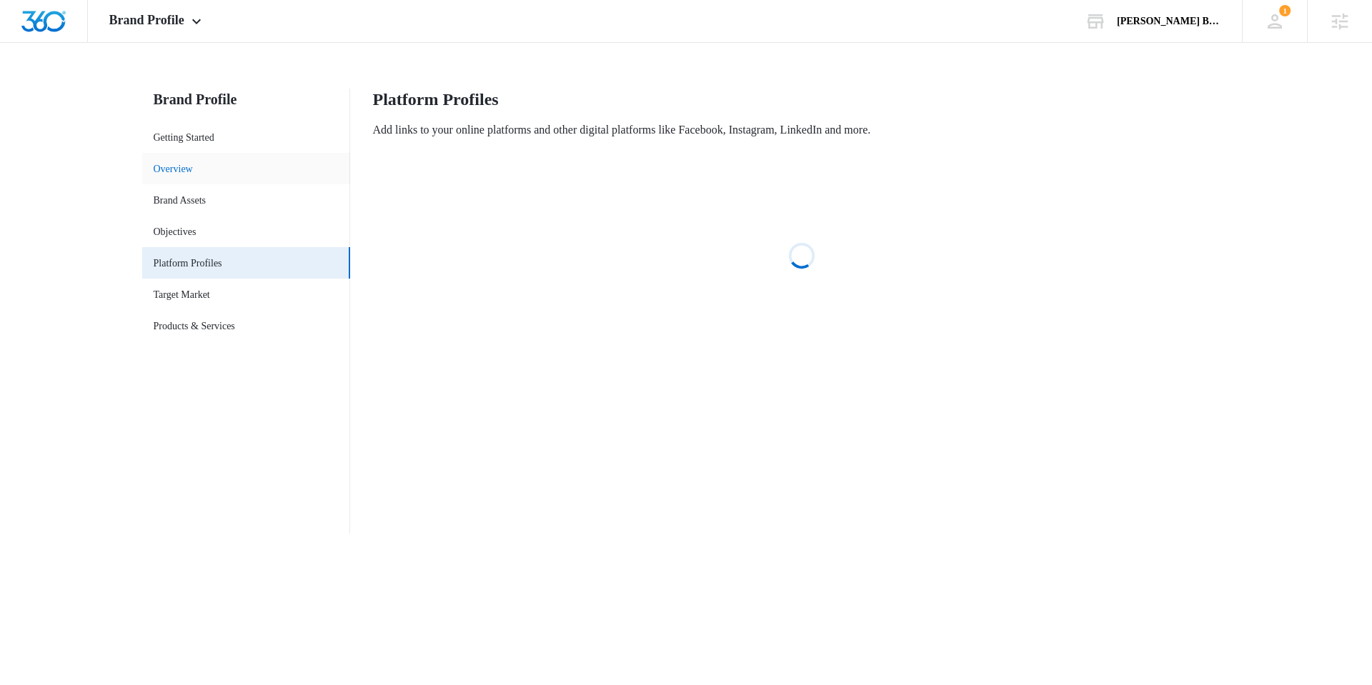
click at [168, 174] on link "Overview" at bounding box center [173, 169] width 39 height 15
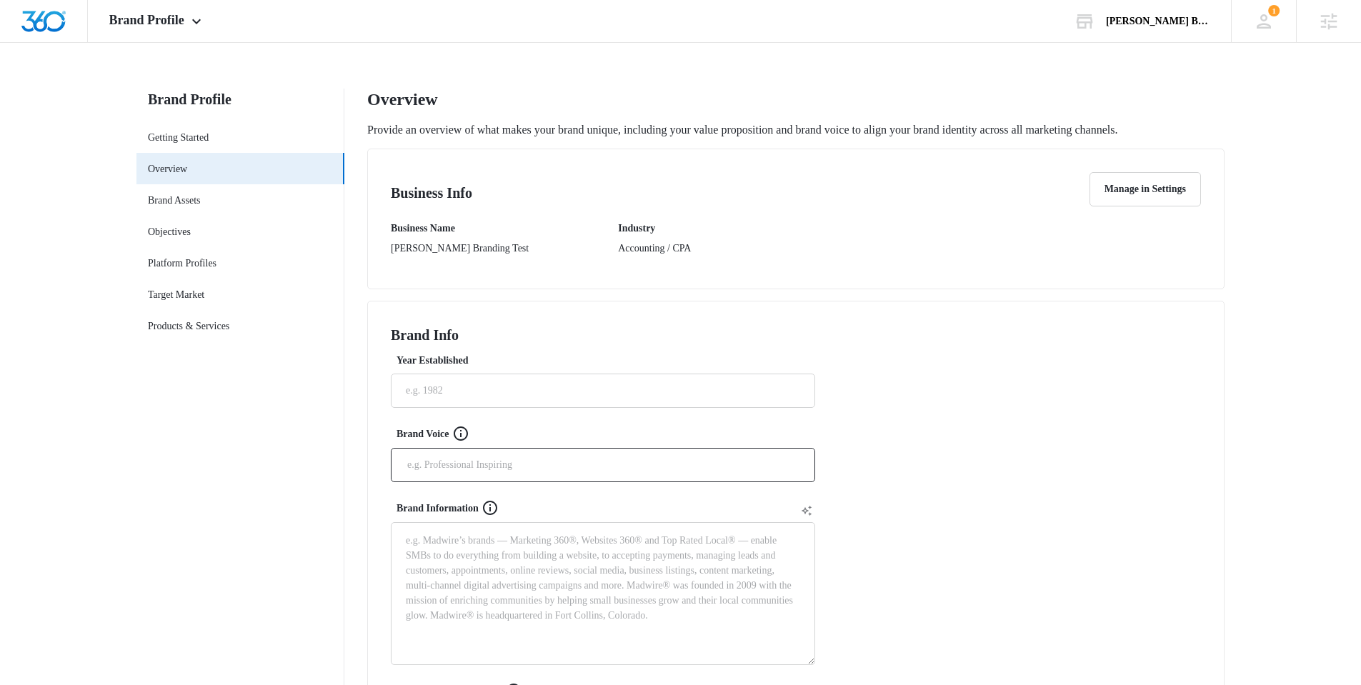
click at [282, 496] on nav "Brand Profile Getting Started Overview Brand Assets Objectives Platform Profile…" at bounding box center [240, 695] width 208 height 1212
